Goal: Task Accomplishment & Management: Manage account settings

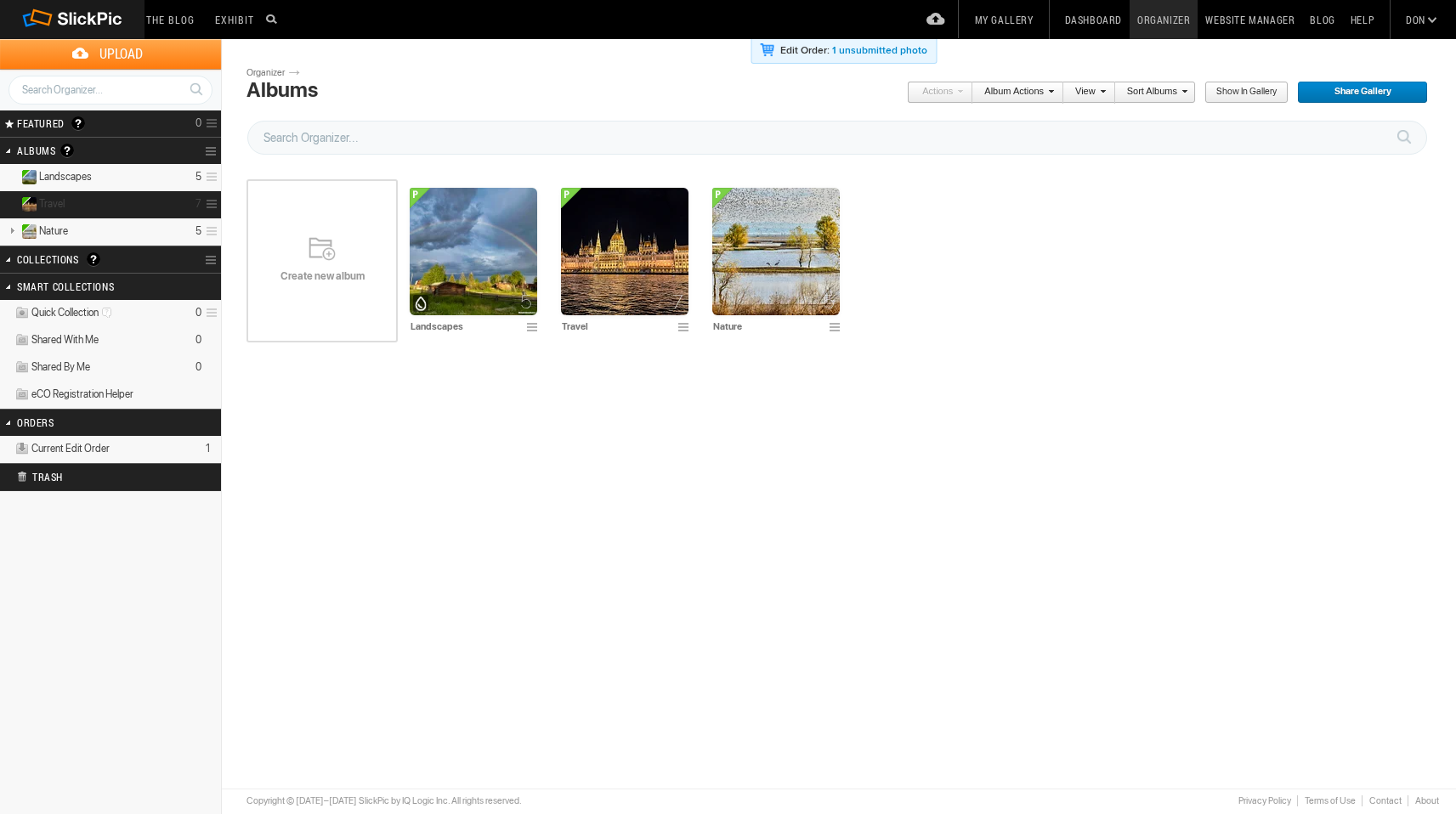
click at [112, 200] on details "Travel 7" at bounding box center [110, 204] width 221 height 28
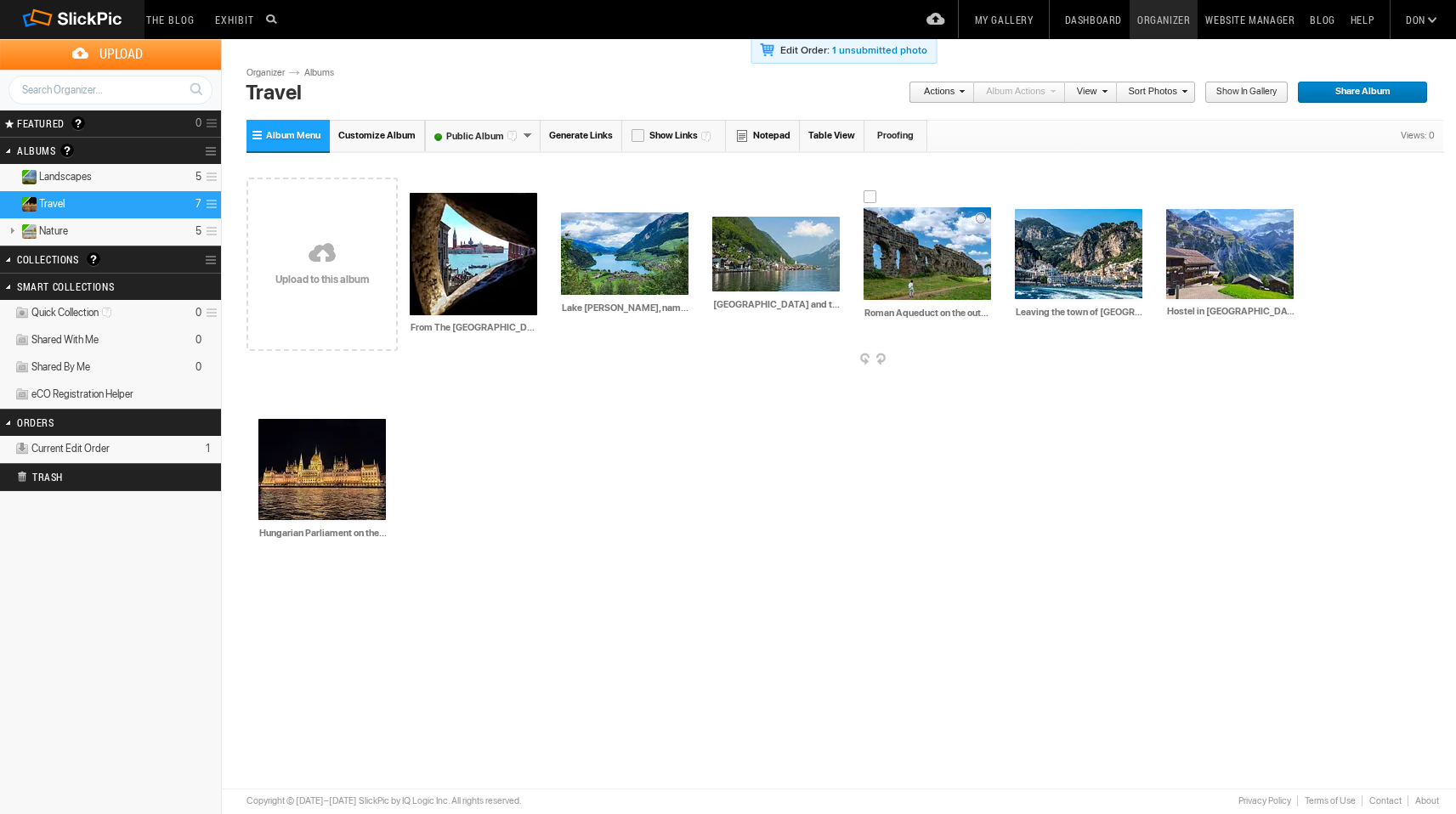
click at [907, 261] on img at bounding box center [927, 253] width 127 height 93
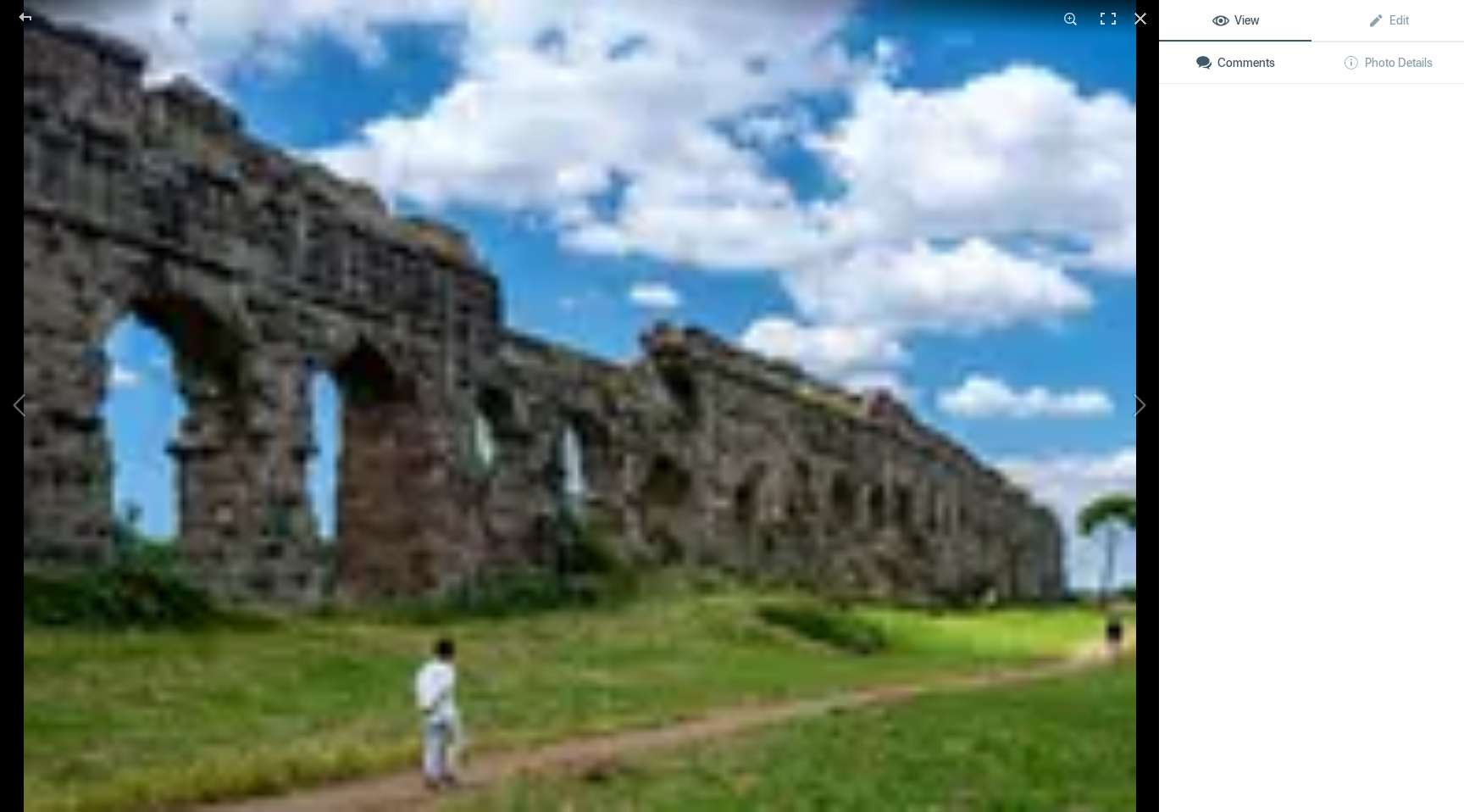
click at [905, 260] on img at bounding box center [579, 406] width 1112 height 812
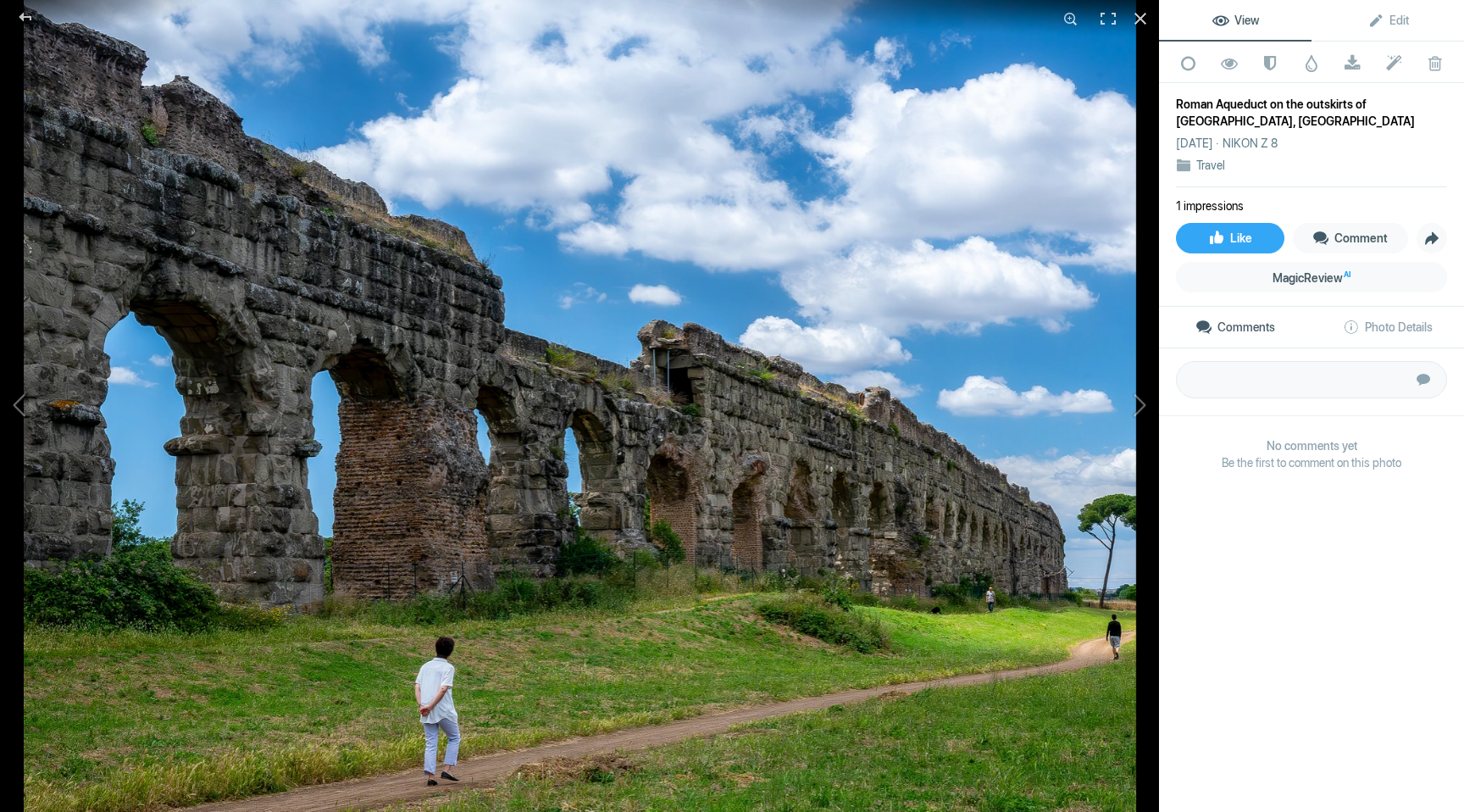
click at [1215, 105] on div "Roman Aqueduct on the outskirts of Rome, Italy" at bounding box center [1312, 113] width 271 height 34
click at [1392, 20] on span "Edit" at bounding box center [1388, 20] width 42 height 13
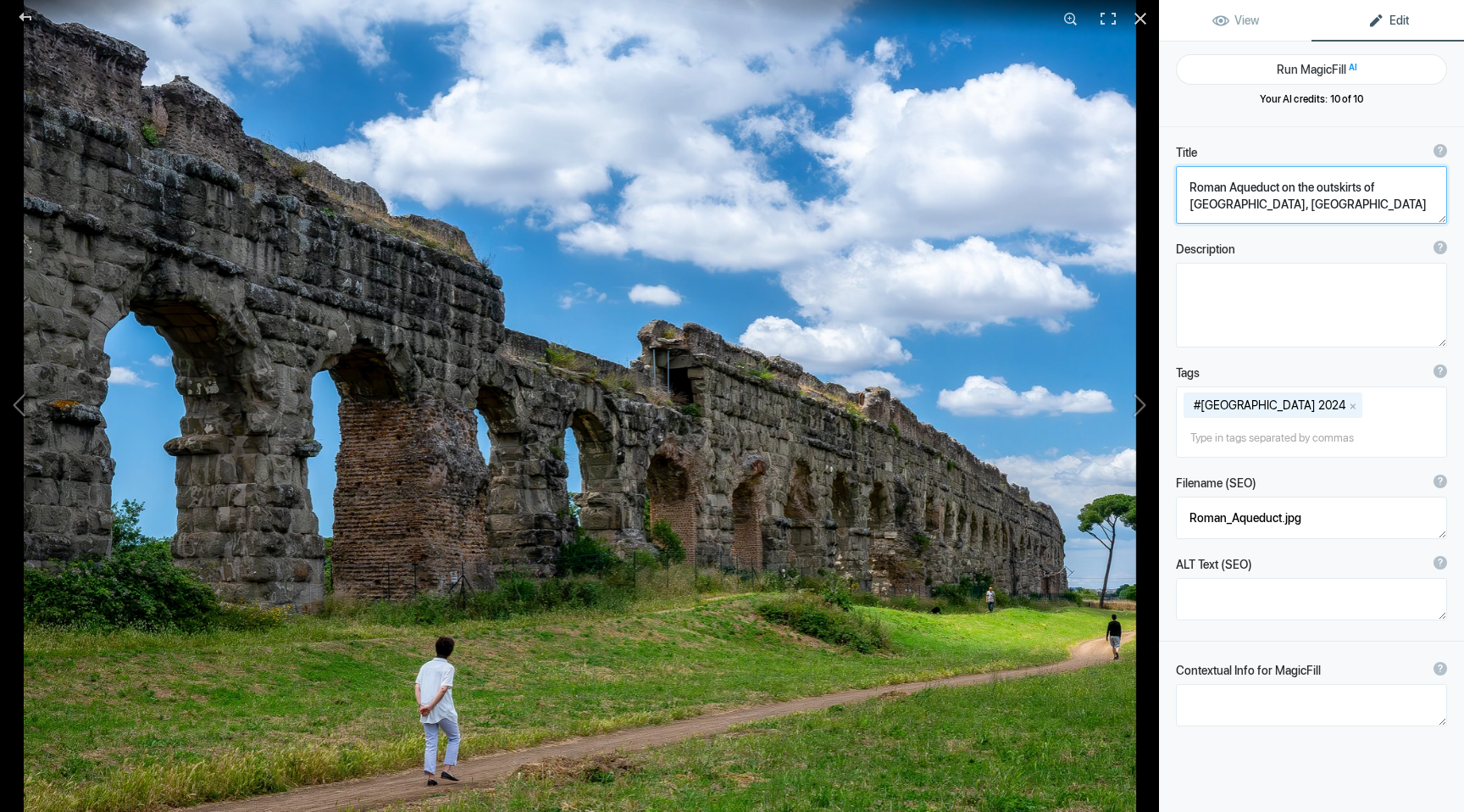
click at [1229, 190] on textarea at bounding box center [1312, 194] width 271 height 58
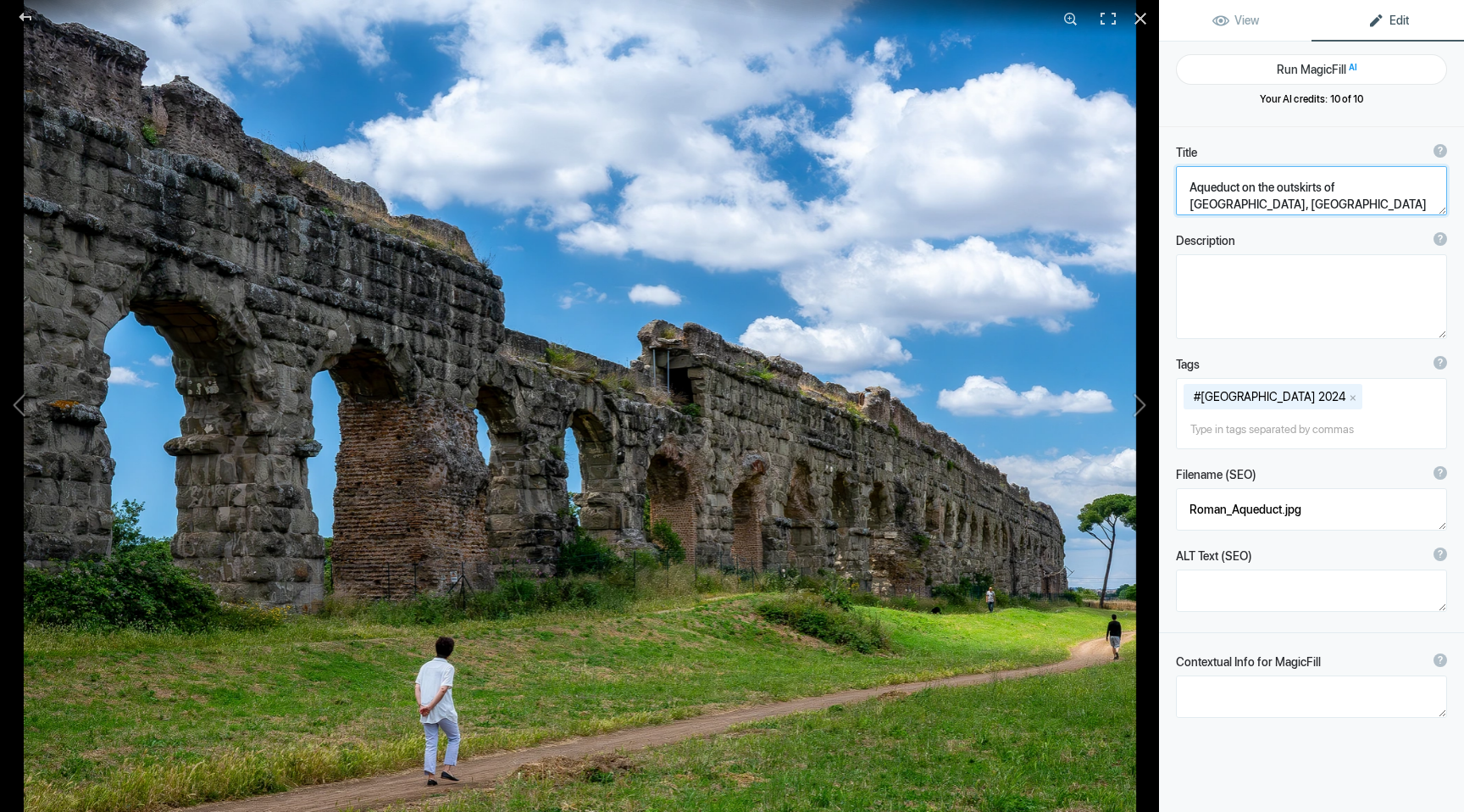
click at [1191, 190] on textarea at bounding box center [1312, 190] width 271 height 49
paste textarea "Anio Novus aqueduct"
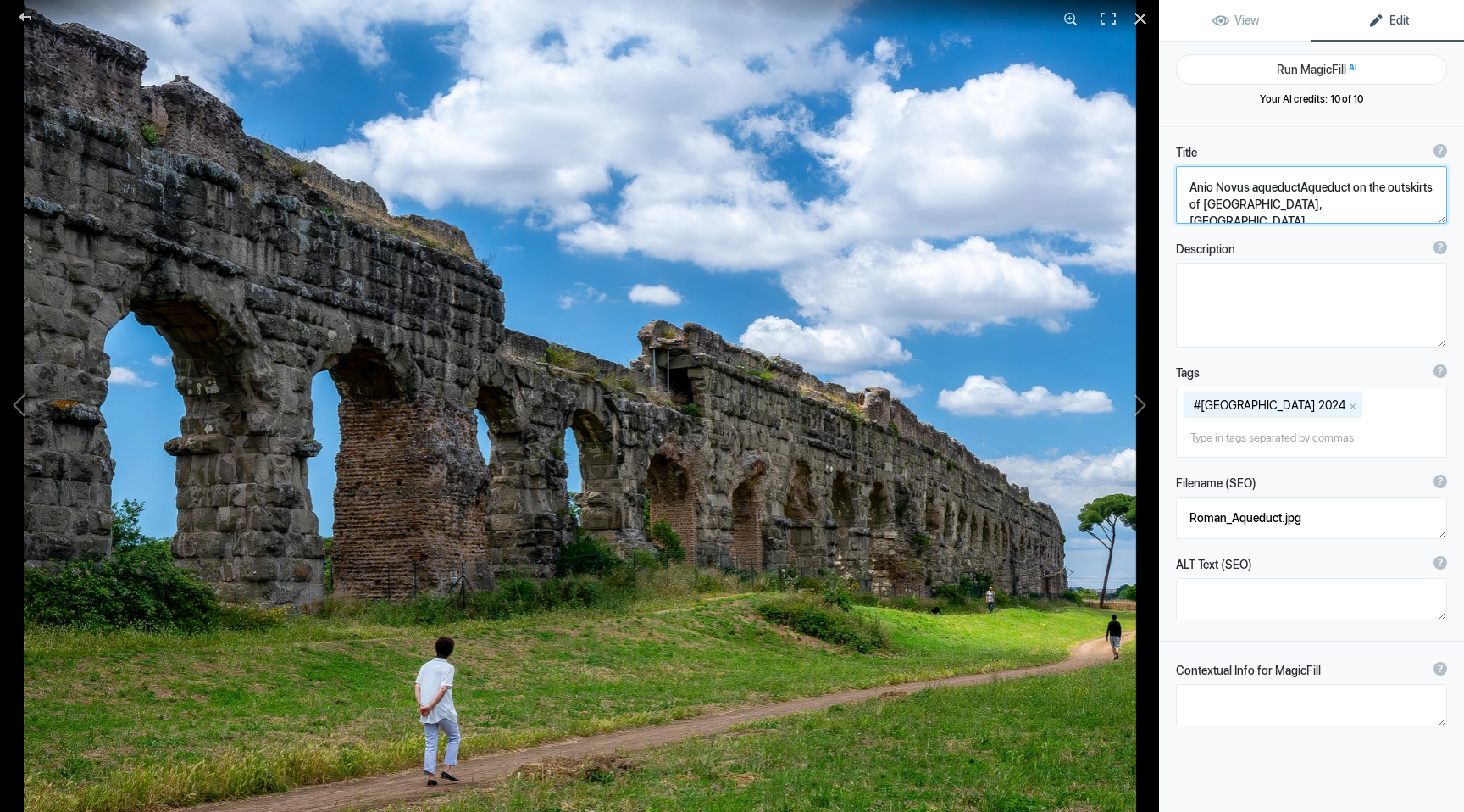
click at [1250, 189] on textarea at bounding box center [1312, 194] width 271 height 58
click at [1369, 188] on textarea at bounding box center [1312, 194] width 271 height 58
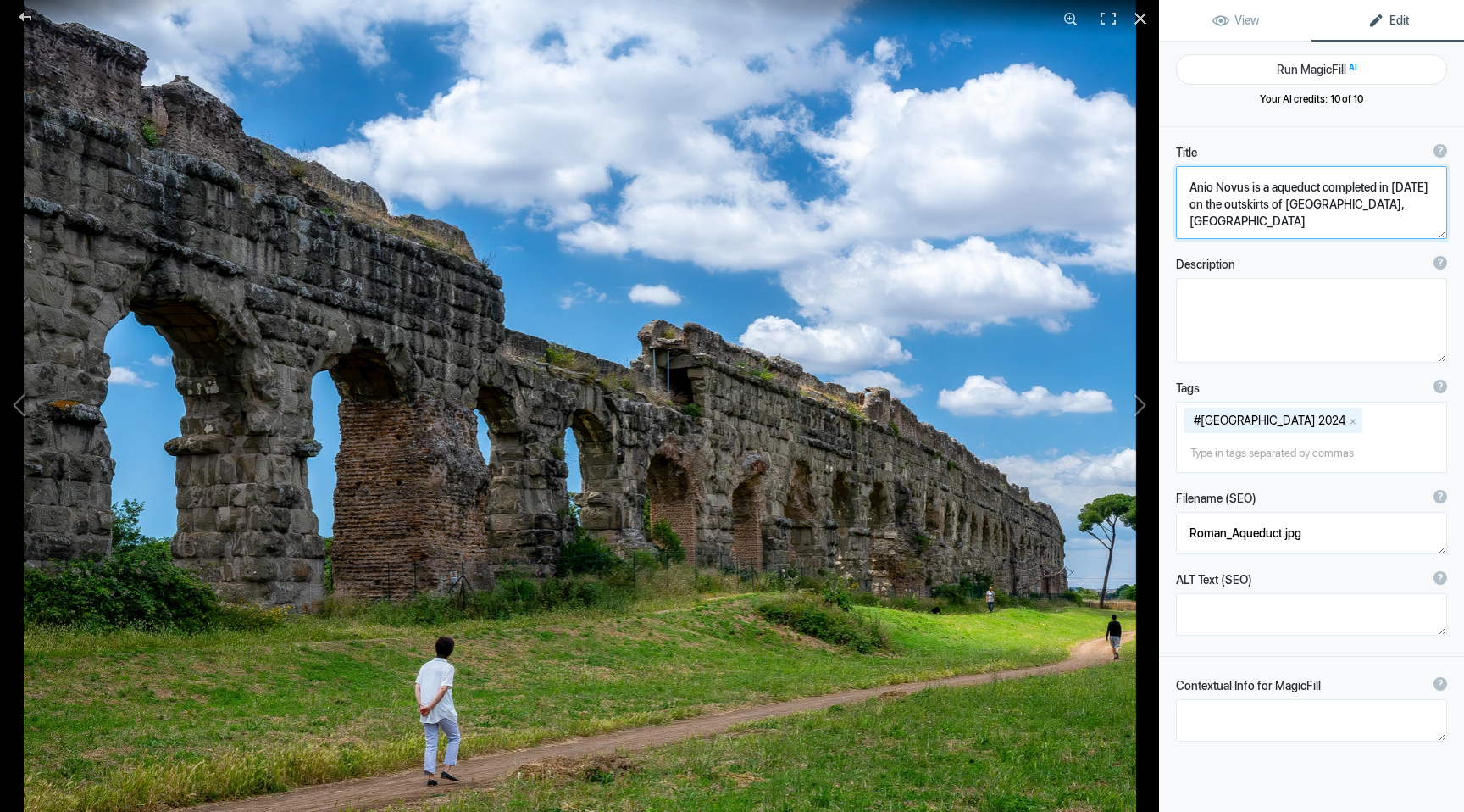
click at [1377, 208] on textarea at bounding box center [1312, 202] width 271 height 73
click at [1392, 189] on textarea at bounding box center [1312, 203] width 271 height 75
click at [1390, 218] on textarea at bounding box center [1312, 203] width 271 height 75
click at [1386, 206] on textarea at bounding box center [1312, 203] width 271 height 75
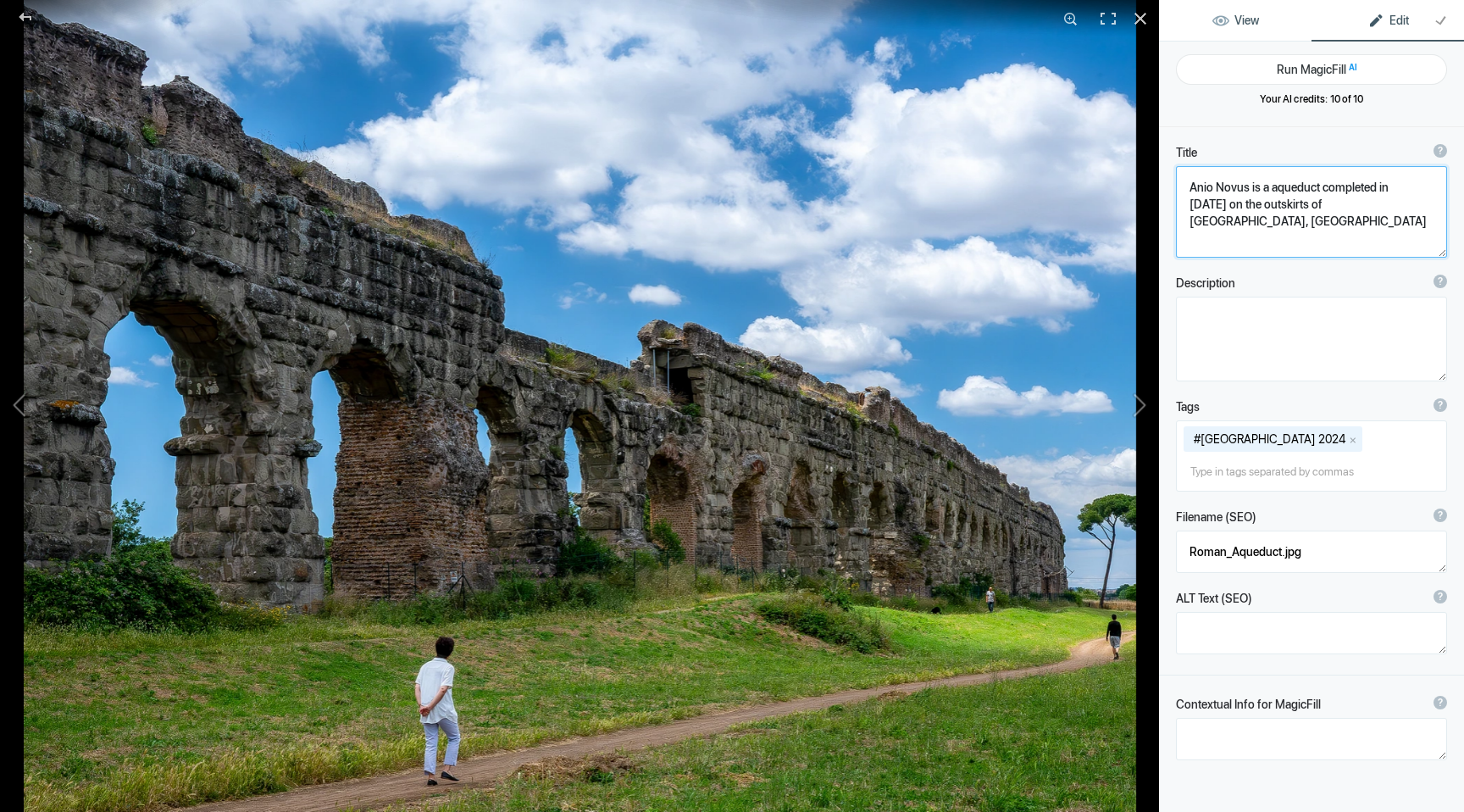
type textarea "Anio Novus is a aqueduct completed in [DATE] on the outskirts of [GEOGRAPHIC_DA…"
click at [1237, 18] on span "View" at bounding box center [1235, 20] width 46 height 13
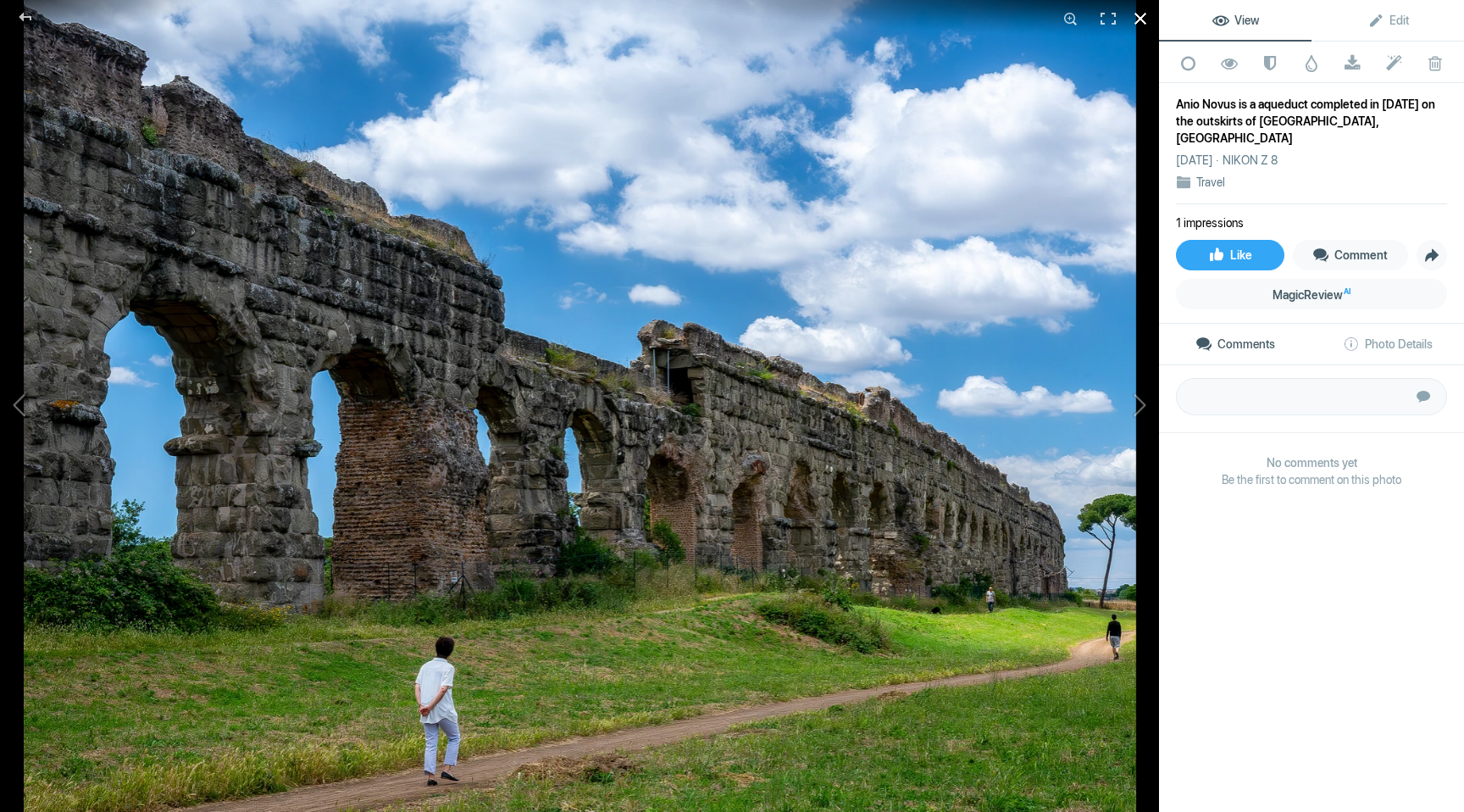
click at [1139, 19] on div at bounding box center [1139, 18] width 37 height 37
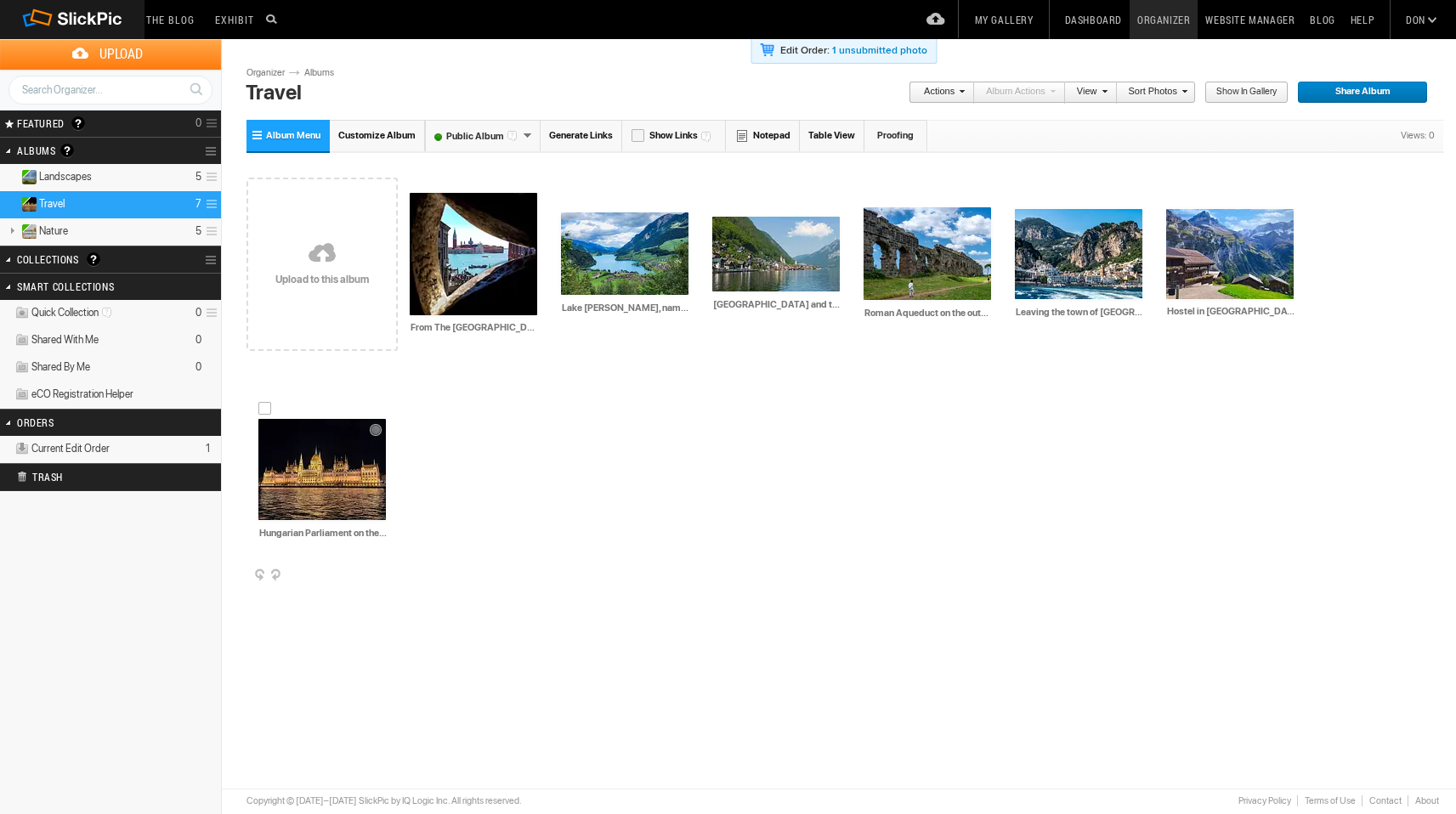
click at [385, 418] on img at bounding box center [322, 469] width 127 height 102
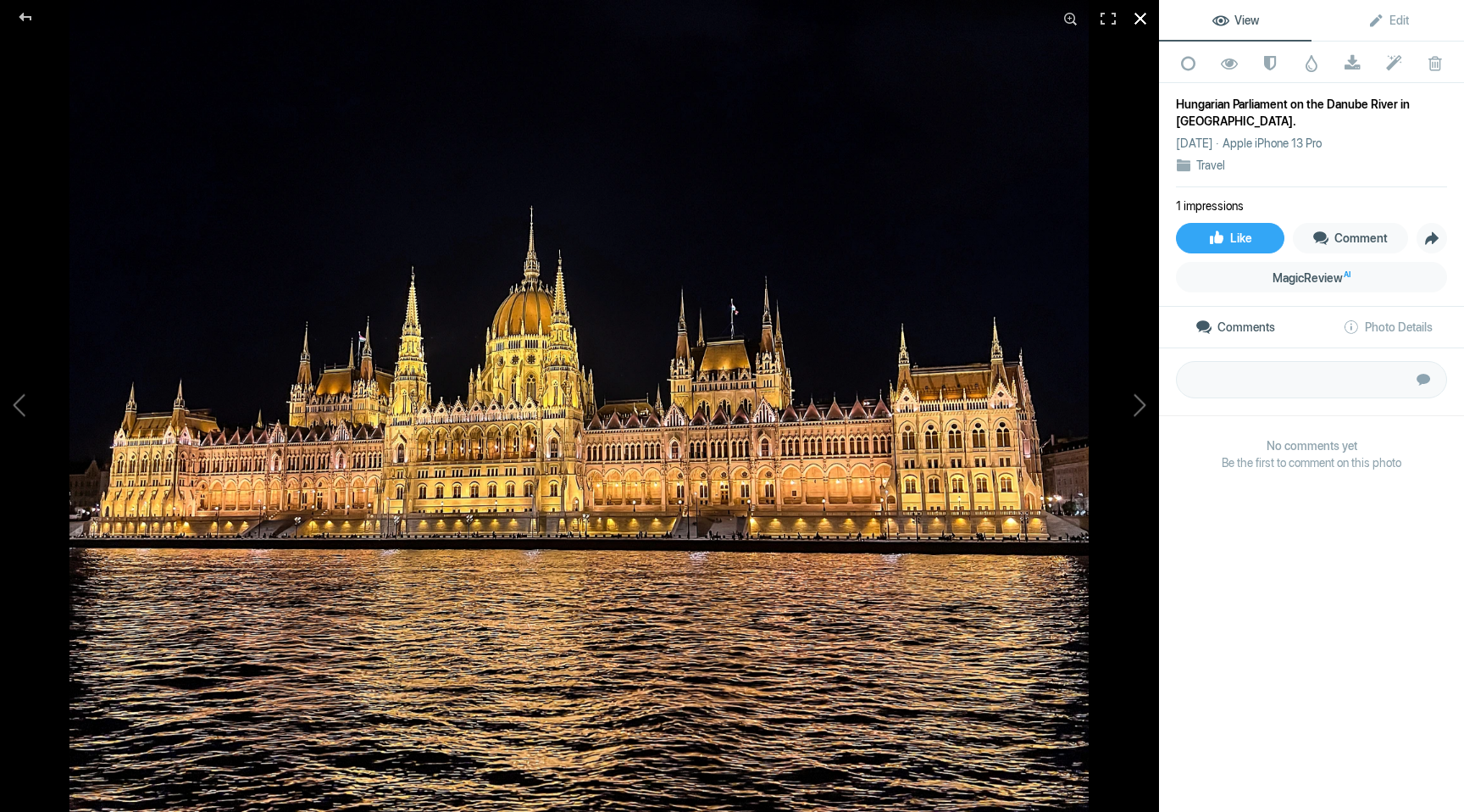
click at [1138, 15] on div at bounding box center [1139, 18] width 37 height 37
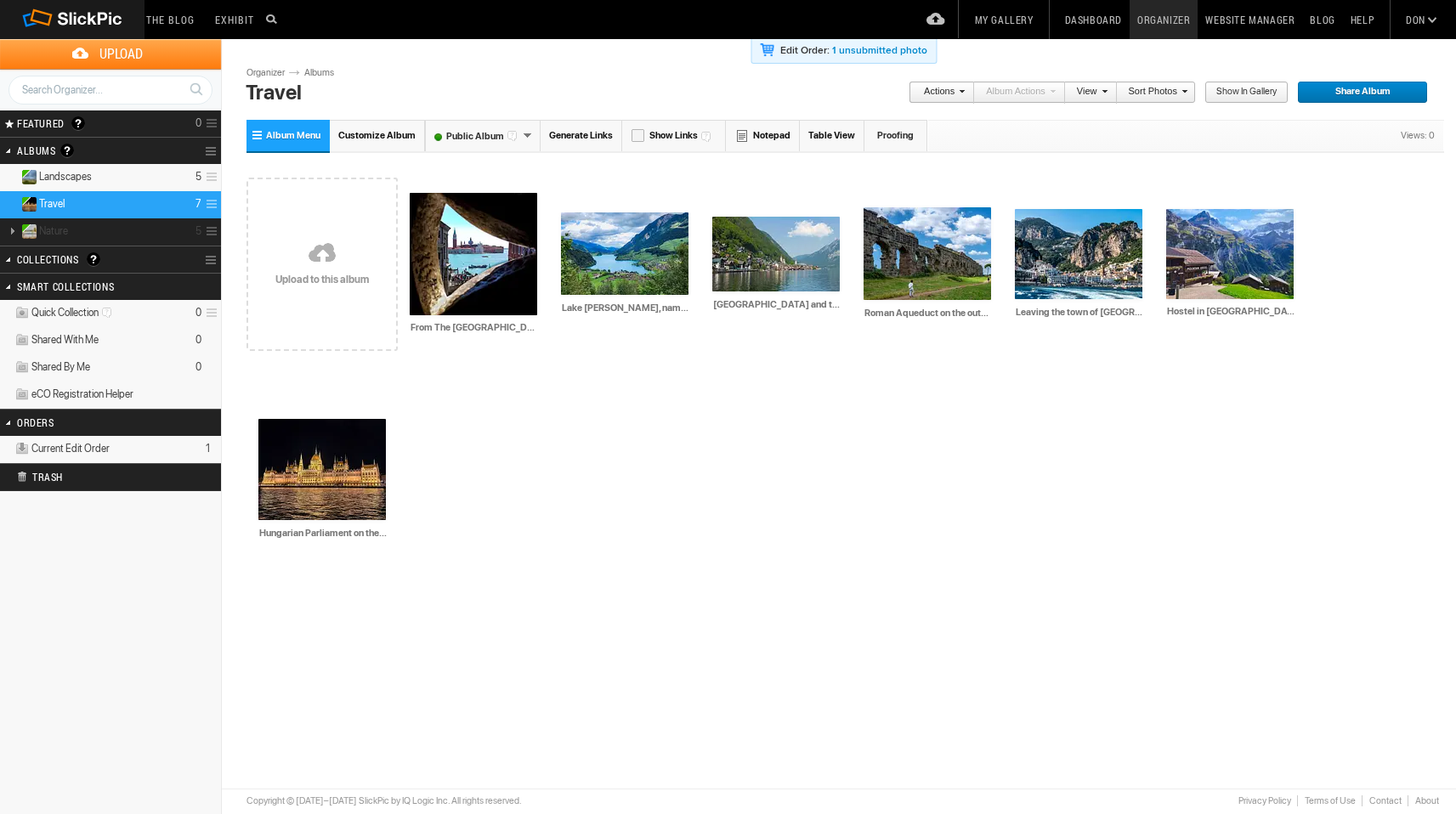
click at [97, 232] on details "Nature 5" at bounding box center [110, 231] width 221 height 28
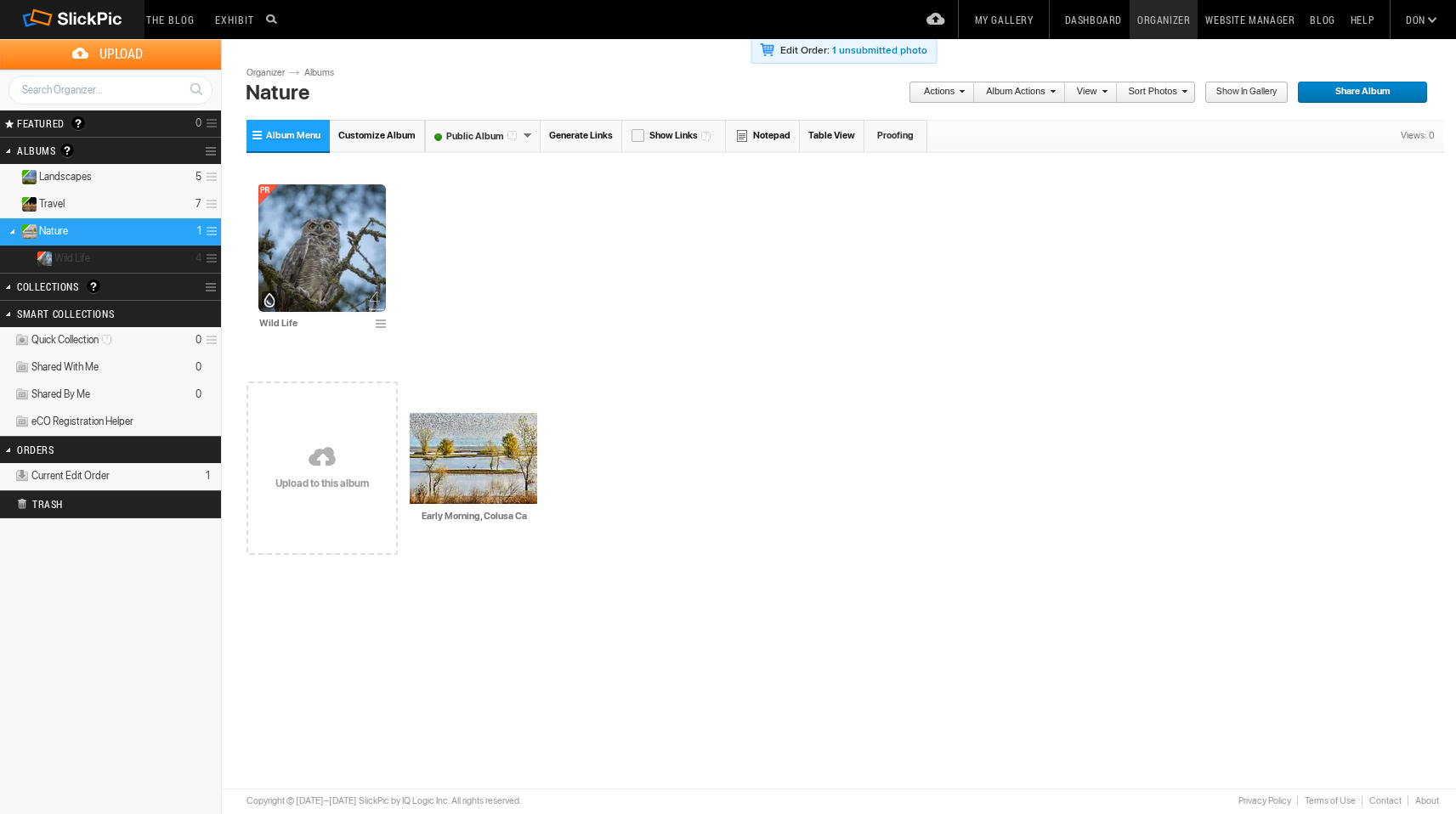
click at [99, 252] on details "Wild Life 4" at bounding box center [110, 259] width 221 height 28
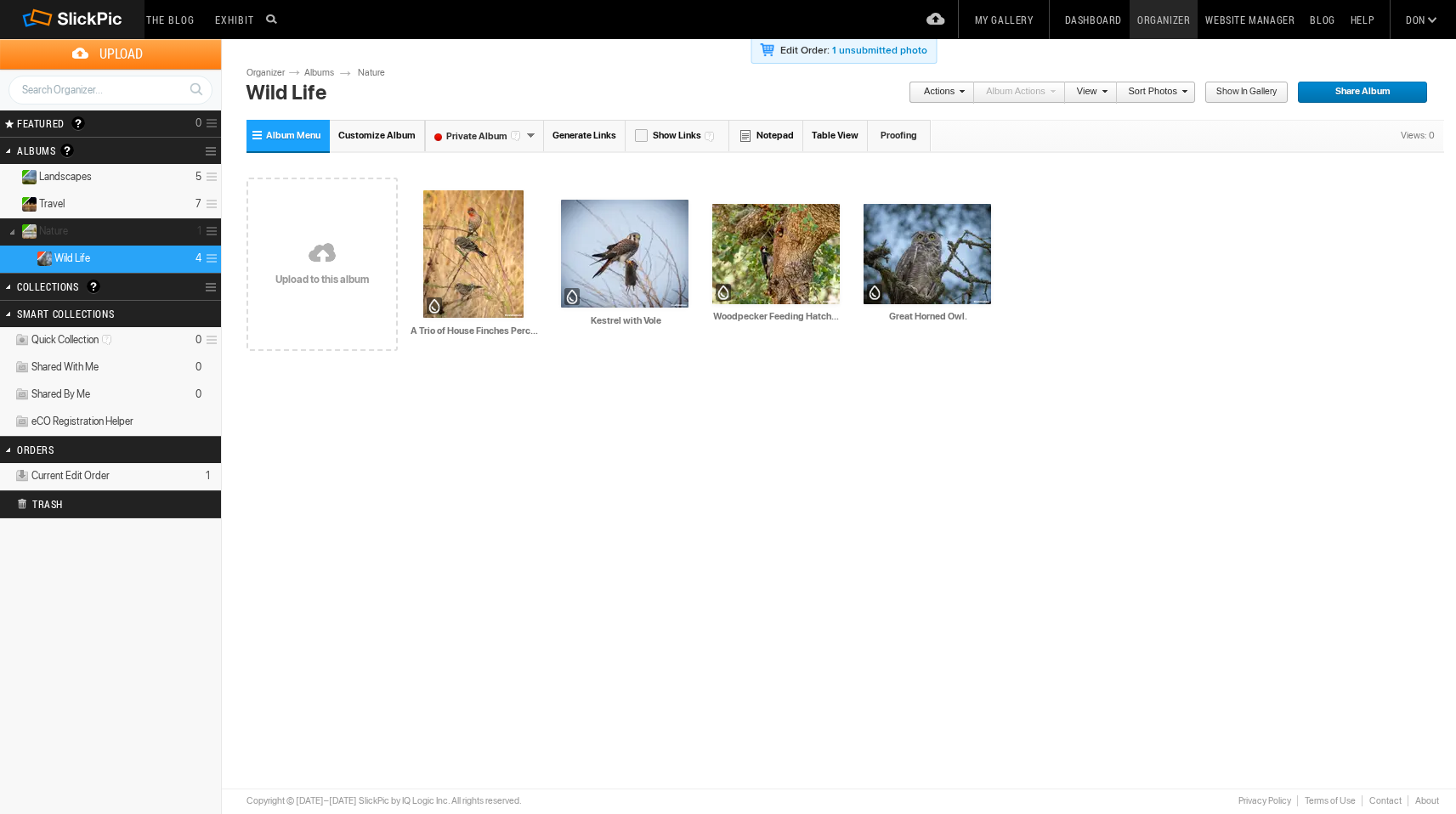
click at [14, 231] on link at bounding box center [11, 231] width 24 height 21
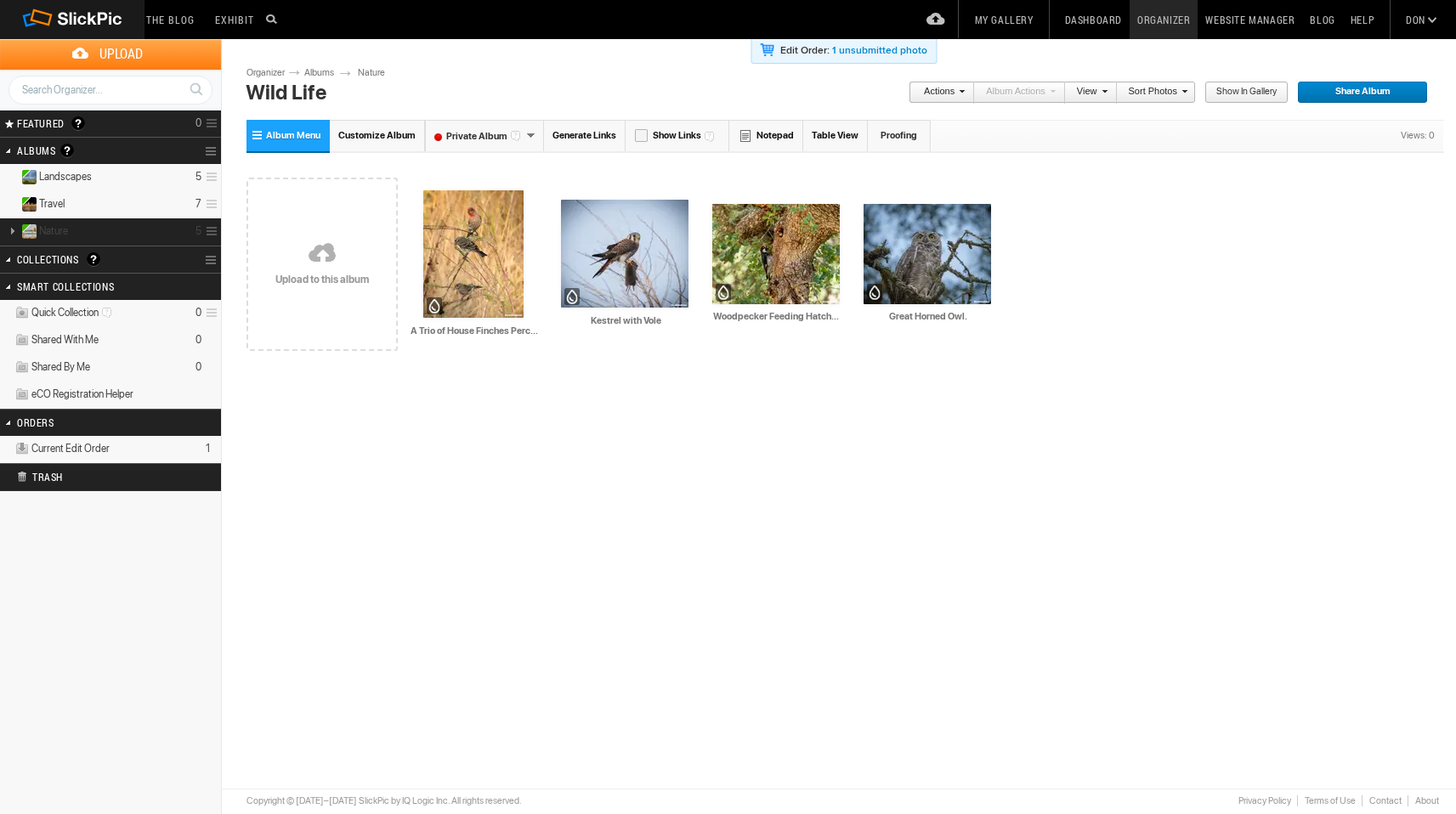
click at [69, 230] on details "Nature 5" at bounding box center [110, 231] width 221 height 28
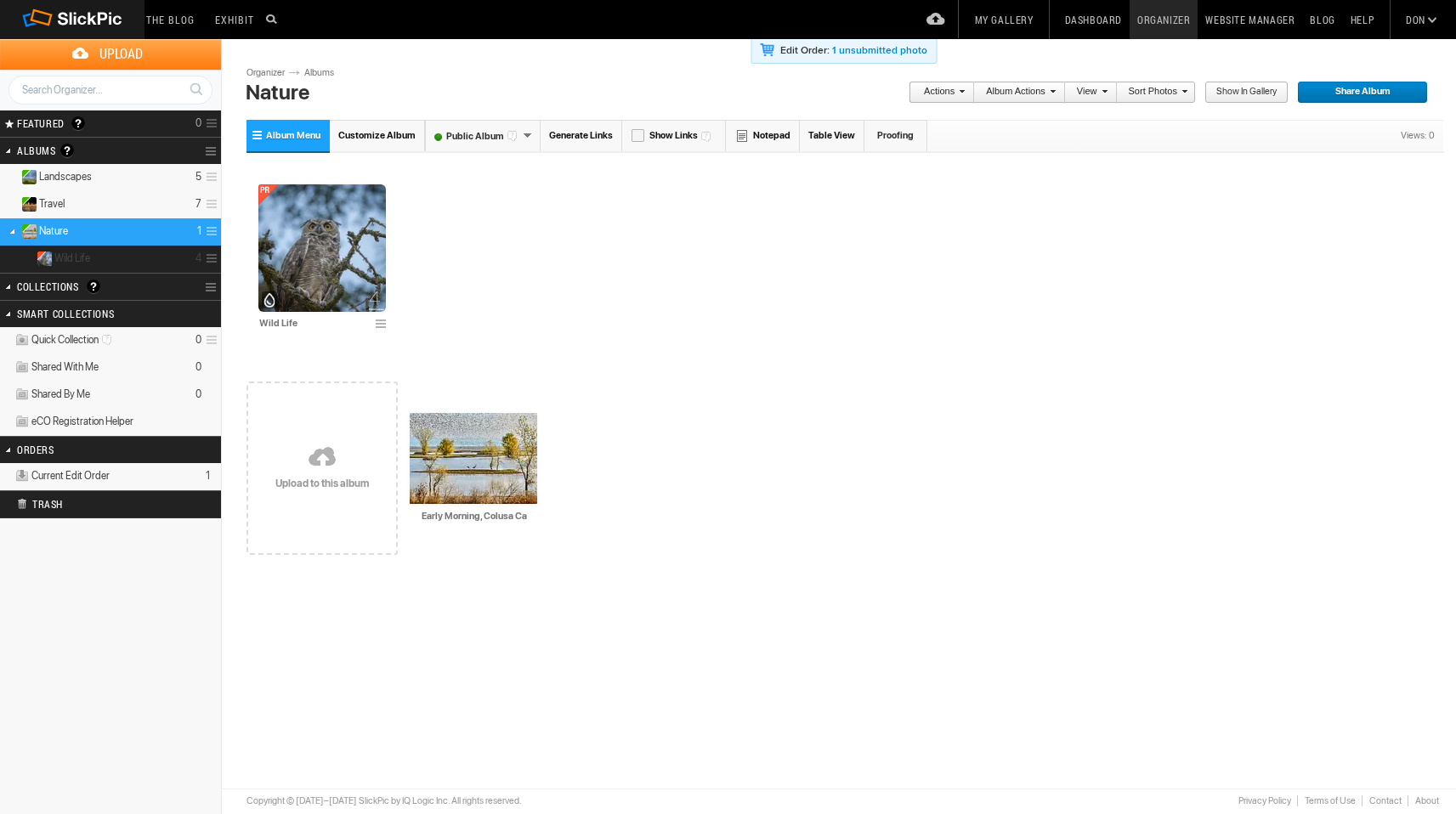
click at [88, 258] on span "Wild Life" at bounding box center [72, 258] width 36 height 13
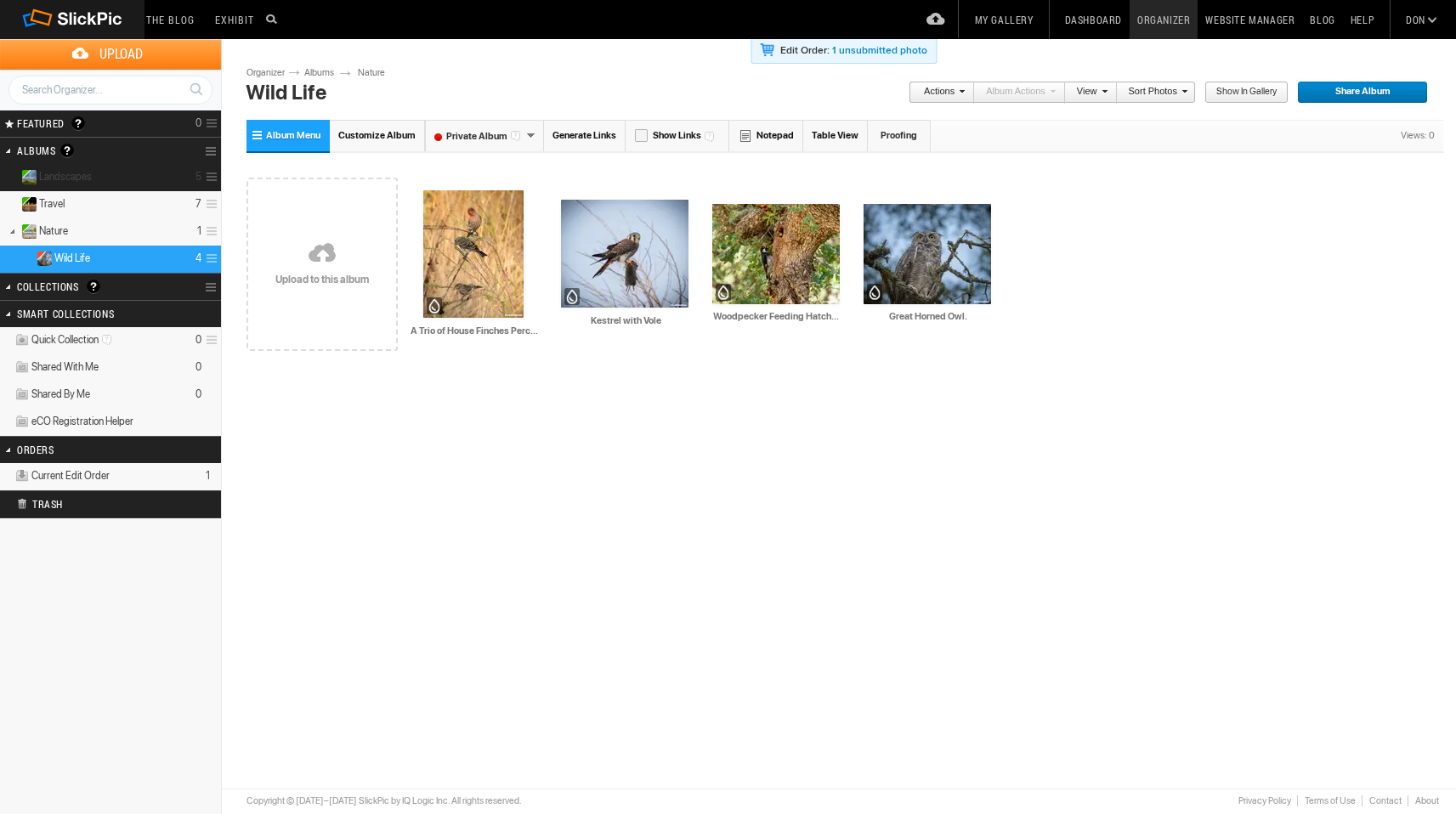
click at [66, 175] on span "Landscapes" at bounding box center [65, 176] width 53 height 13
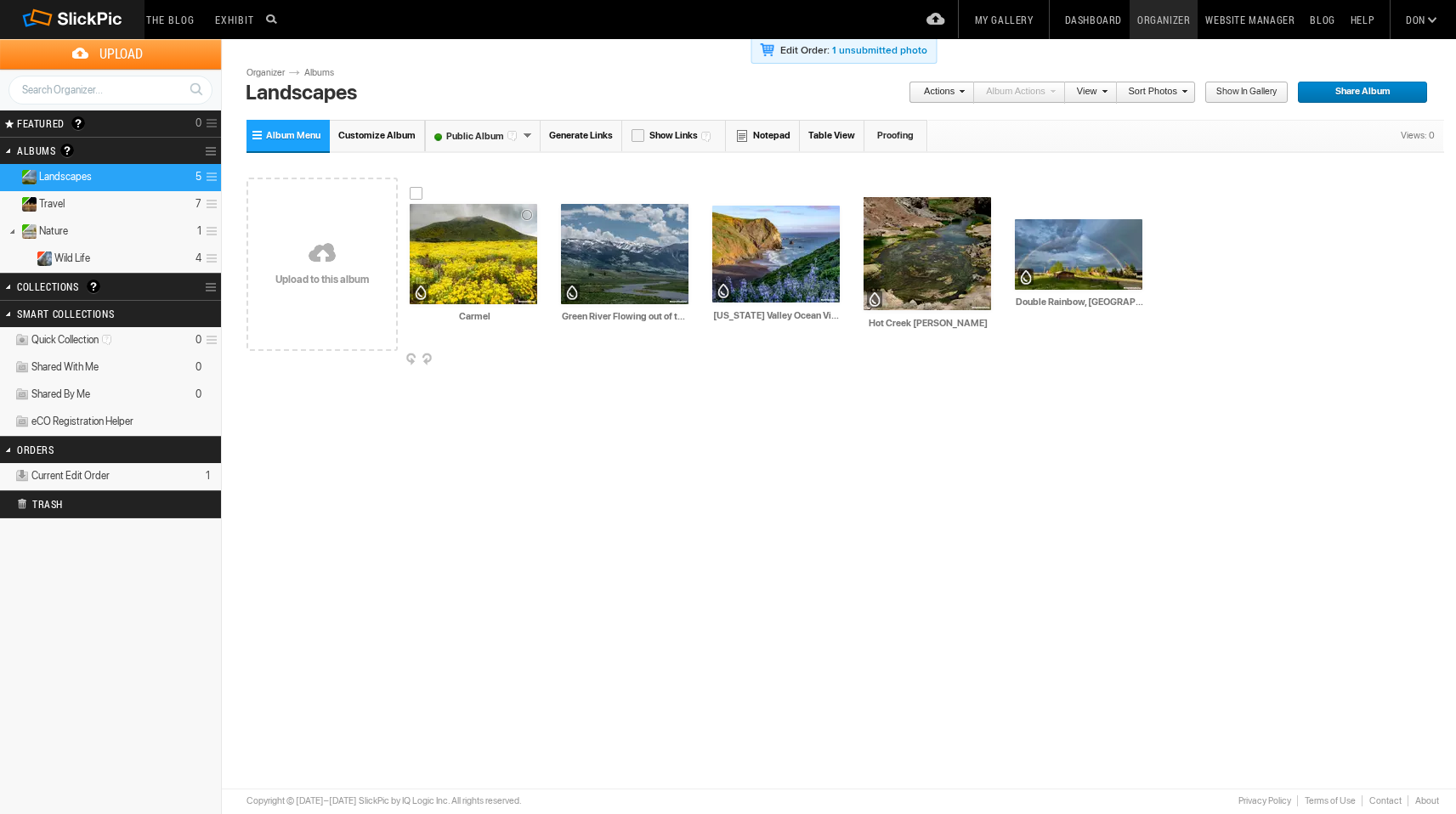
click at [469, 251] on img at bounding box center [473, 254] width 127 height 101
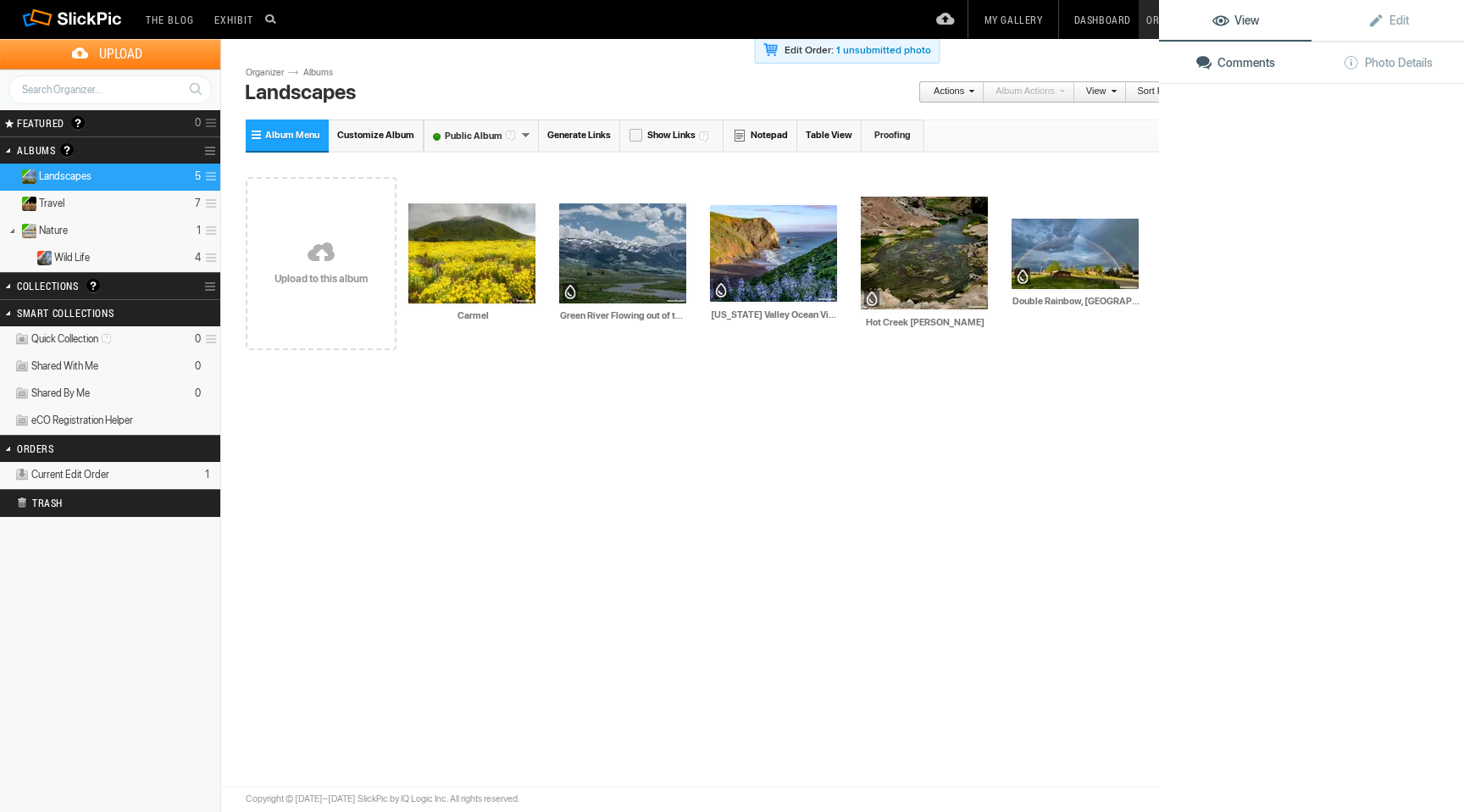
click at [467, 251] on img at bounding box center [471, 254] width 127 height 100
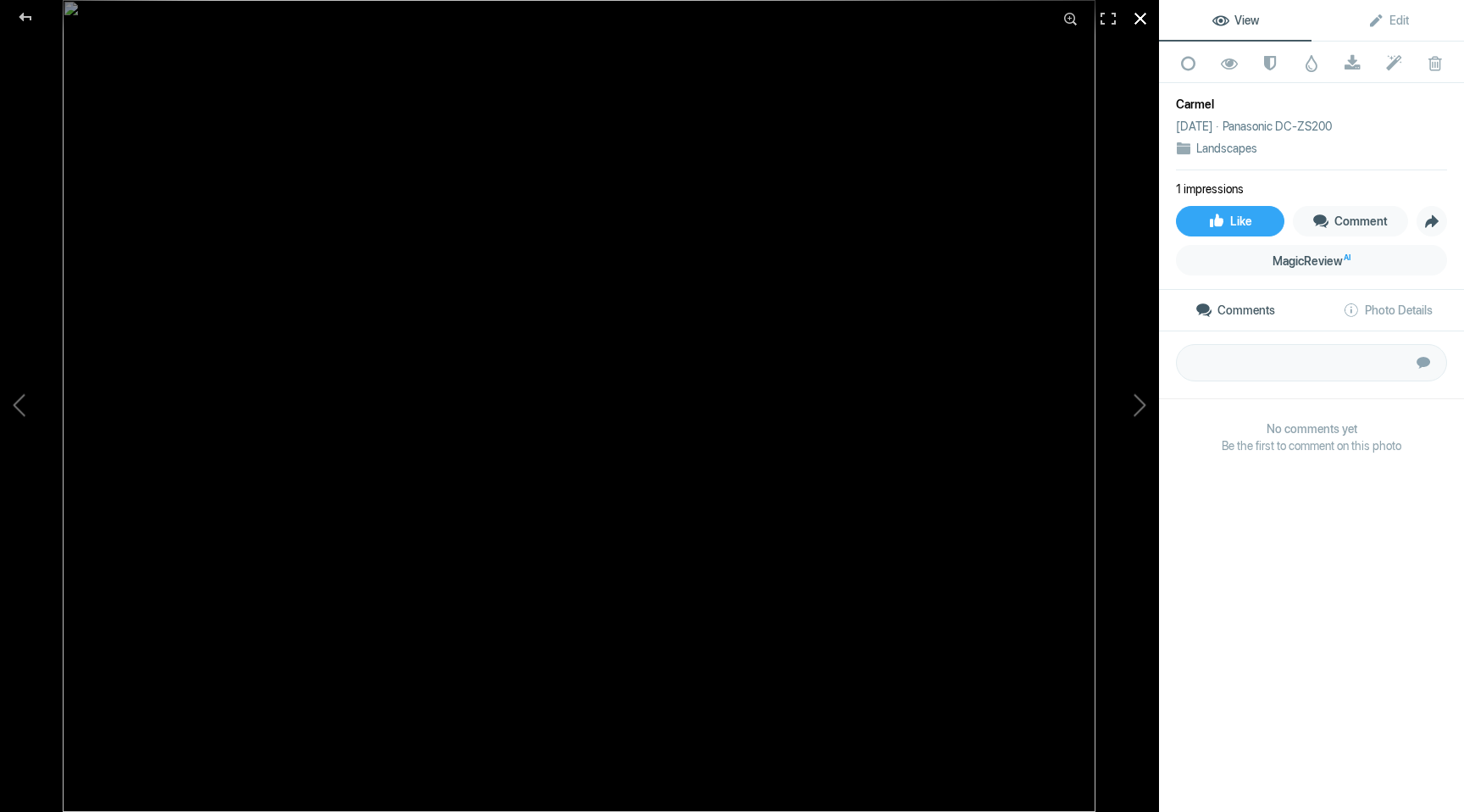
click at [1138, 20] on div at bounding box center [1139, 18] width 37 height 37
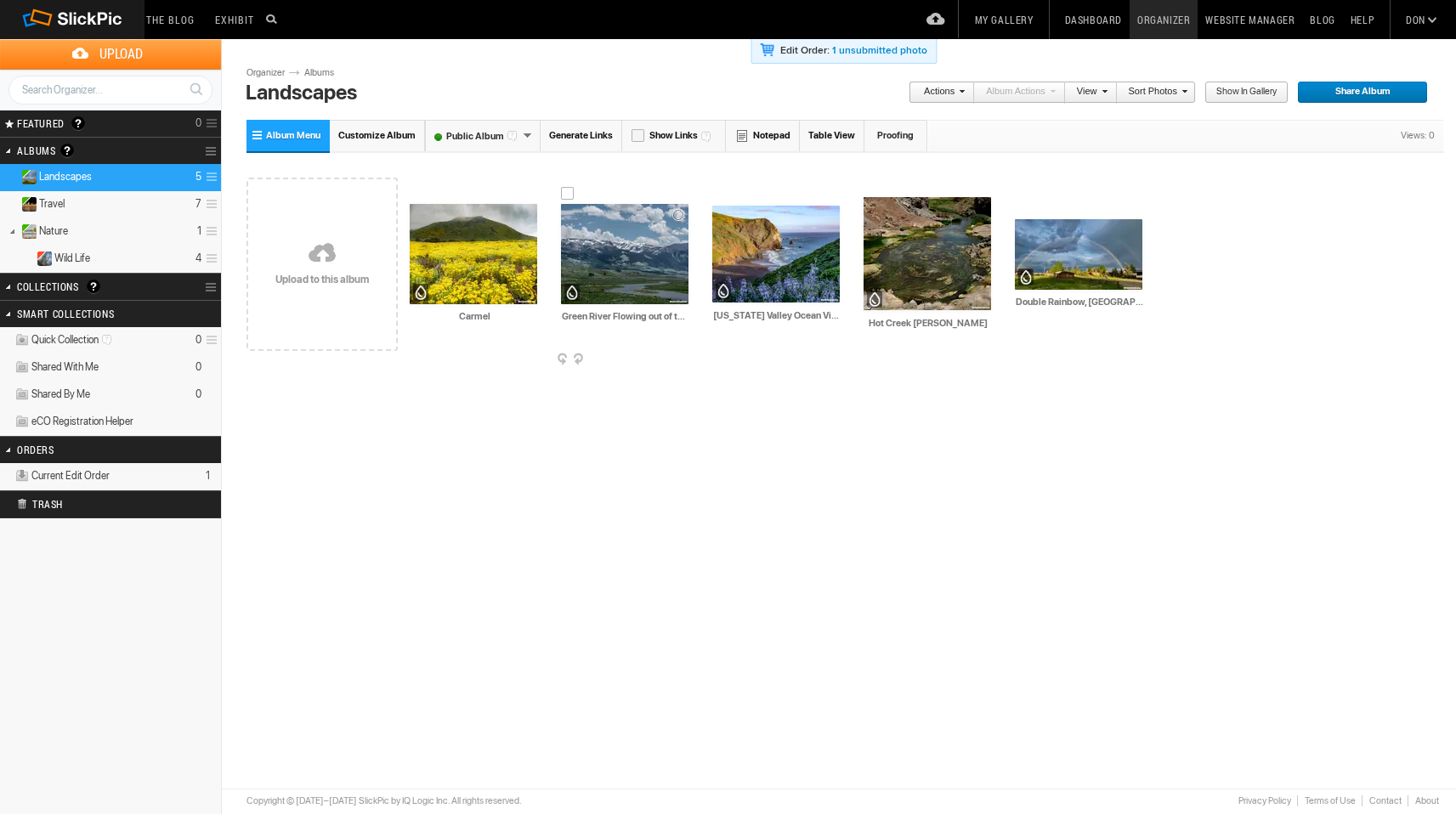
click at [625, 261] on img at bounding box center [625, 254] width 127 height 101
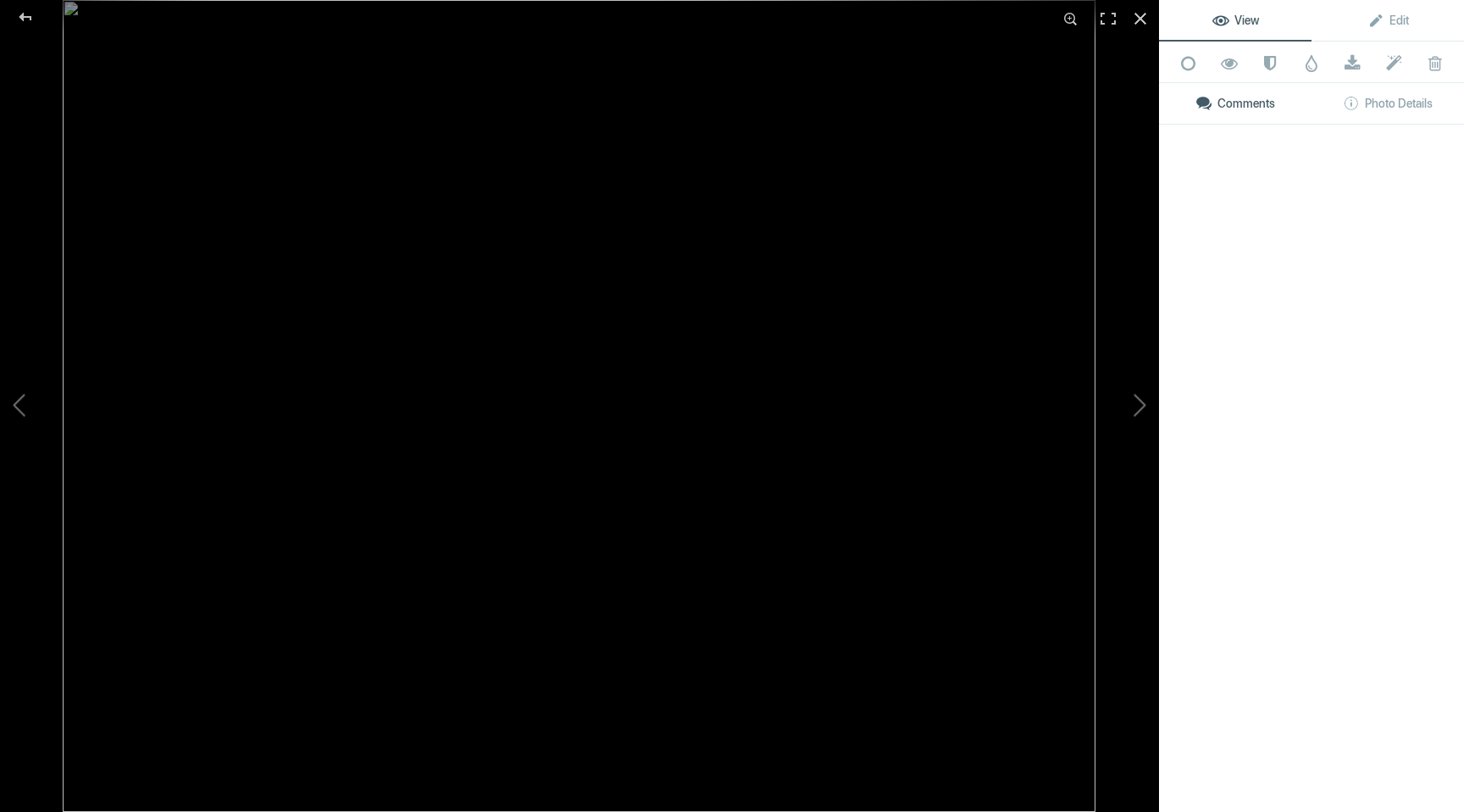
click at [623, 260] on img at bounding box center [578, 406] width 1032 height 812
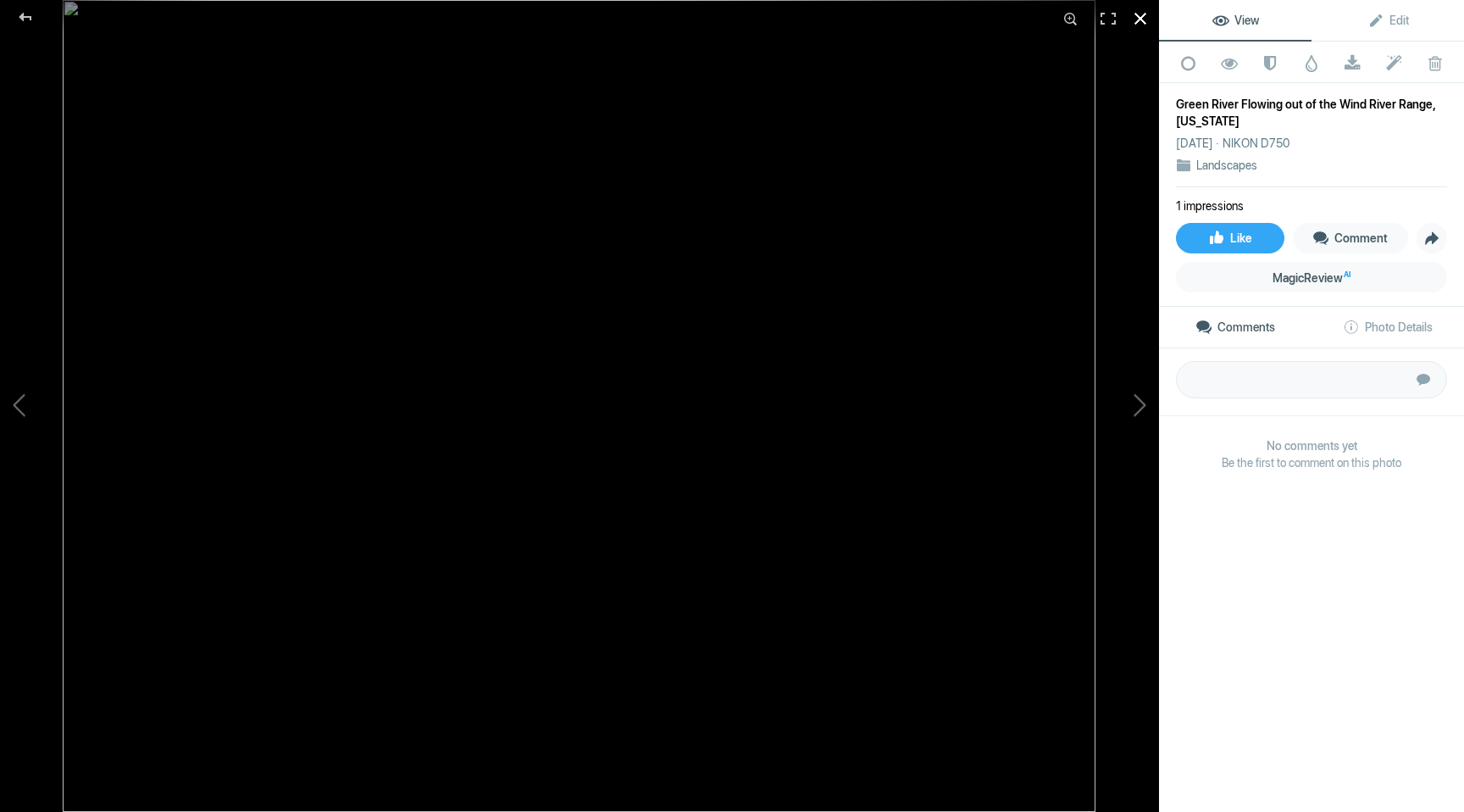
click at [1144, 22] on div at bounding box center [1139, 18] width 37 height 37
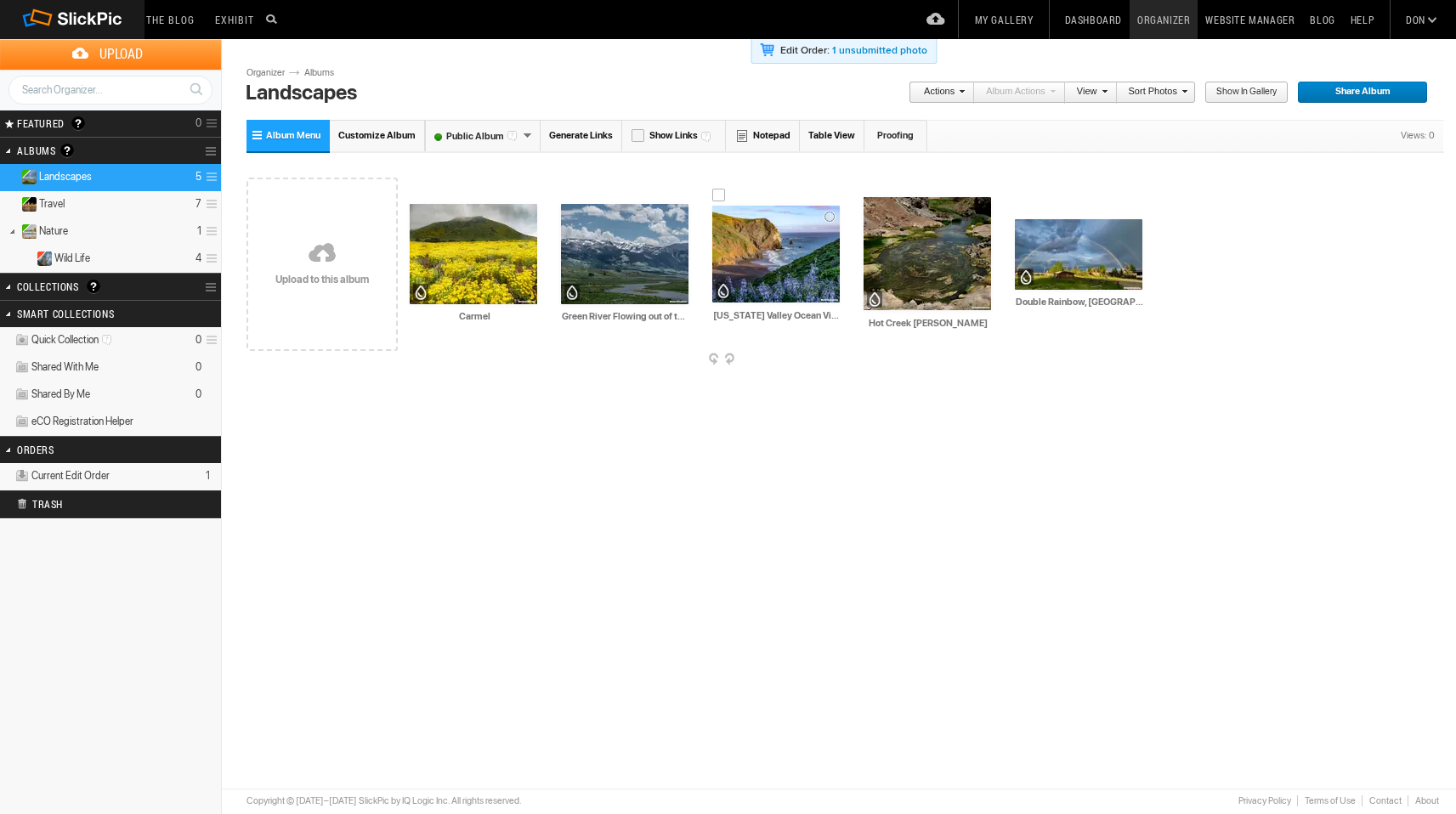
click at [815, 266] on img at bounding box center [775, 254] width 127 height 97
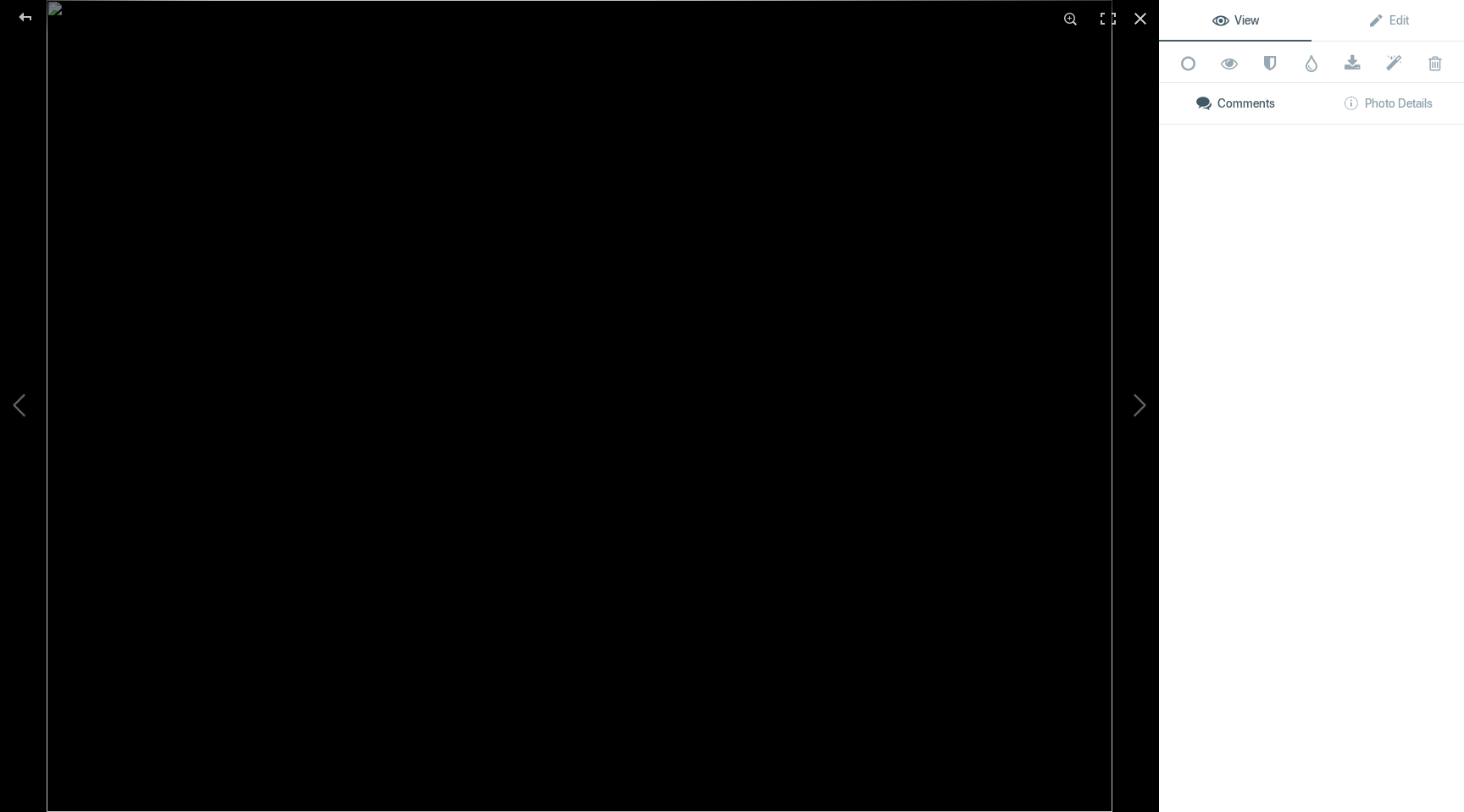
click at [813, 265] on img at bounding box center [579, 406] width 1066 height 812
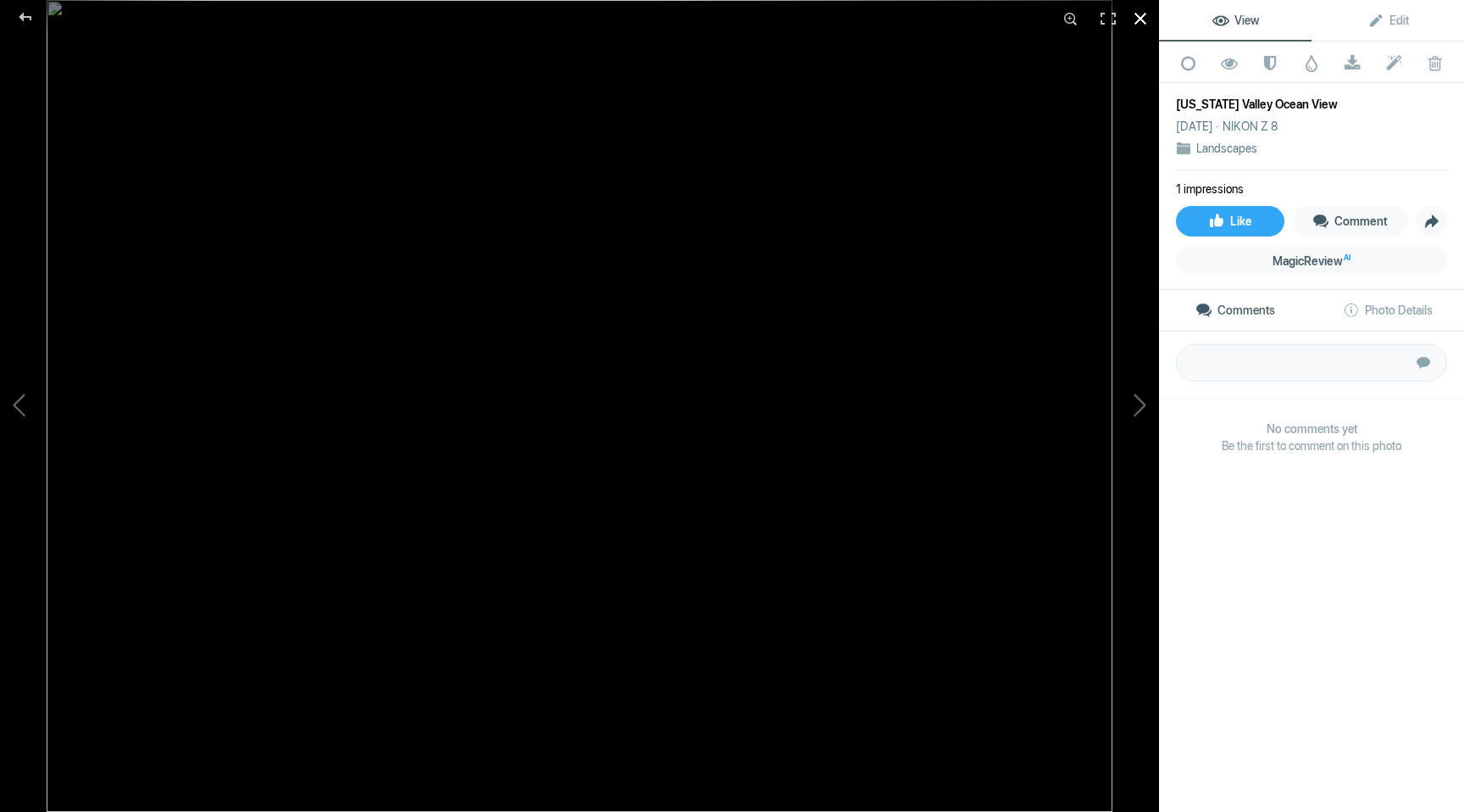
click at [1138, 18] on div at bounding box center [1139, 18] width 37 height 37
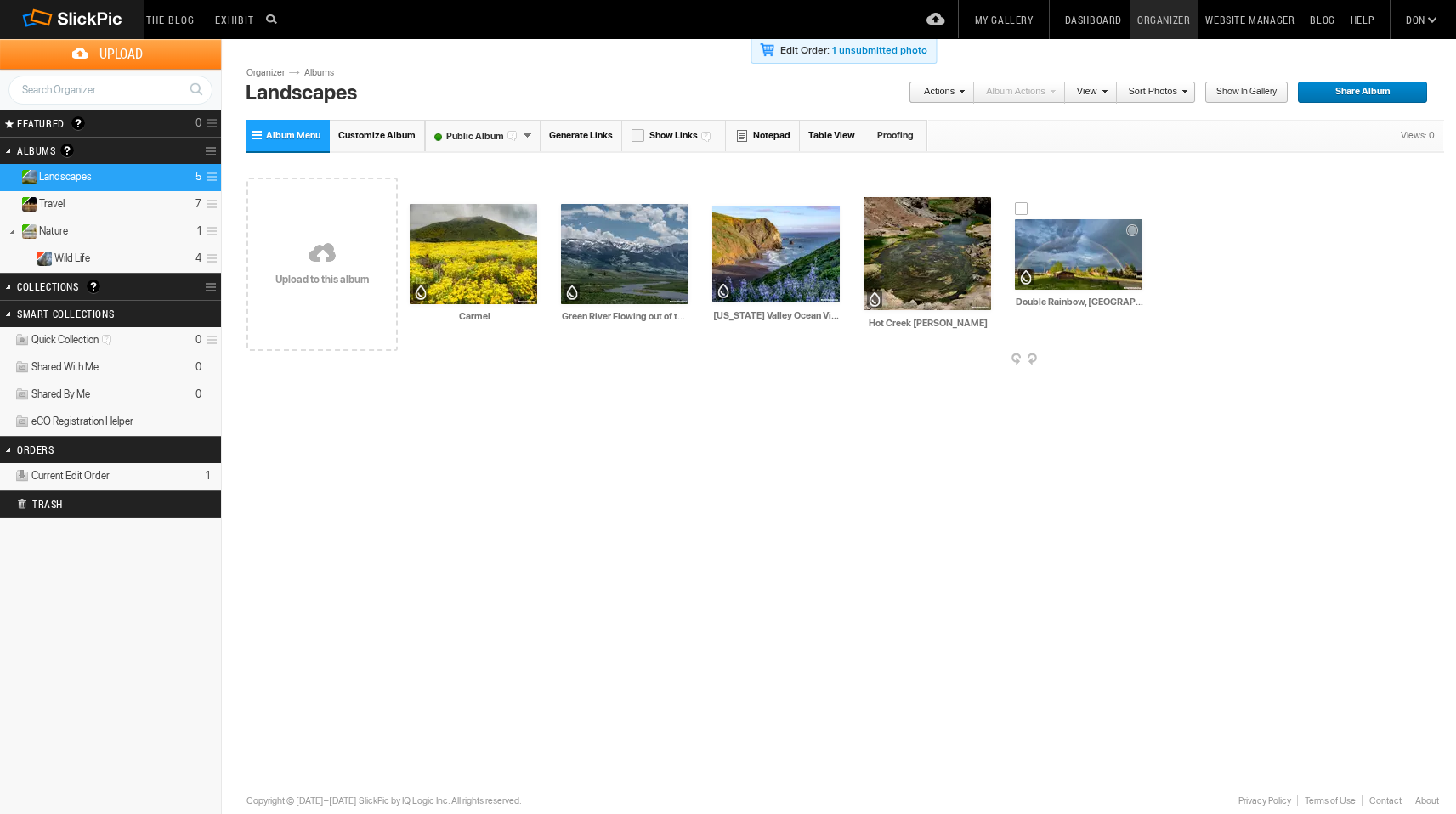
click at [1066, 263] on img at bounding box center [1078, 254] width 127 height 70
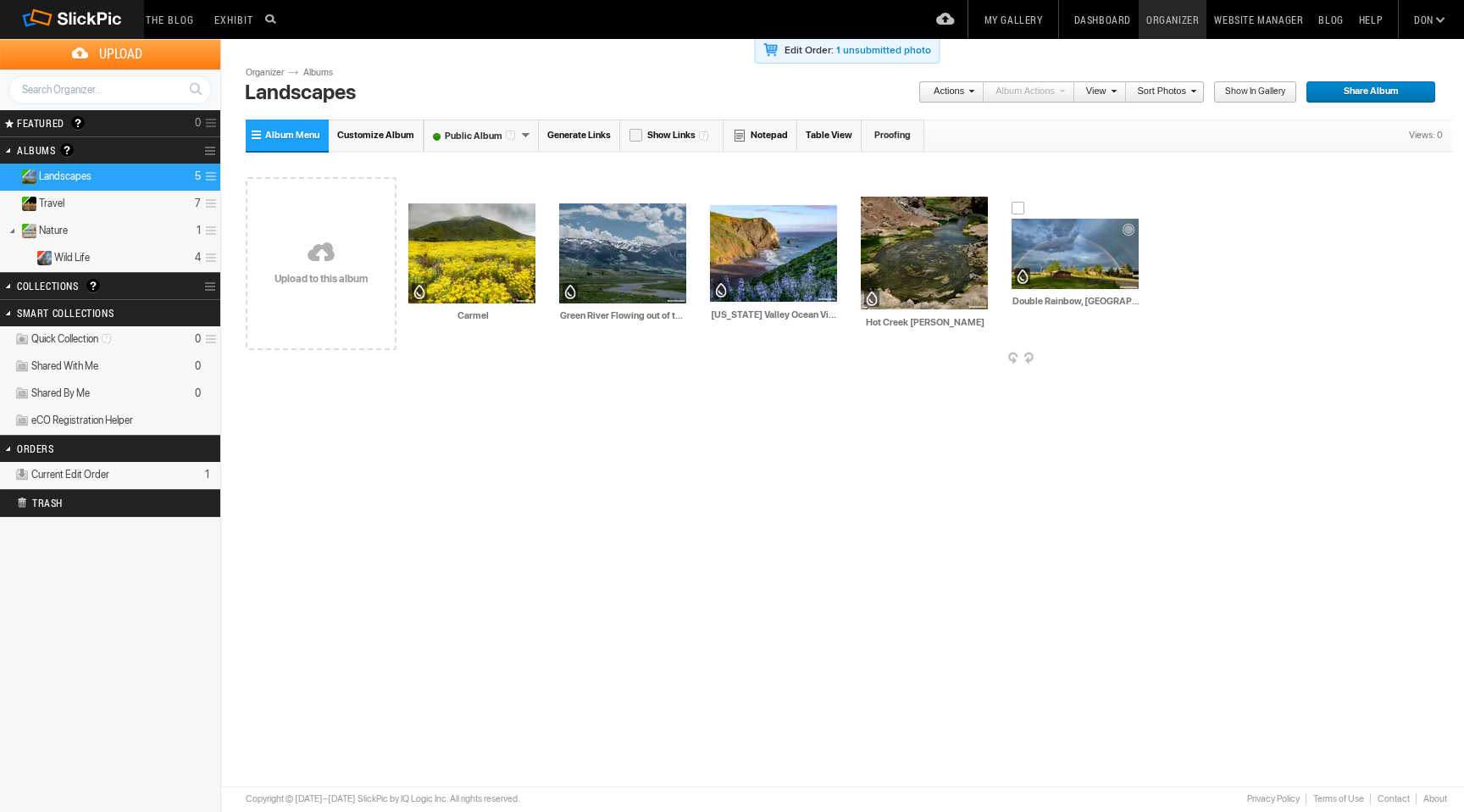
click at [0, 0] on button at bounding box center [0, 0] width 0 height 0
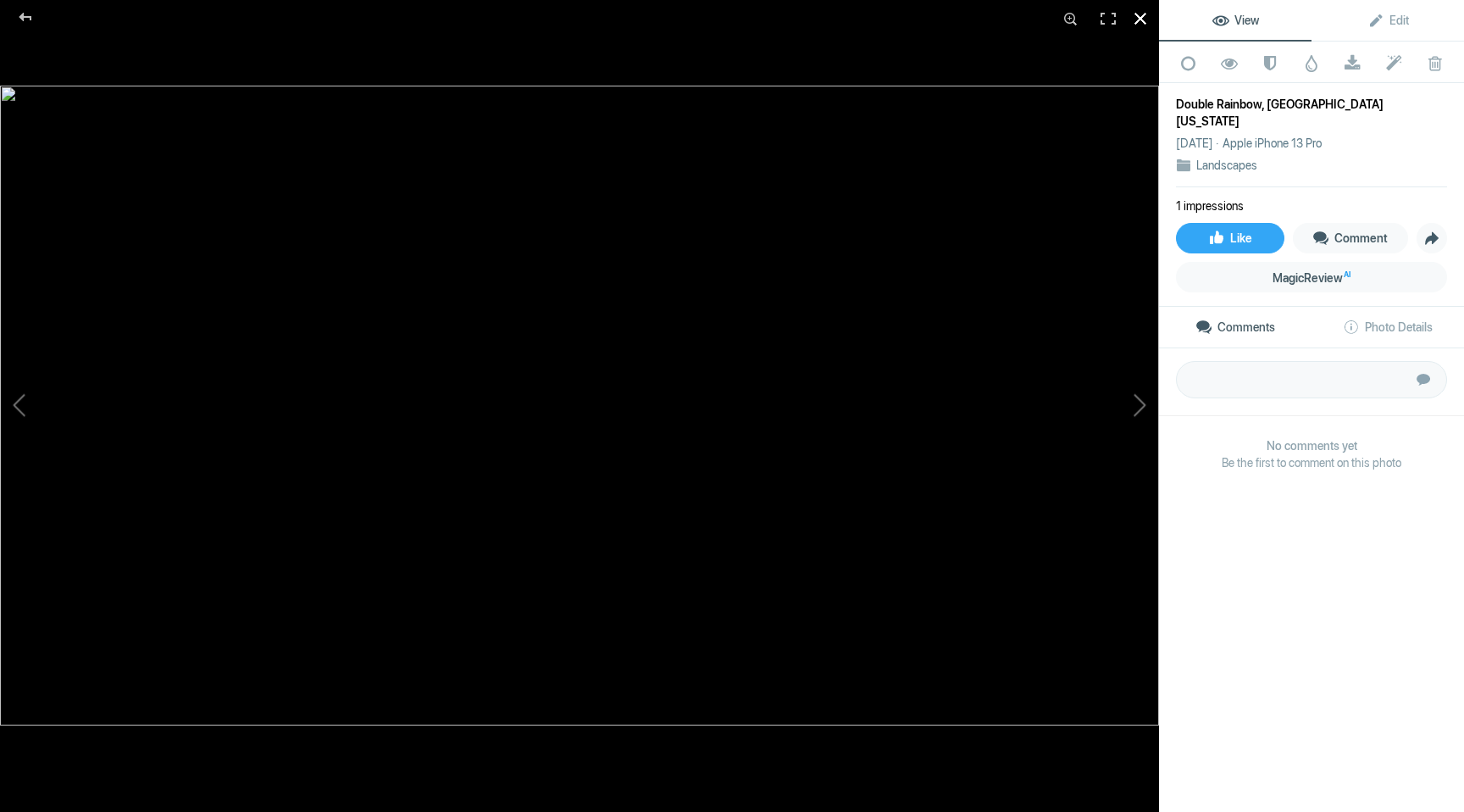
click at [1140, 16] on div at bounding box center [1139, 18] width 37 height 37
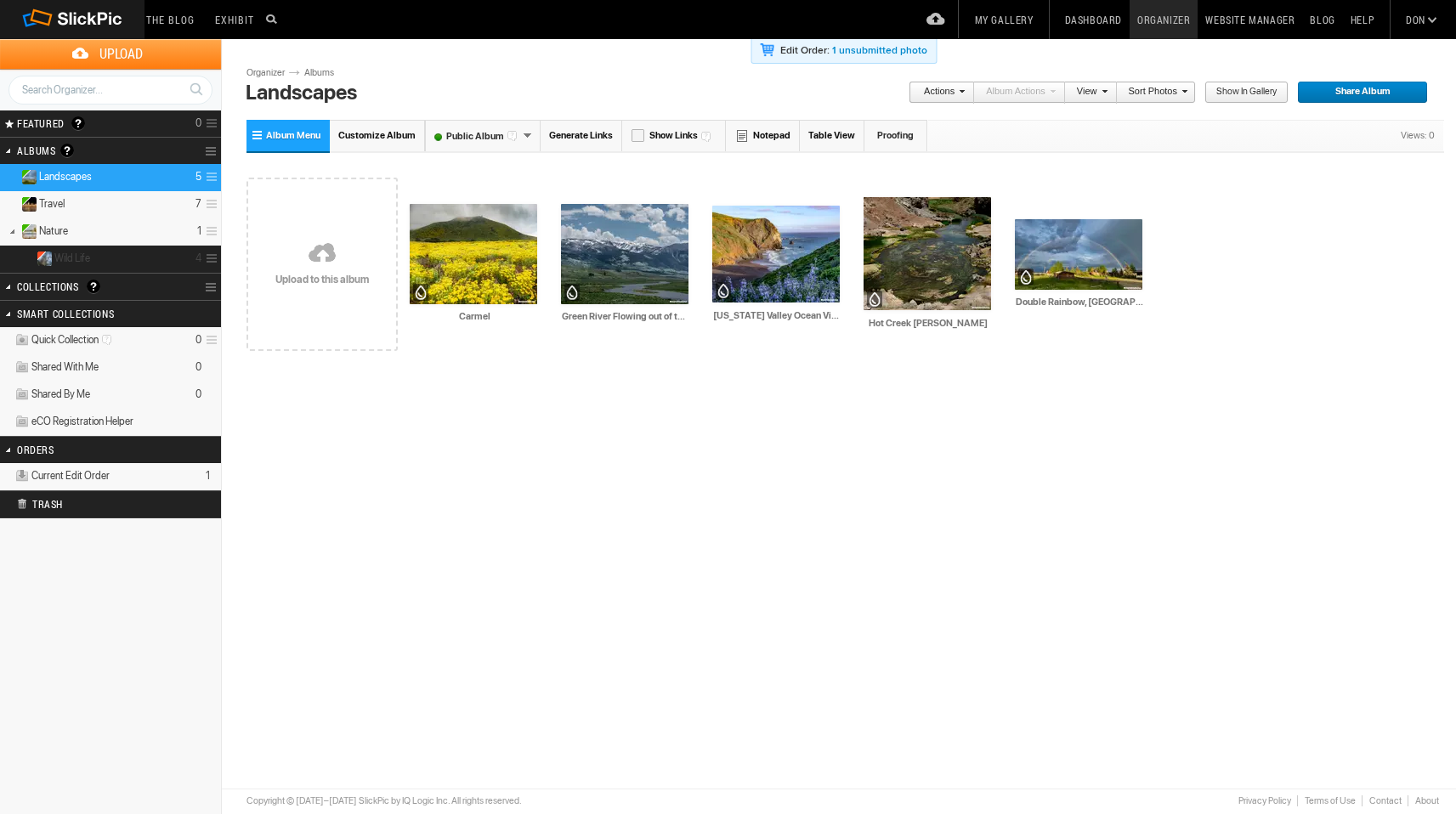
click at [93, 260] on details "Wild Life 4" at bounding box center [110, 259] width 221 height 28
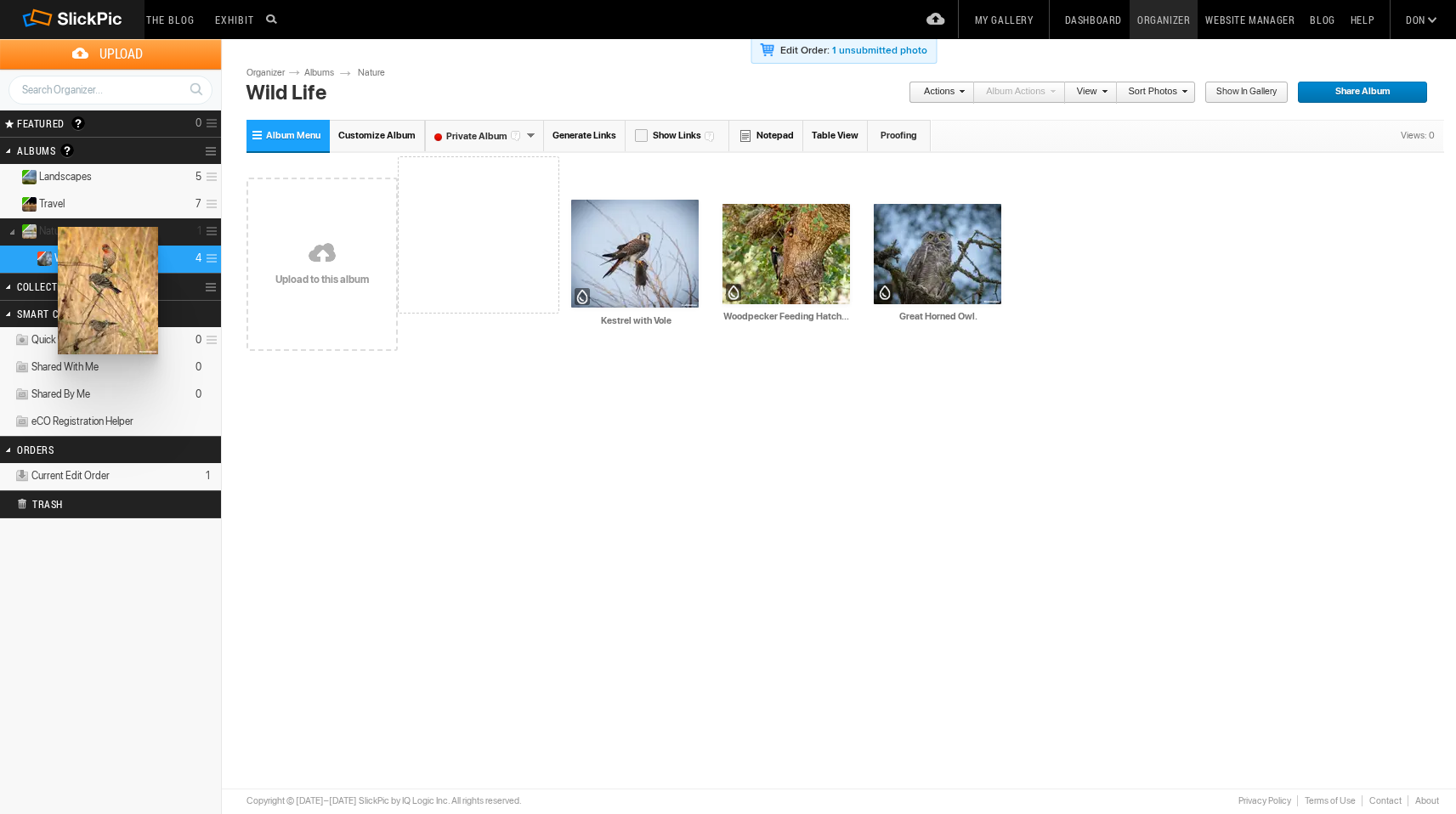
drag, startPoint x: 471, startPoint y: 254, endPoint x: 56, endPoint y: 227, distance: 415.9
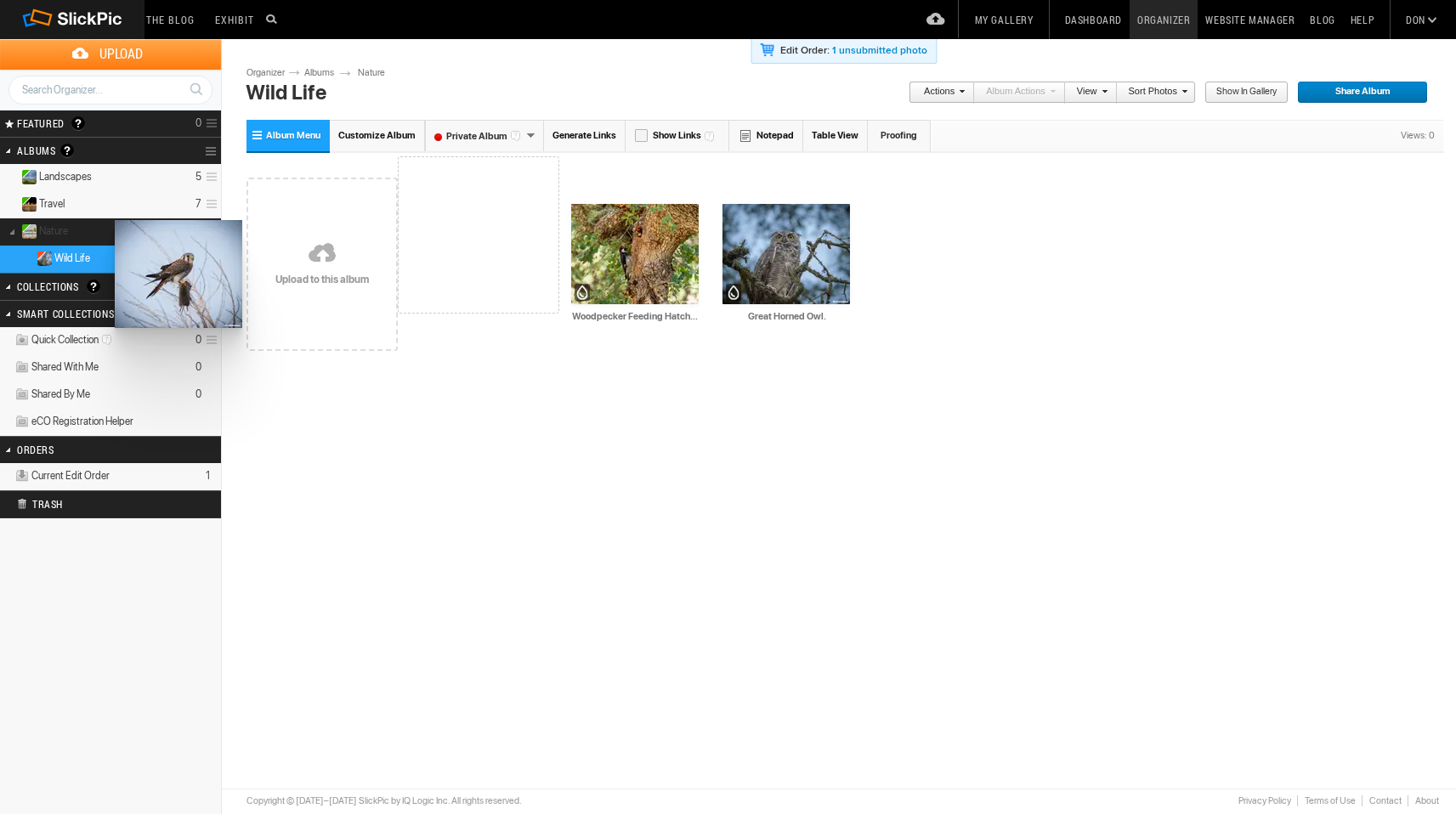
drag, startPoint x: 465, startPoint y: 250, endPoint x: 113, endPoint y: 221, distance: 353.2
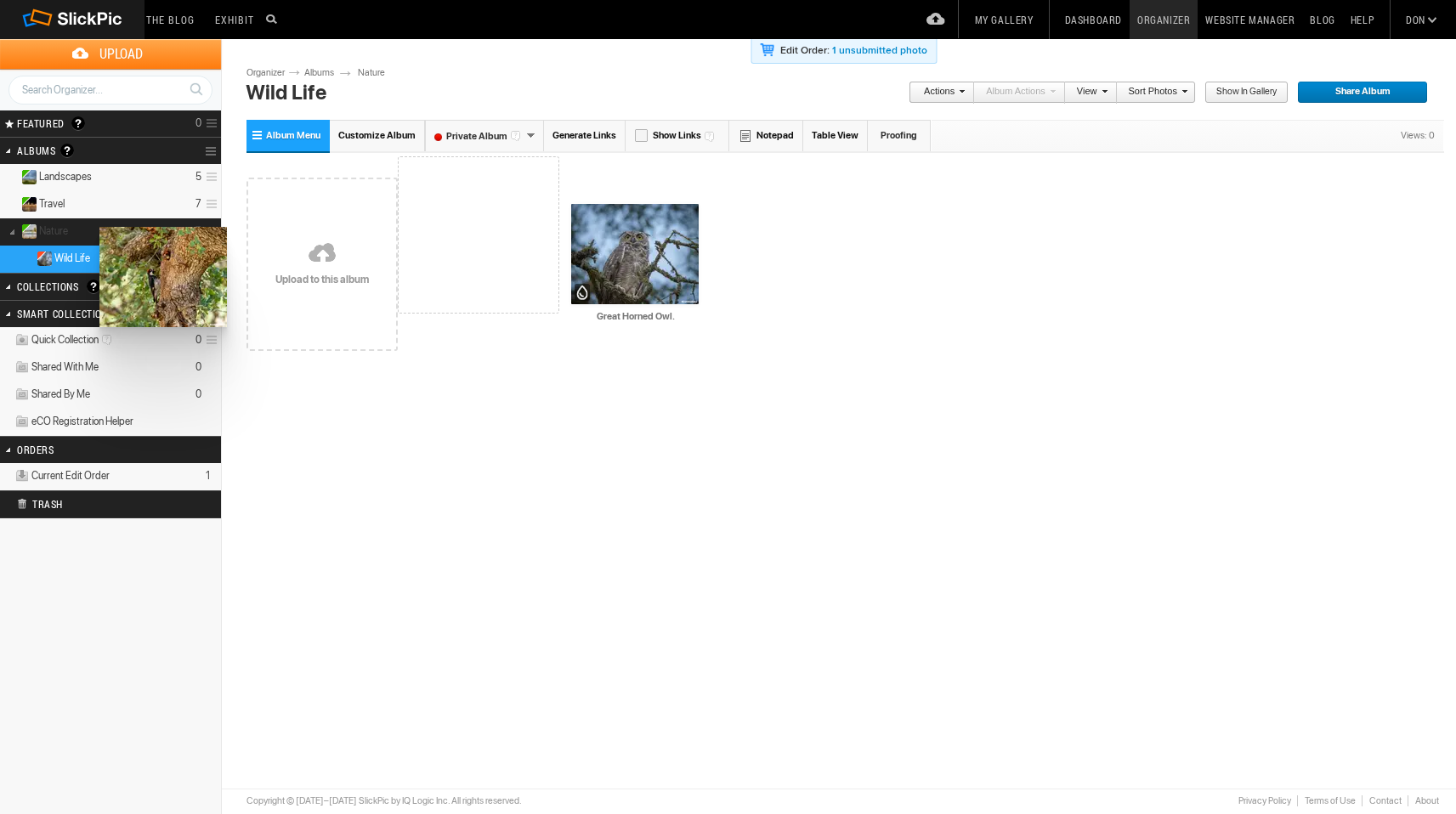
drag, startPoint x: 490, startPoint y: 254, endPoint x: 98, endPoint y: 227, distance: 392.9
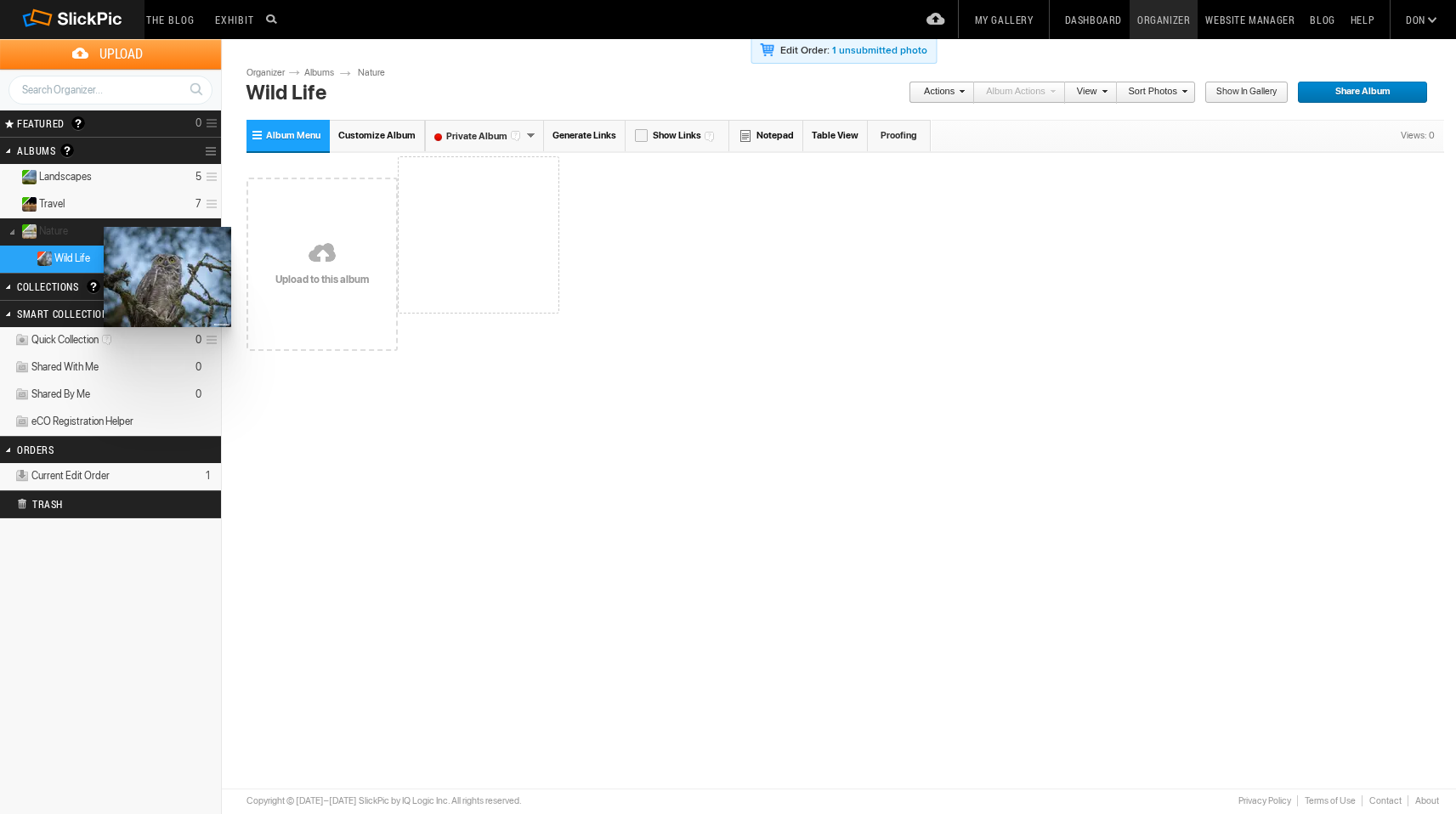
drag, startPoint x: 462, startPoint y: 260, endPoint x: 102, endPoint y: 227, distance: 361.5
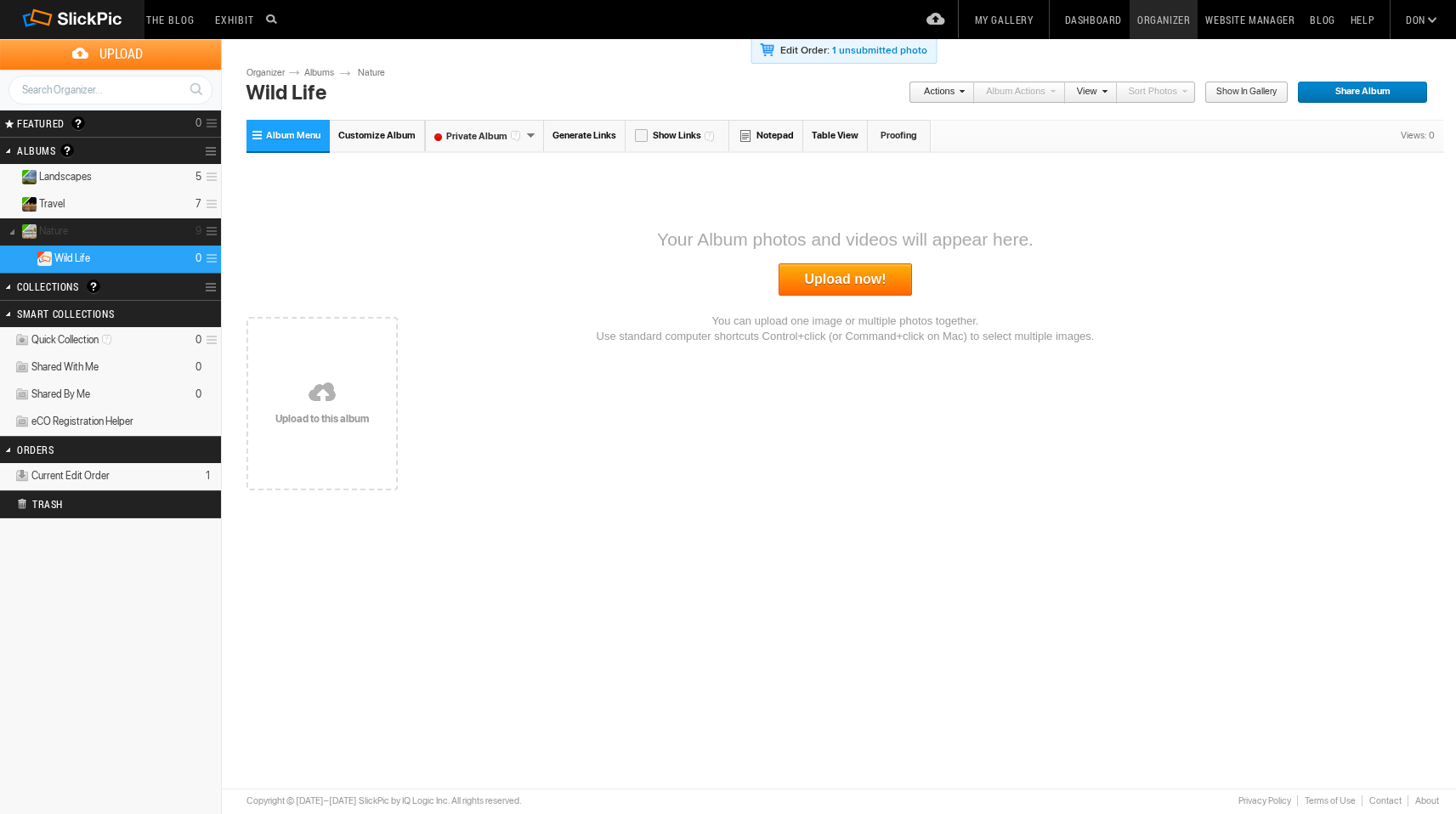
click at [68, 232] on span "Nature" at bounding box center [53, 231] width 28 height 13
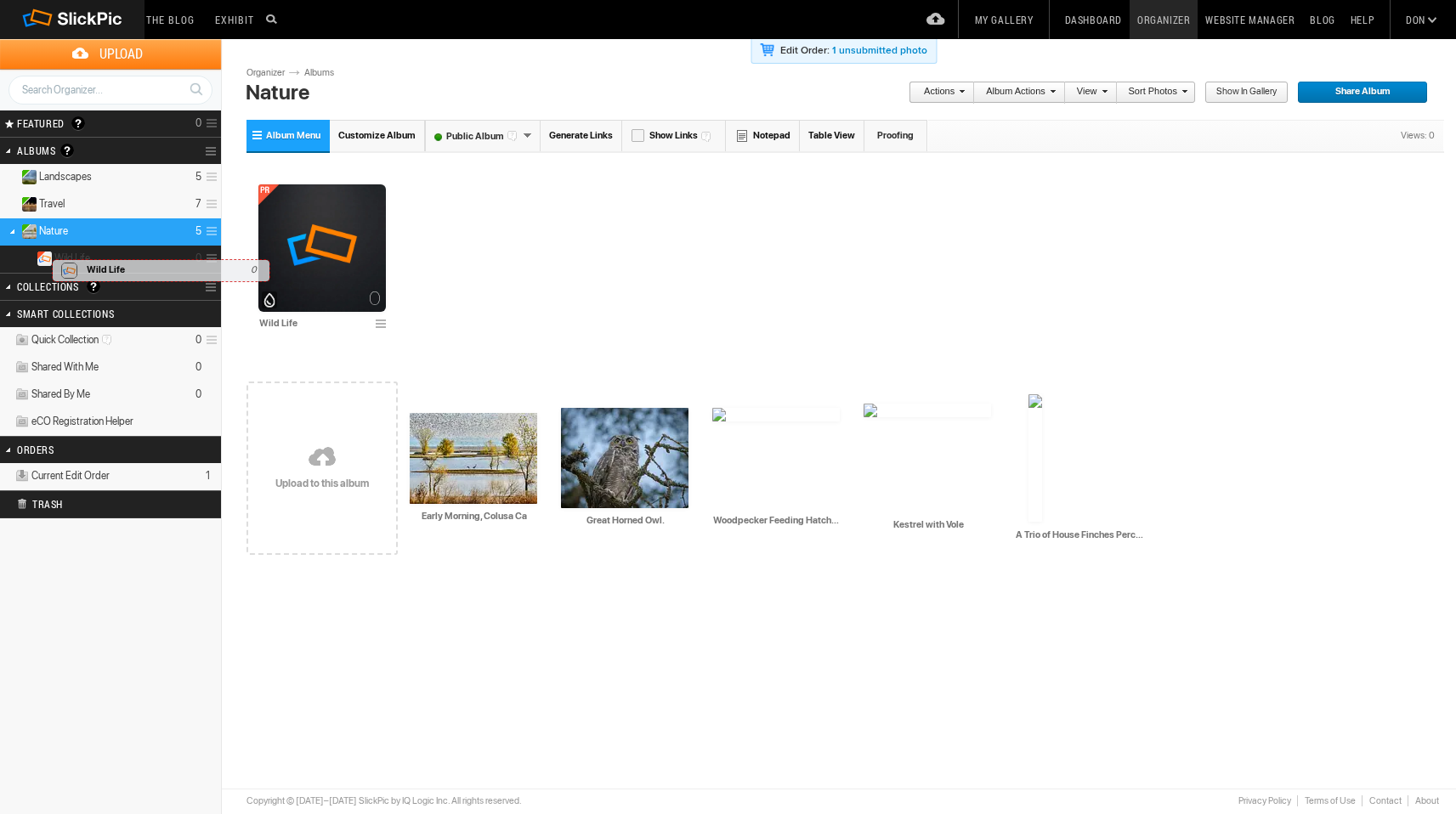
click at [47, 252] on img at bounding box center [45, 258] width 15 height 14
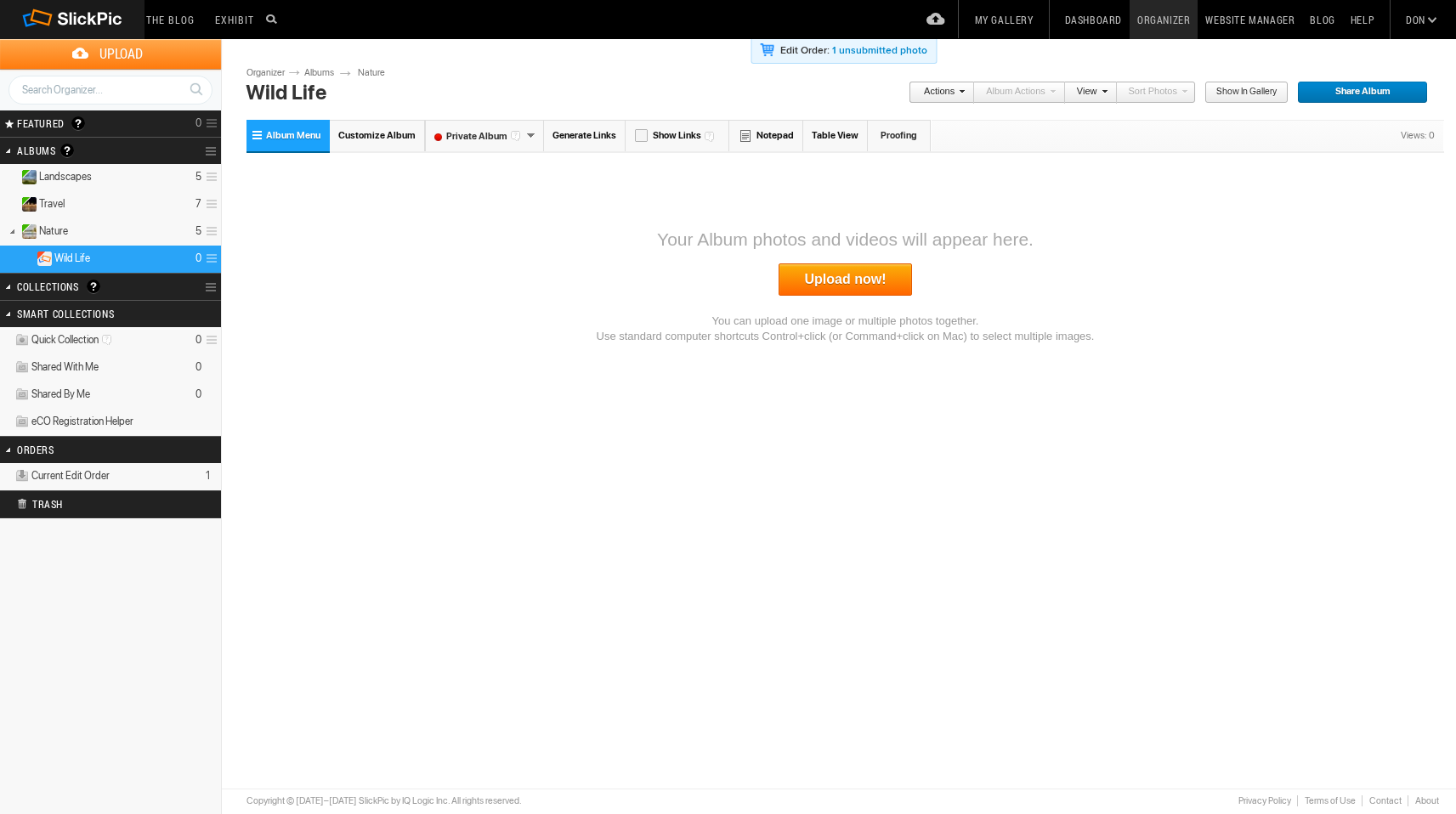
click at [212, 257] on span at bounding box center [209, 259] width 16 height 28
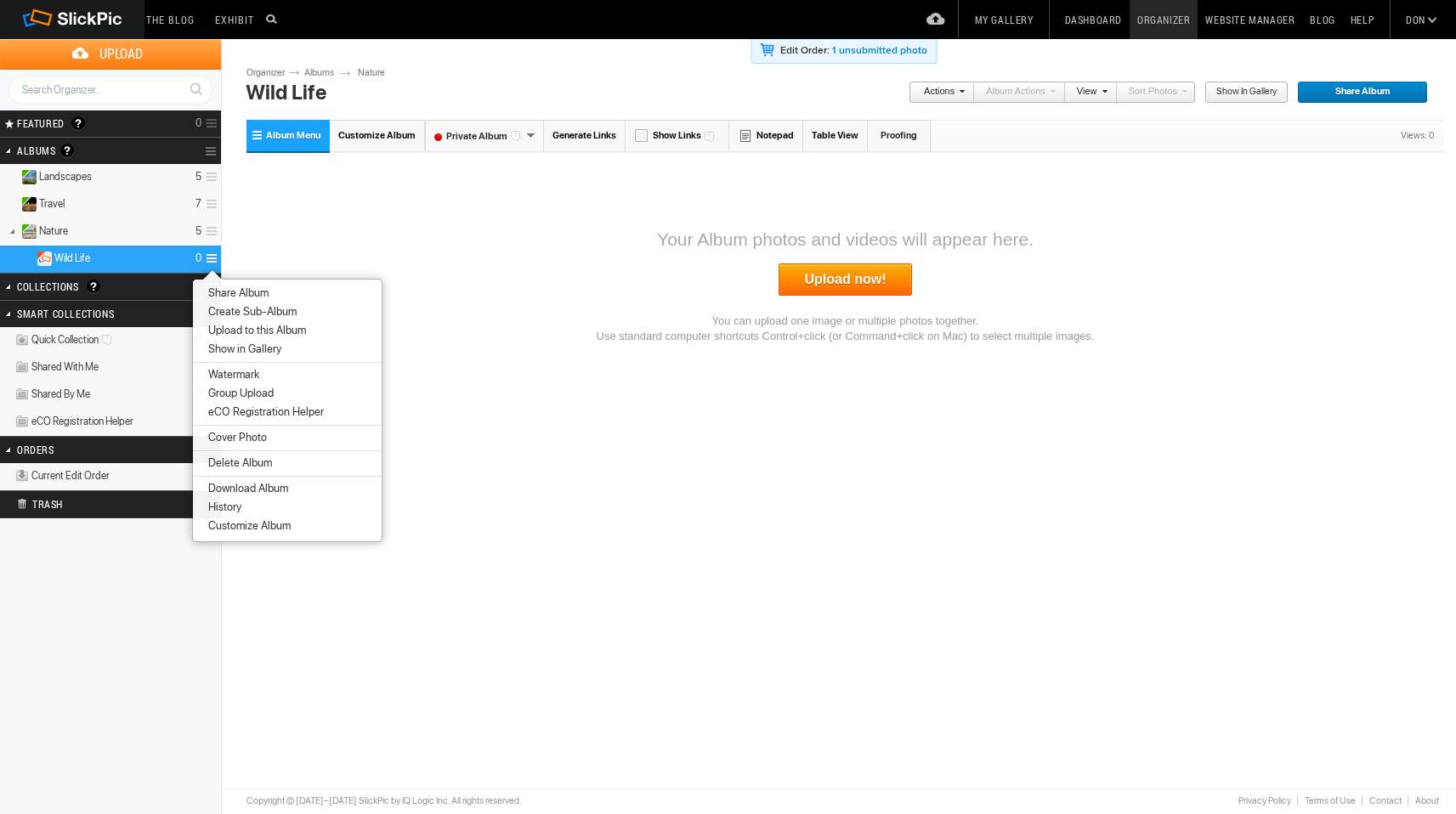
click at [283, 461] on li "Delete Album" at bounding box center [287, 463] width 189 height 19
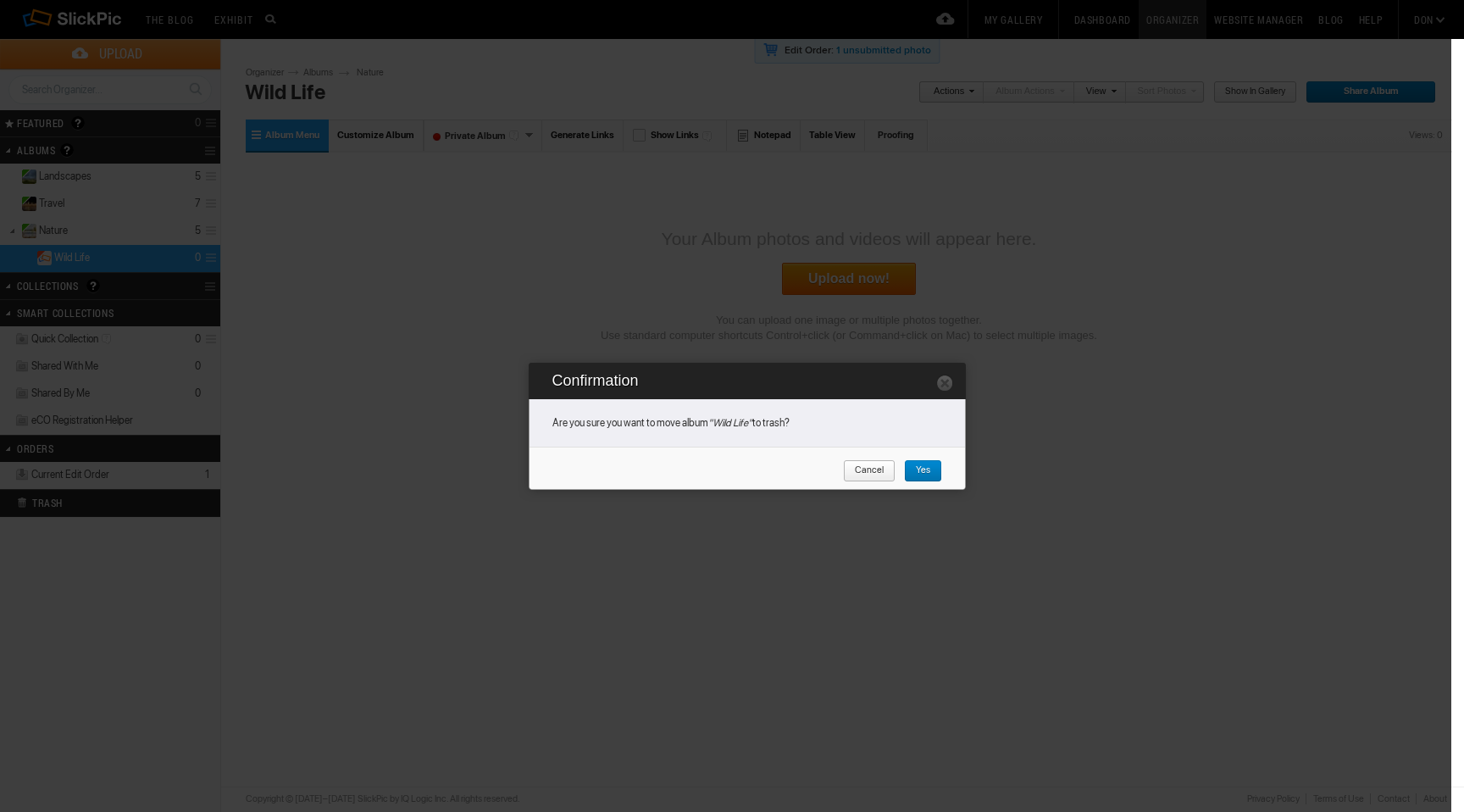
click at [923, 467] on span "Yes" at bounding box center [917, 470] width 26 height 22
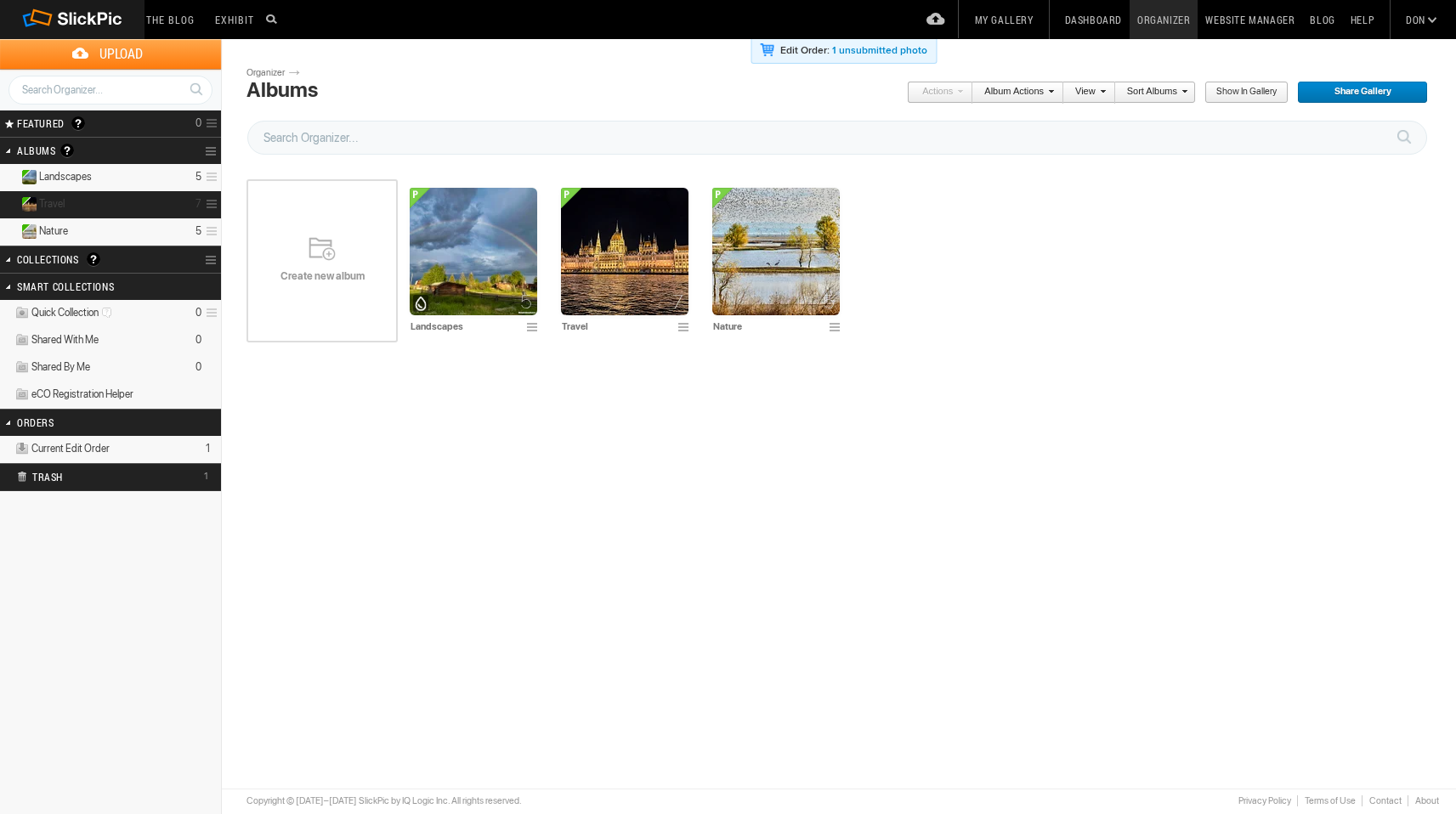
click at [121, 203] on details "Travel 7" at bounding box center [110, 204] width 221 height 28
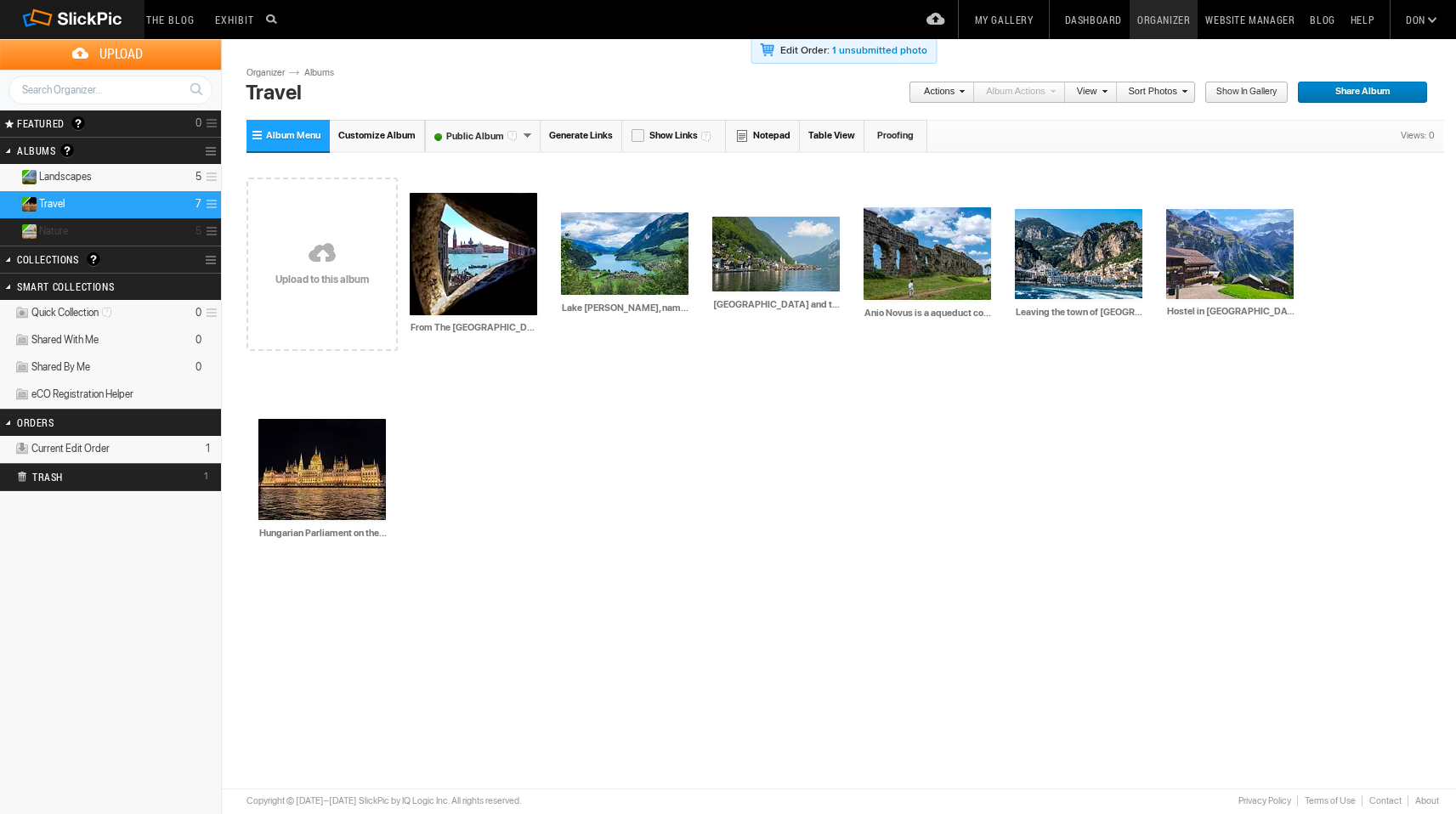
click at [94, 232] on details "Nature 5" at bounding box center [110, 231] width 221 height 28
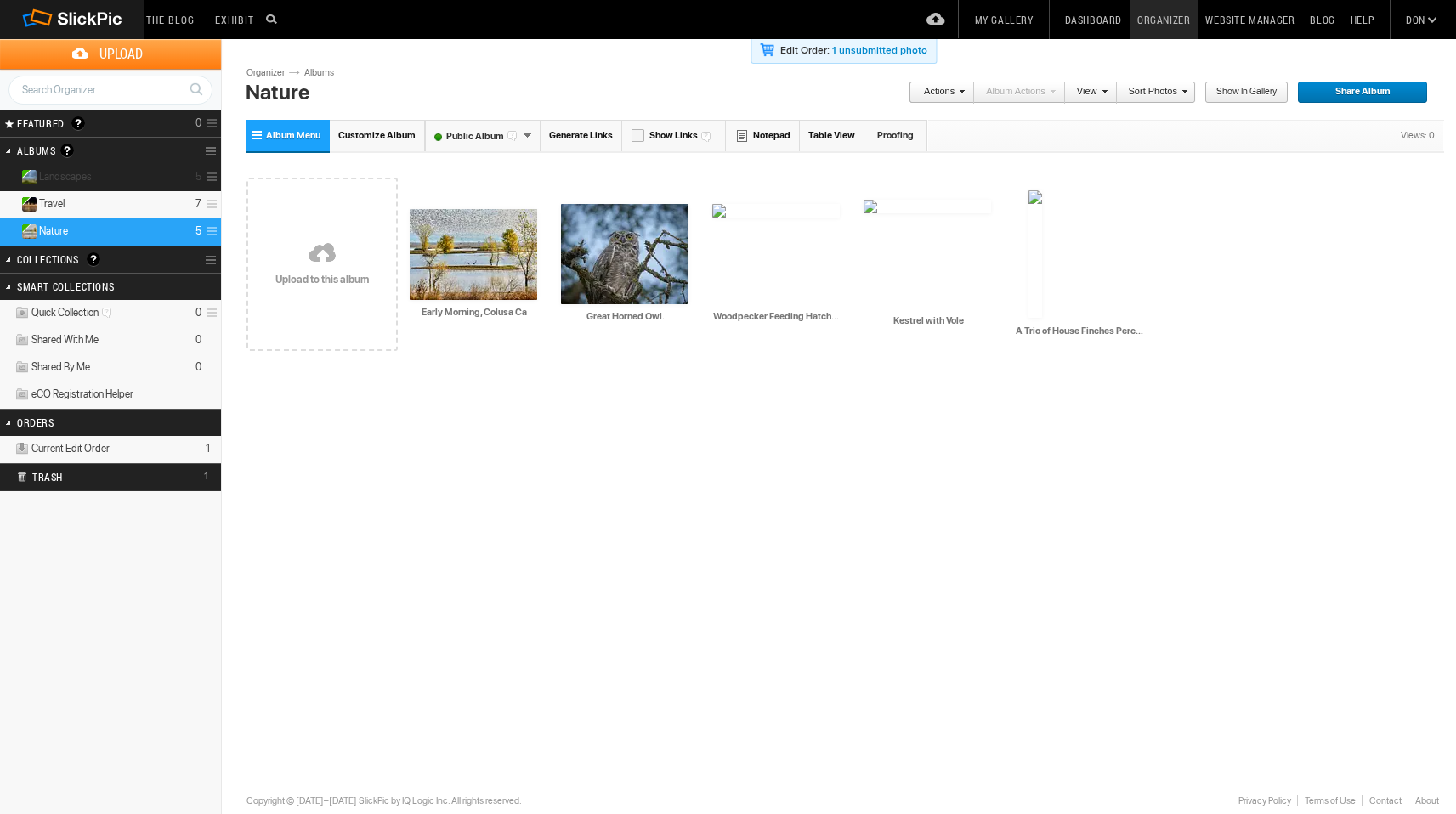
click at [138, 172] on details "Landscapes 5" at bounding box center [110, 177] width 221 height 28
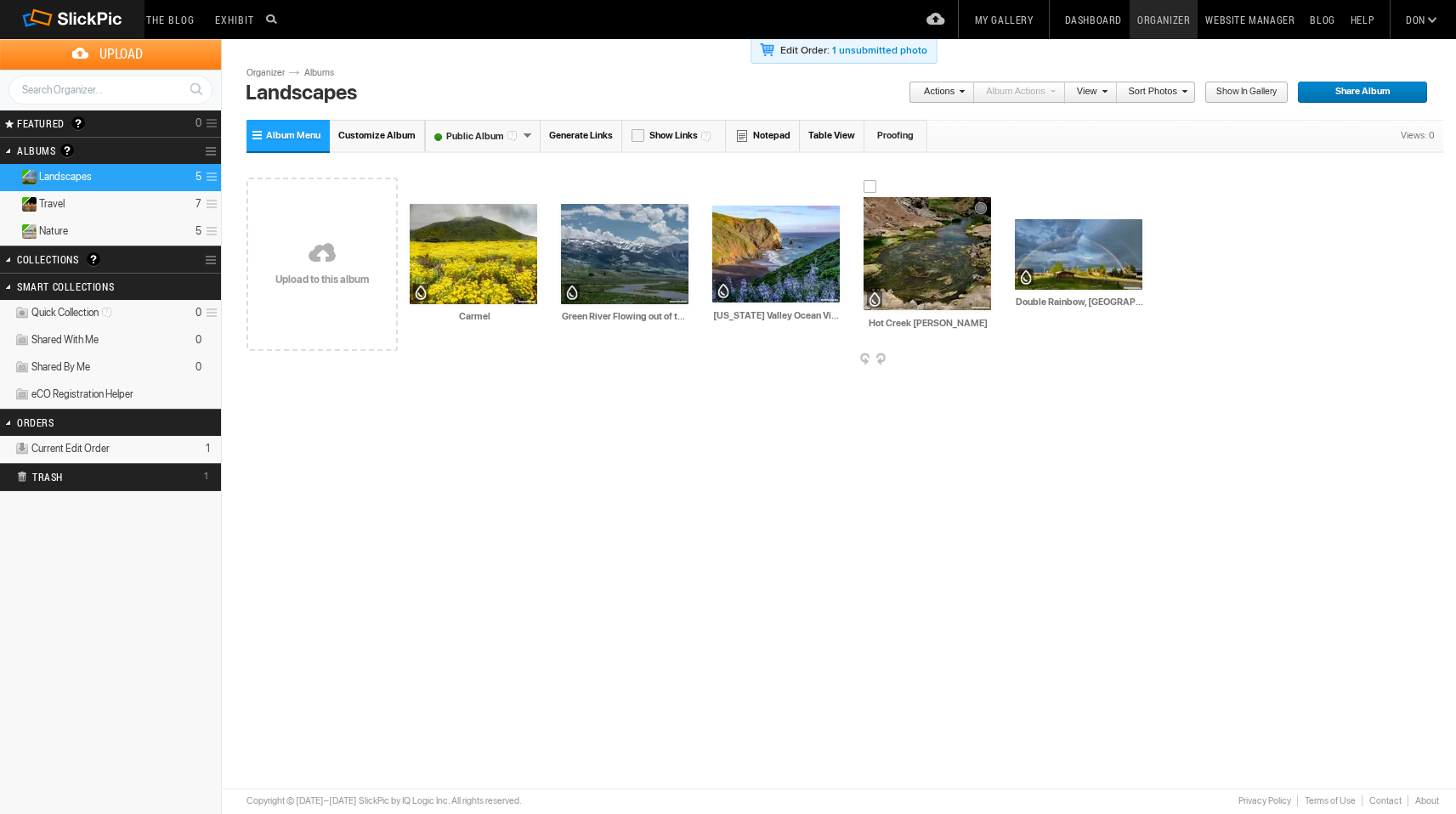
click at [906, 255] on img at bounding box center [927, 253] width 127 height 113
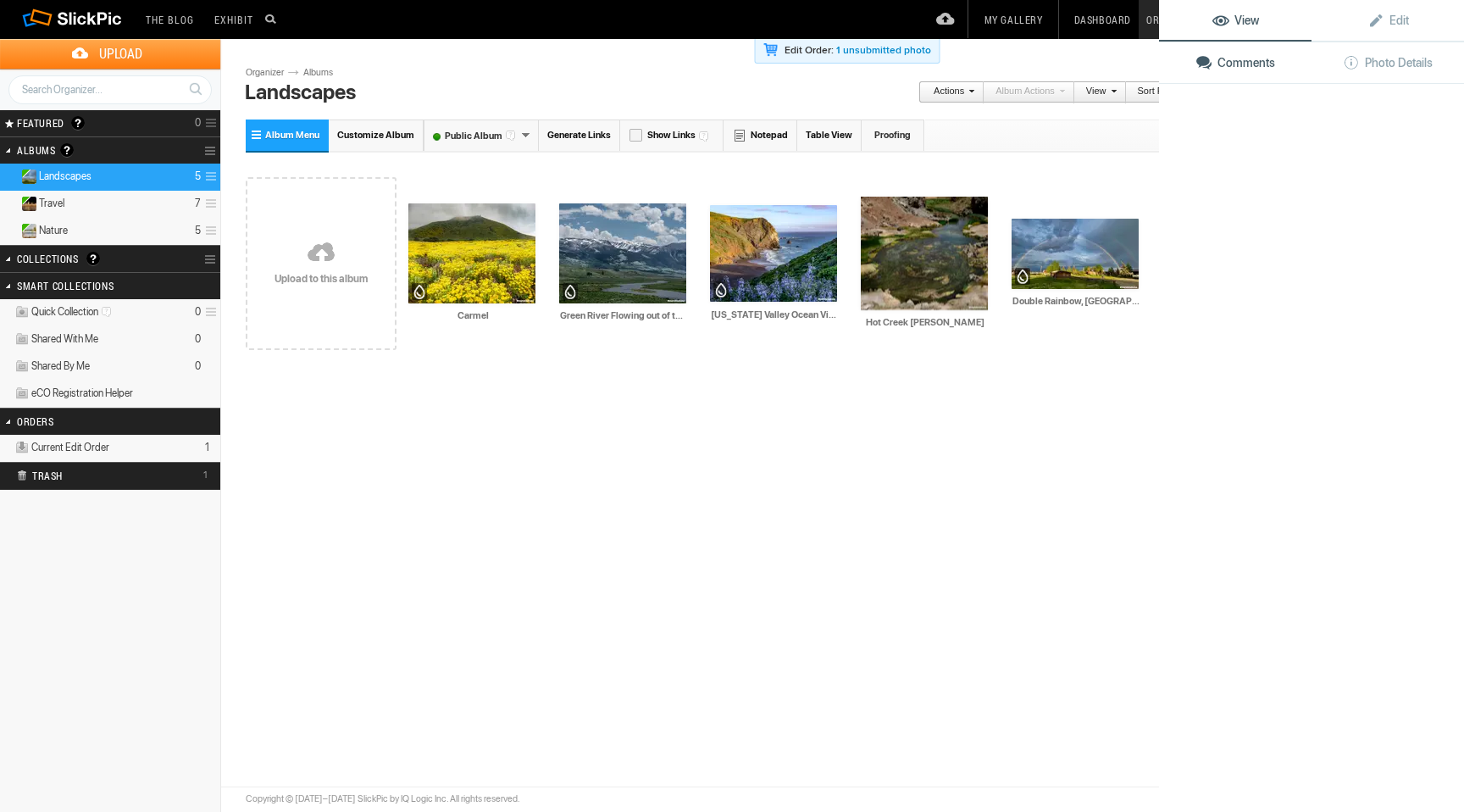
click at [904, 255] on img at bounding box center [925, 253] width 127 height 113
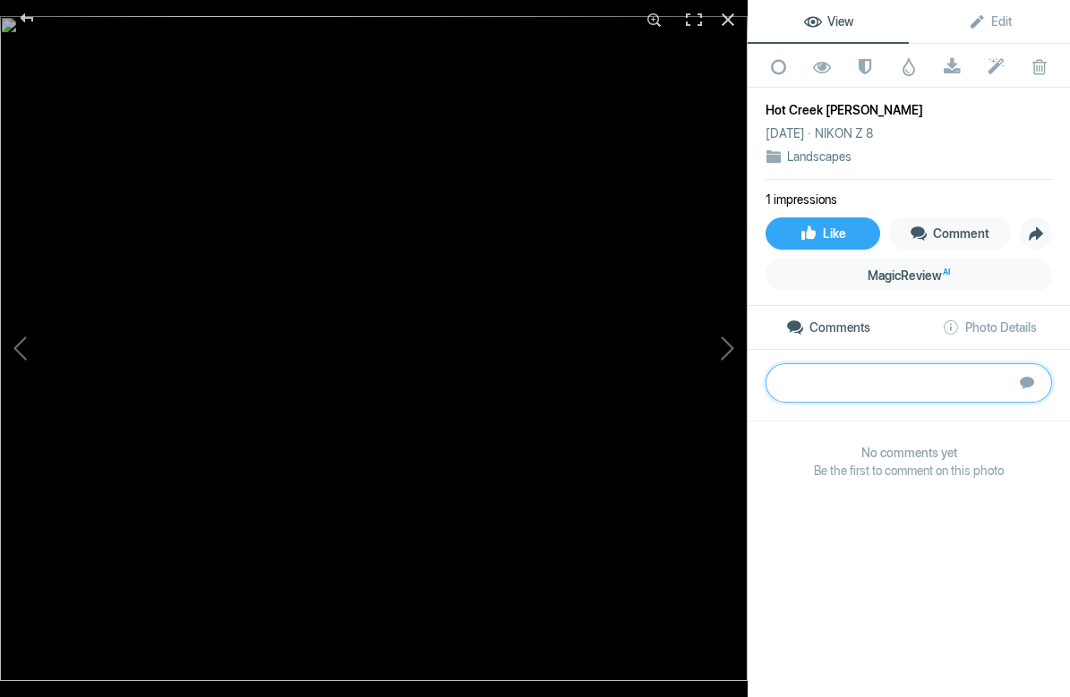
drag, startPoint x: 887, startPoint y: 395, endPoint x: 1021, endPoint y: 485, distance: 161.9
click at [1014, 480] on div "Submit No comments yet Be the first to comment on this photo" at bounding box center [909, 428] width 322 height 157
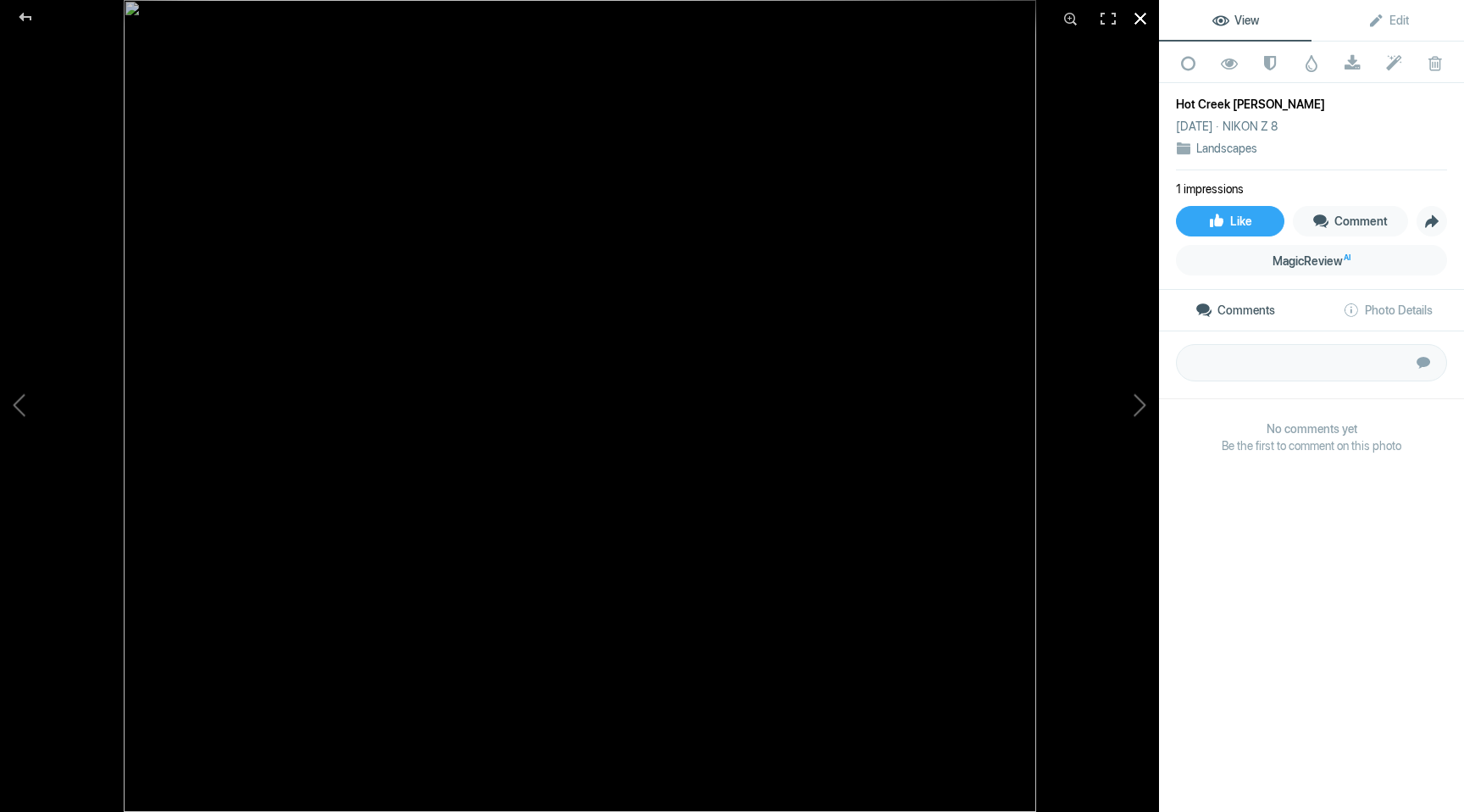
click at [1137, 15] on div at bounding box center [1139, 18] width 37 height 37
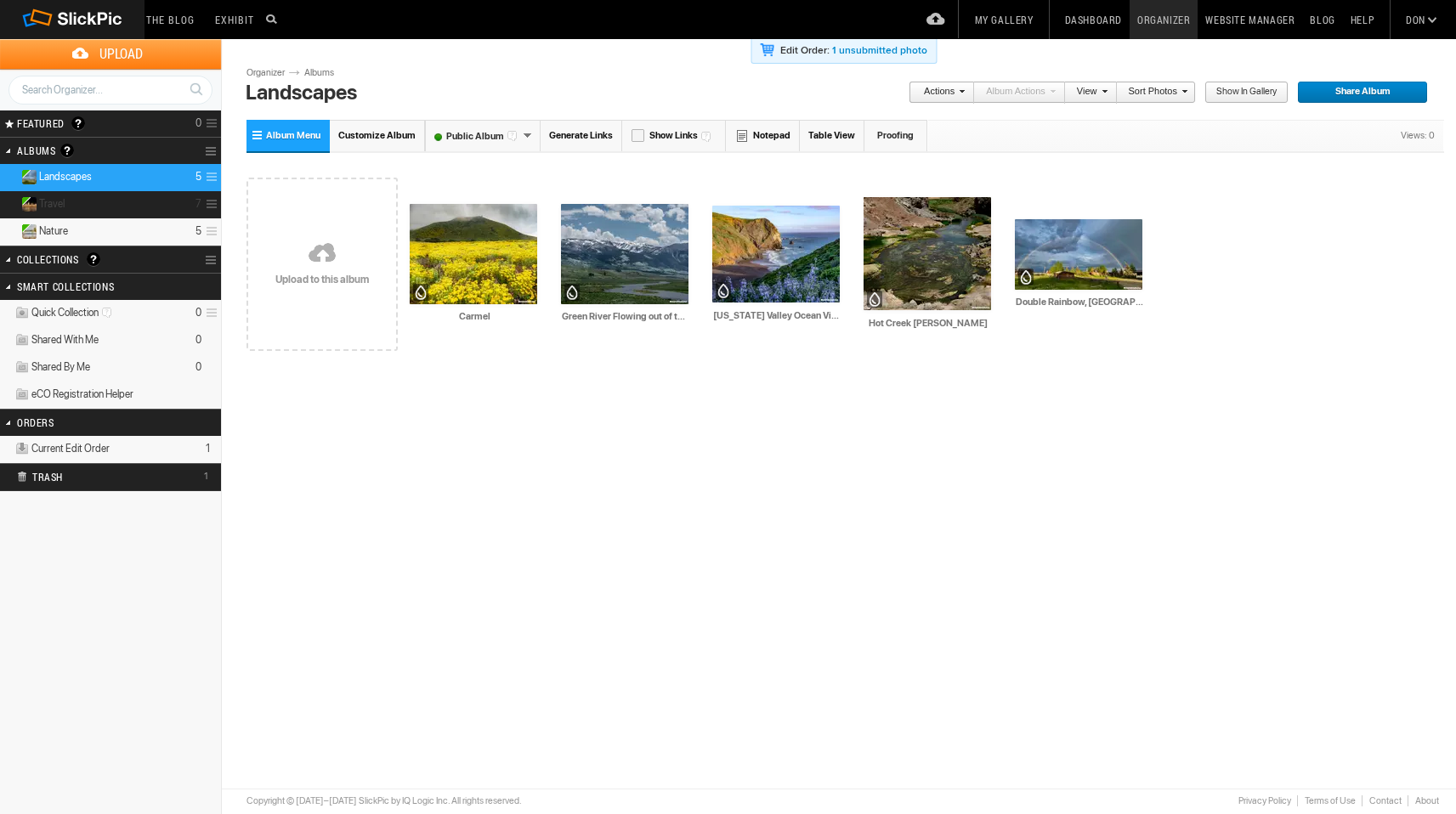
click at [177, 200] on details "Travel 7" at bounding box center [110, 204] width 221 height 28
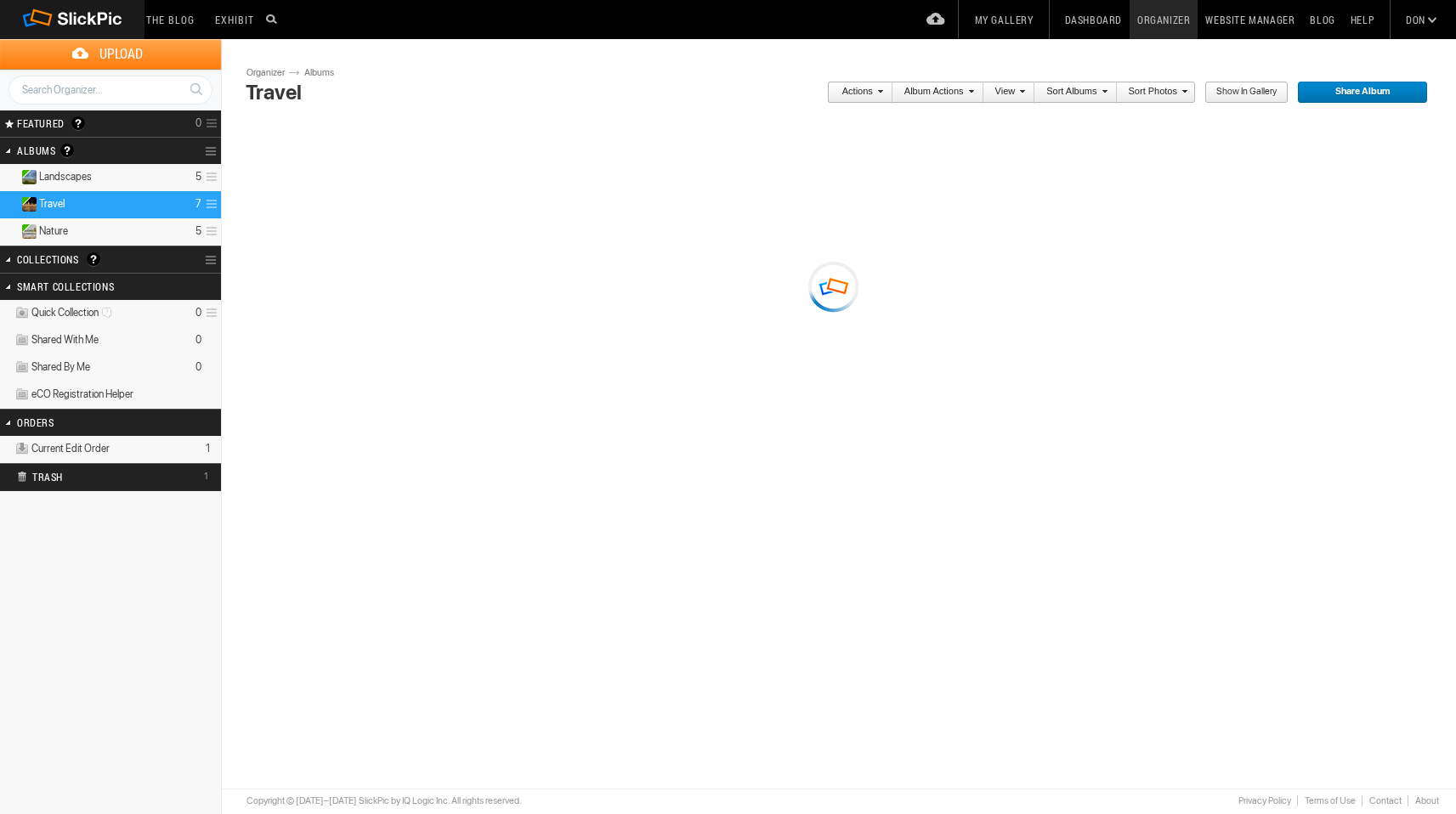
click at [314, 254] on div "Please do not navigate away from this pages while images and videos are uploadi…" at bounding box center [845, 339] width 1197 height 434
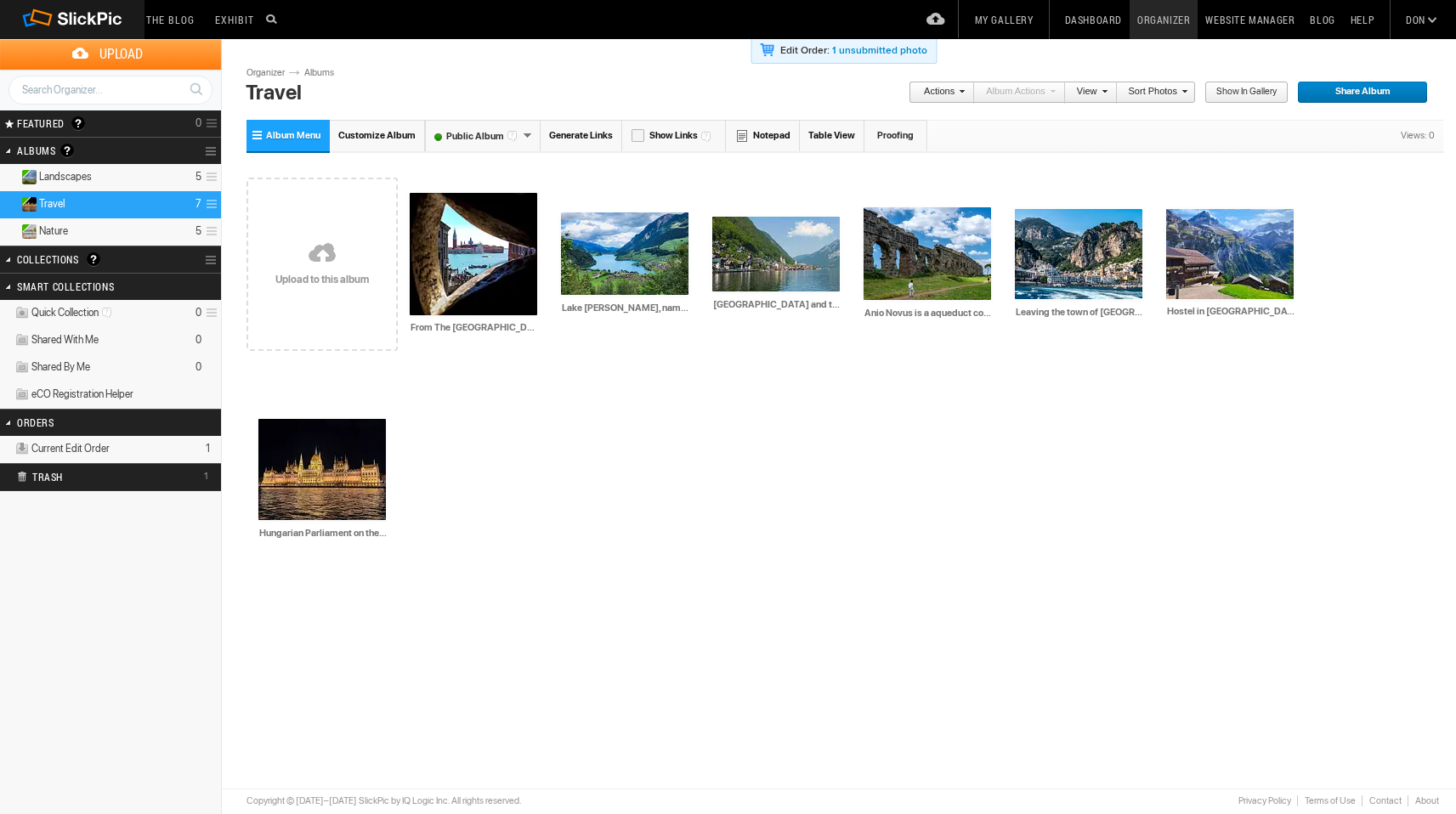
click at [314, 254] on link at bounding box center [322, 254] width 151 height 196
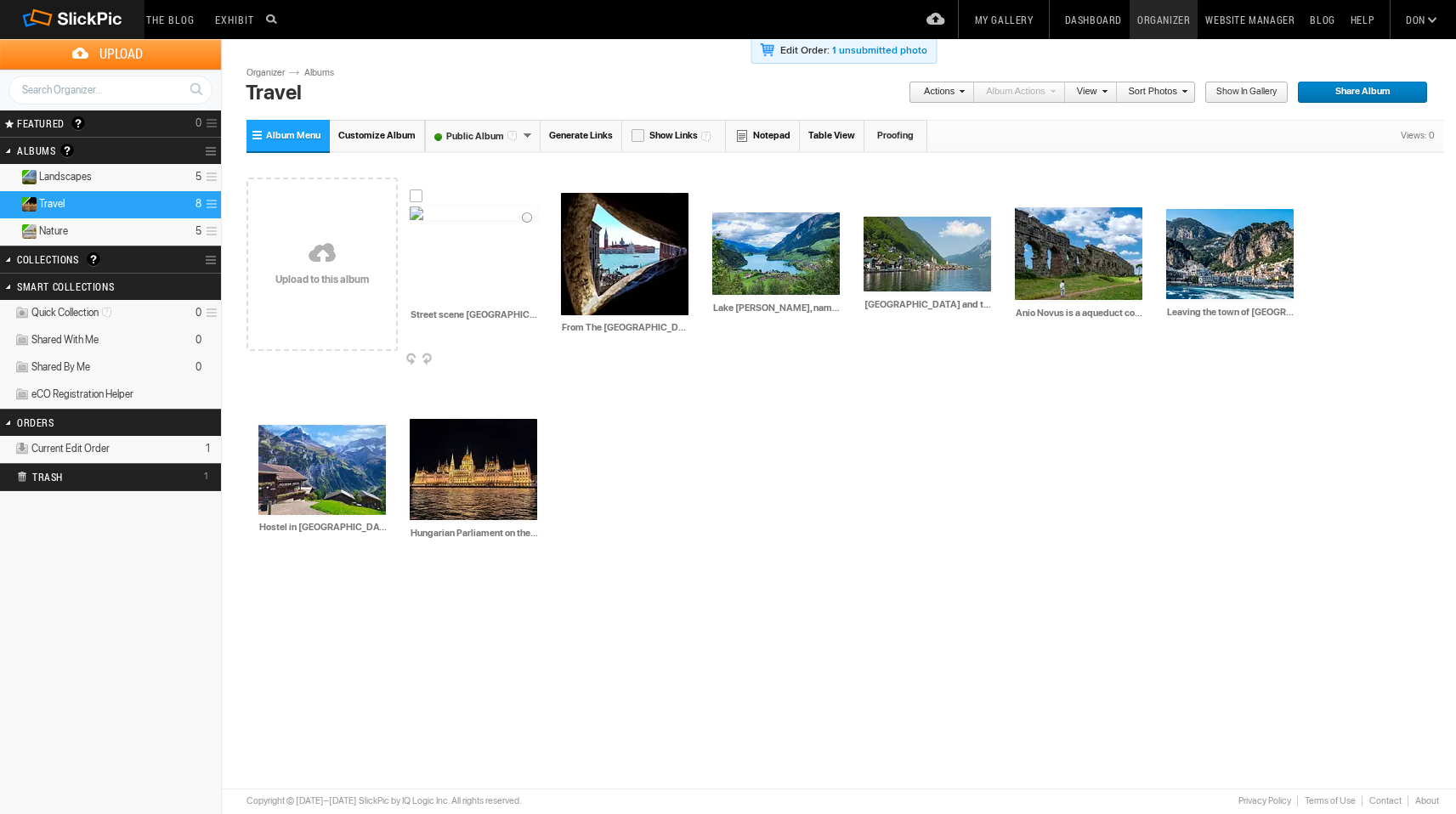
click at [468, 220] on img at bounding box center [473, 213] width 127 height 13
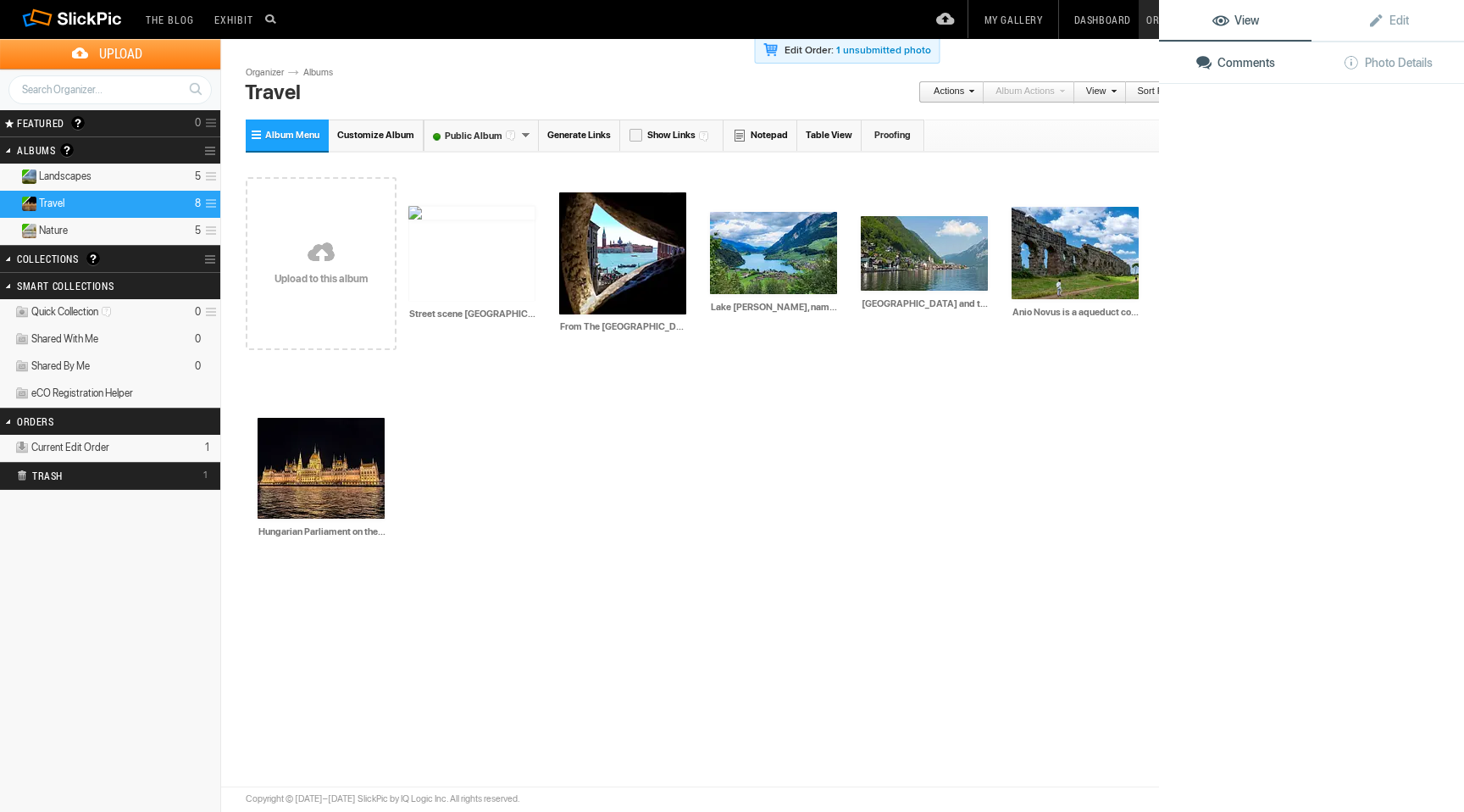
click at [467, 254] on img at bounding box center [471, 254] width 127 height 95
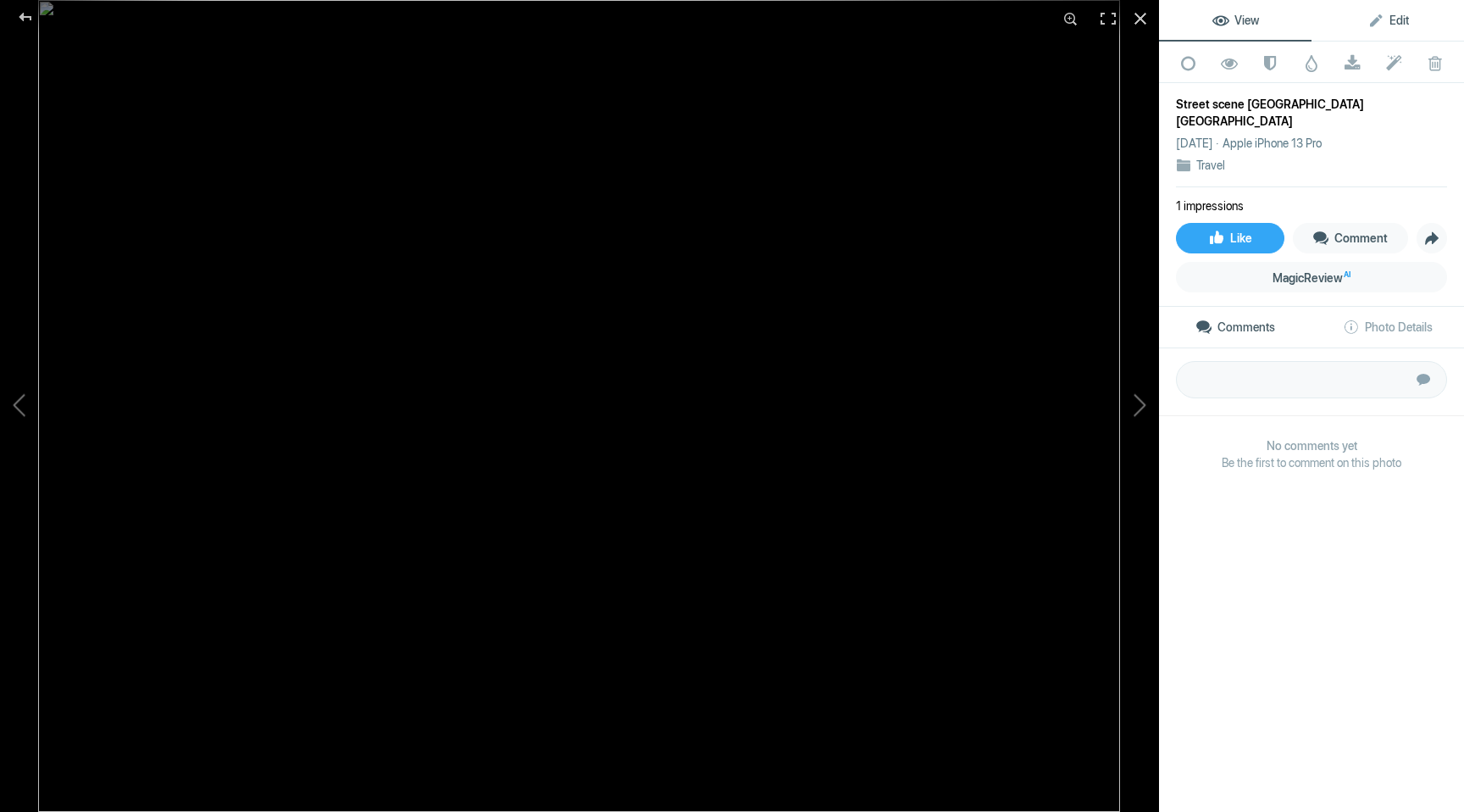
click at [1395, 20] on span "Edit" at bounding box center [1388, 20] width 42 height 13
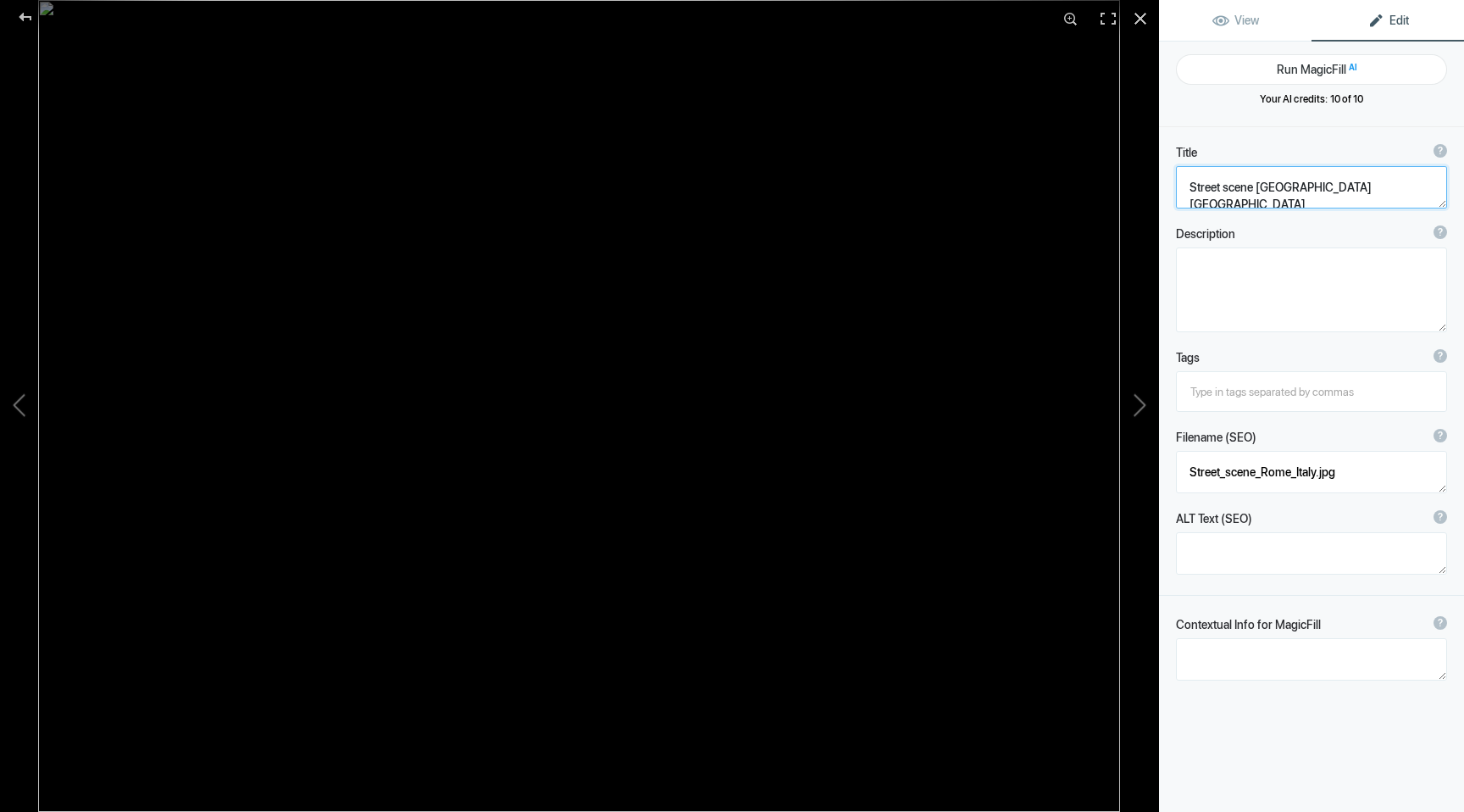
drag, startPoint x: 1322, startPoint y: 185, endPoint x: 1179, endPoint y: 195, distance: 143.3
click at [1179, 195] on textarea at bounding box center [1312, 186] width 271 height 43
paste textarea "Waiting for the bus? Just taking a break? Guarding the shop, or just nothing be…"
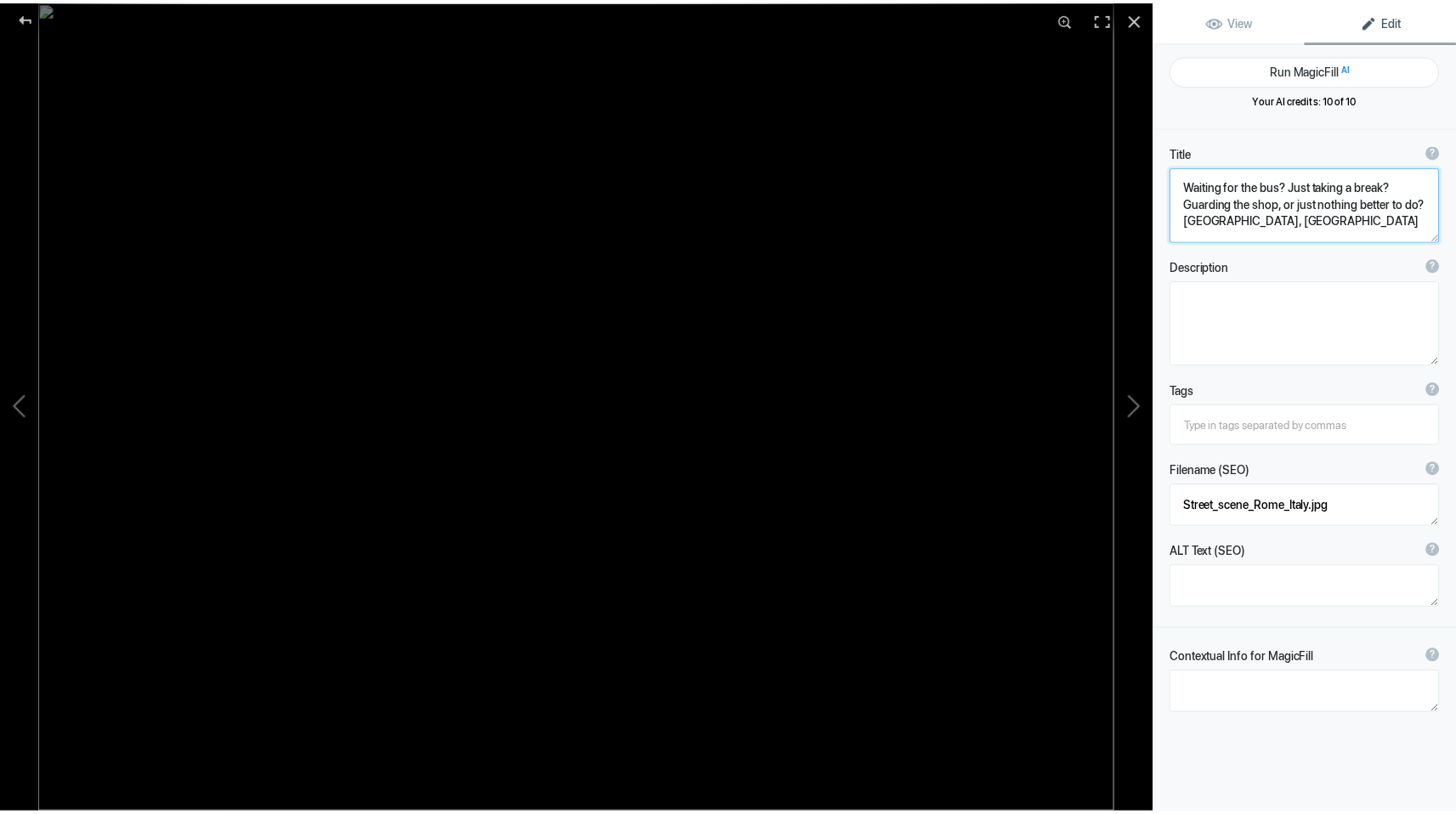
scroll to position [2, 0]
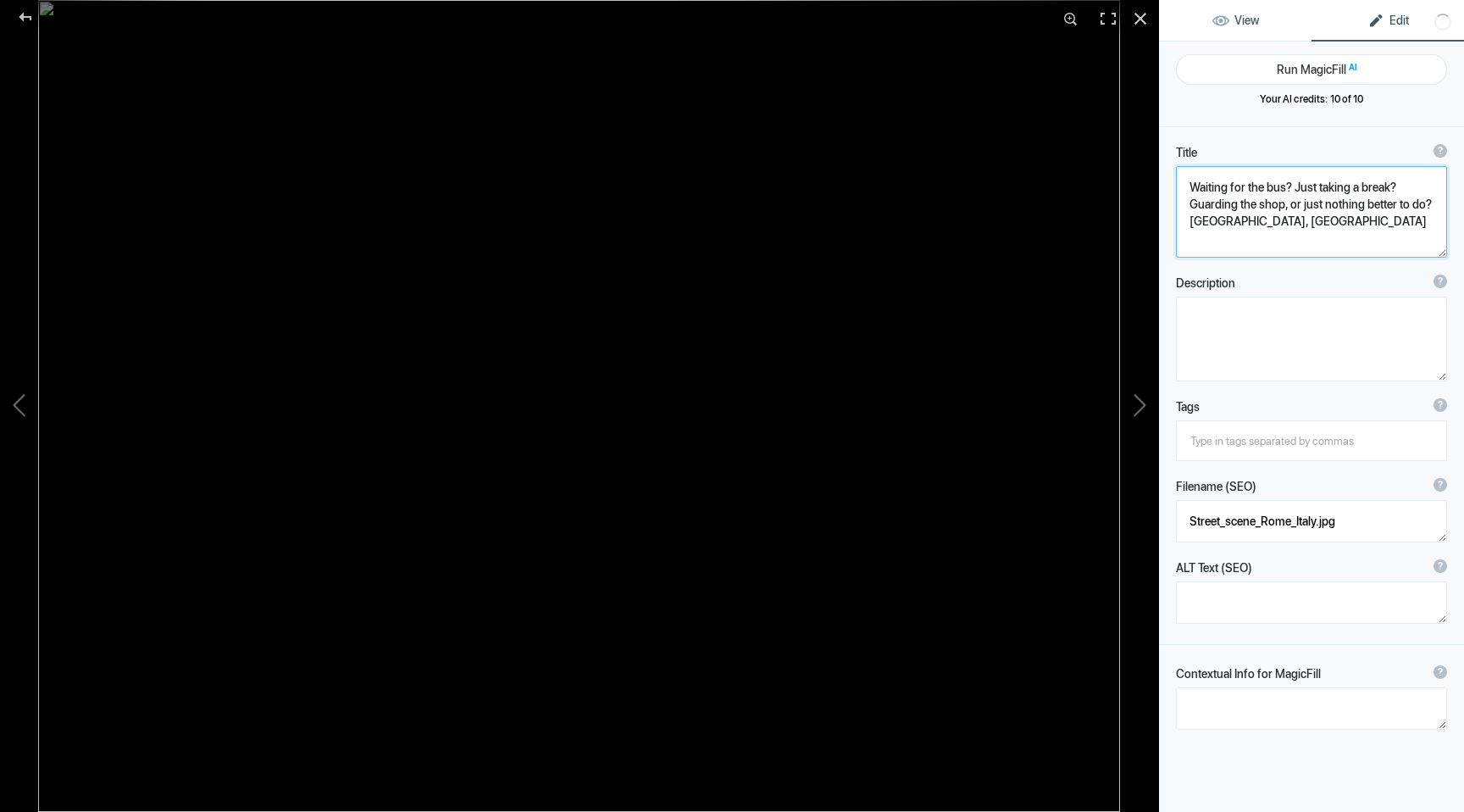
type textarea "Waiting for the bus? Just taking a break? Guarding the shop, or just nothing be…"
click at [1245, 28] on link "View" at bounding box center [1235, 20] width 152 height 41
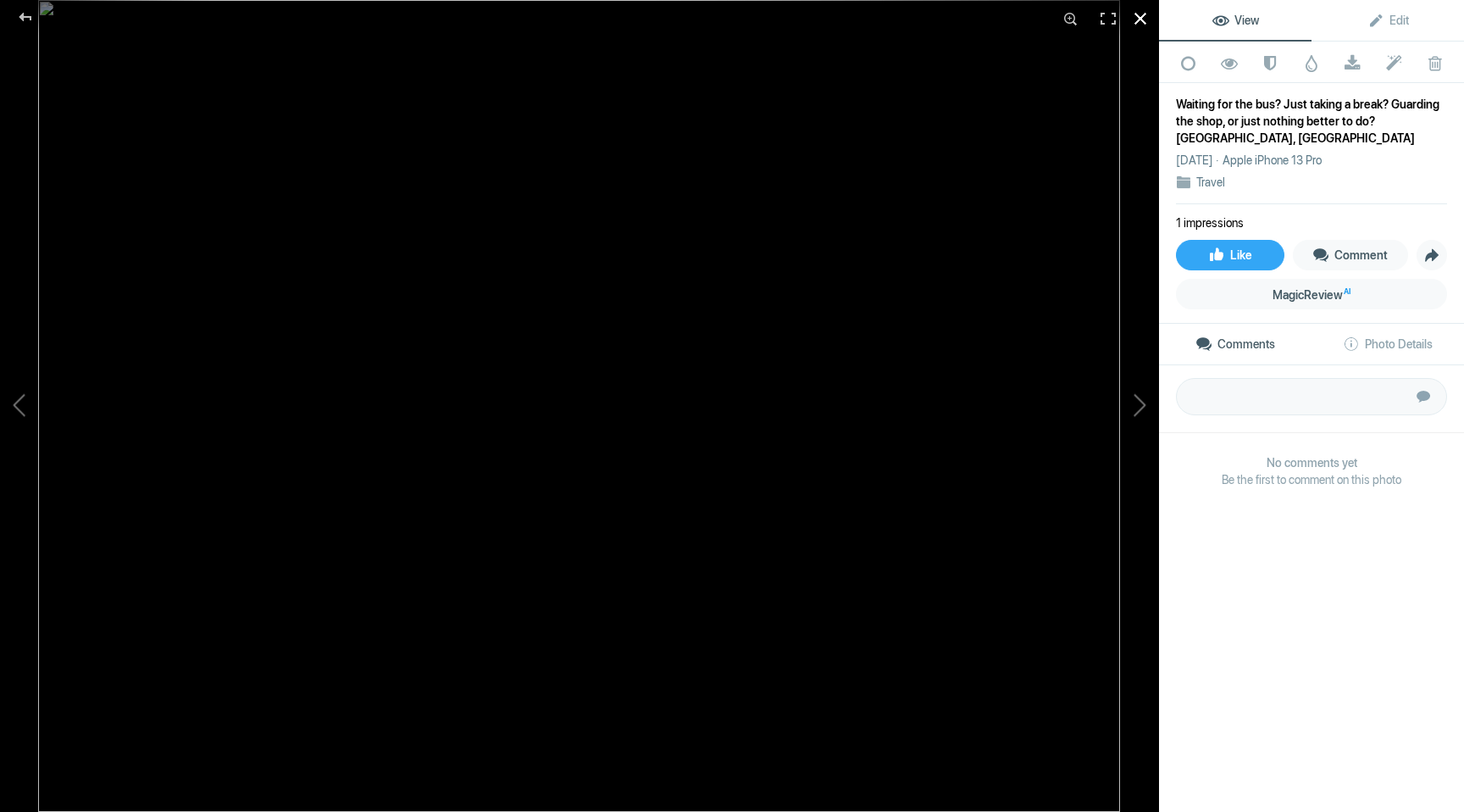
click at [1137, 14] on div at bounding box center [1139, 18] width 37 height 37
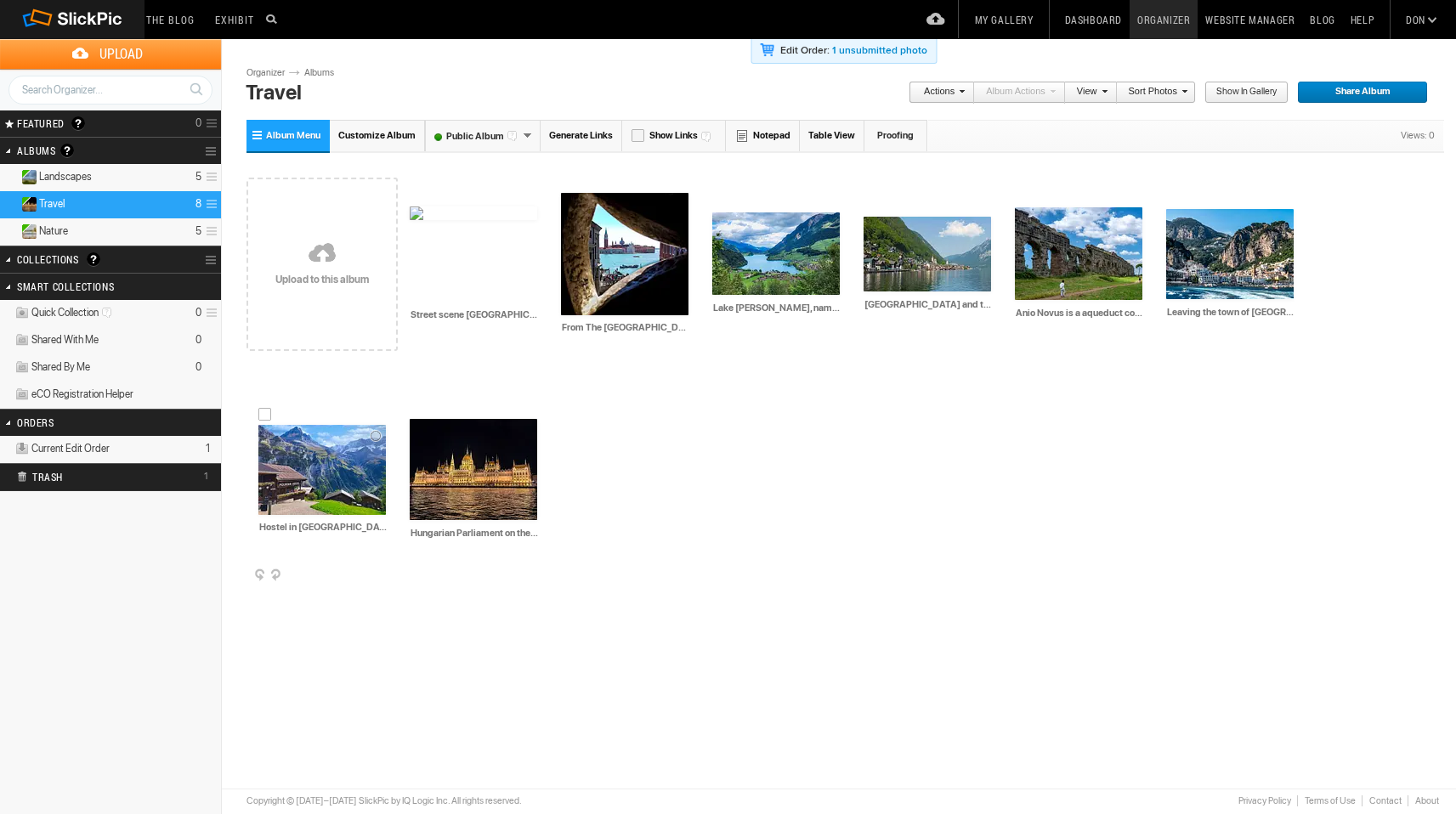
click at [385, 425] on img at bounding box center [322, 470] width 127 height 90
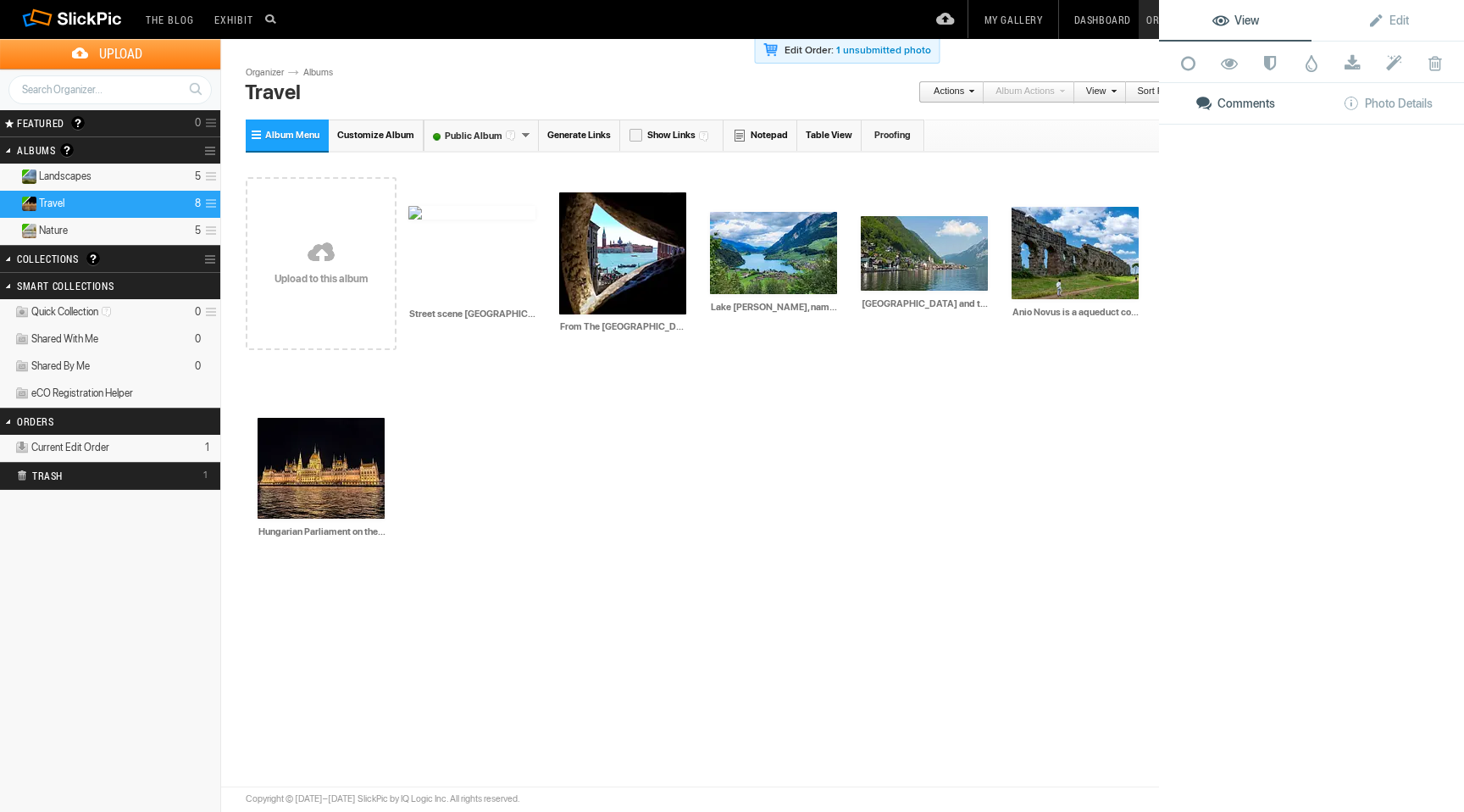
click at [1372, 246] on div "View Edit Add to Quick Collection Remove from Quick Collection Hide from Public…" at bounding box center [1312, 406] width 305 height 812
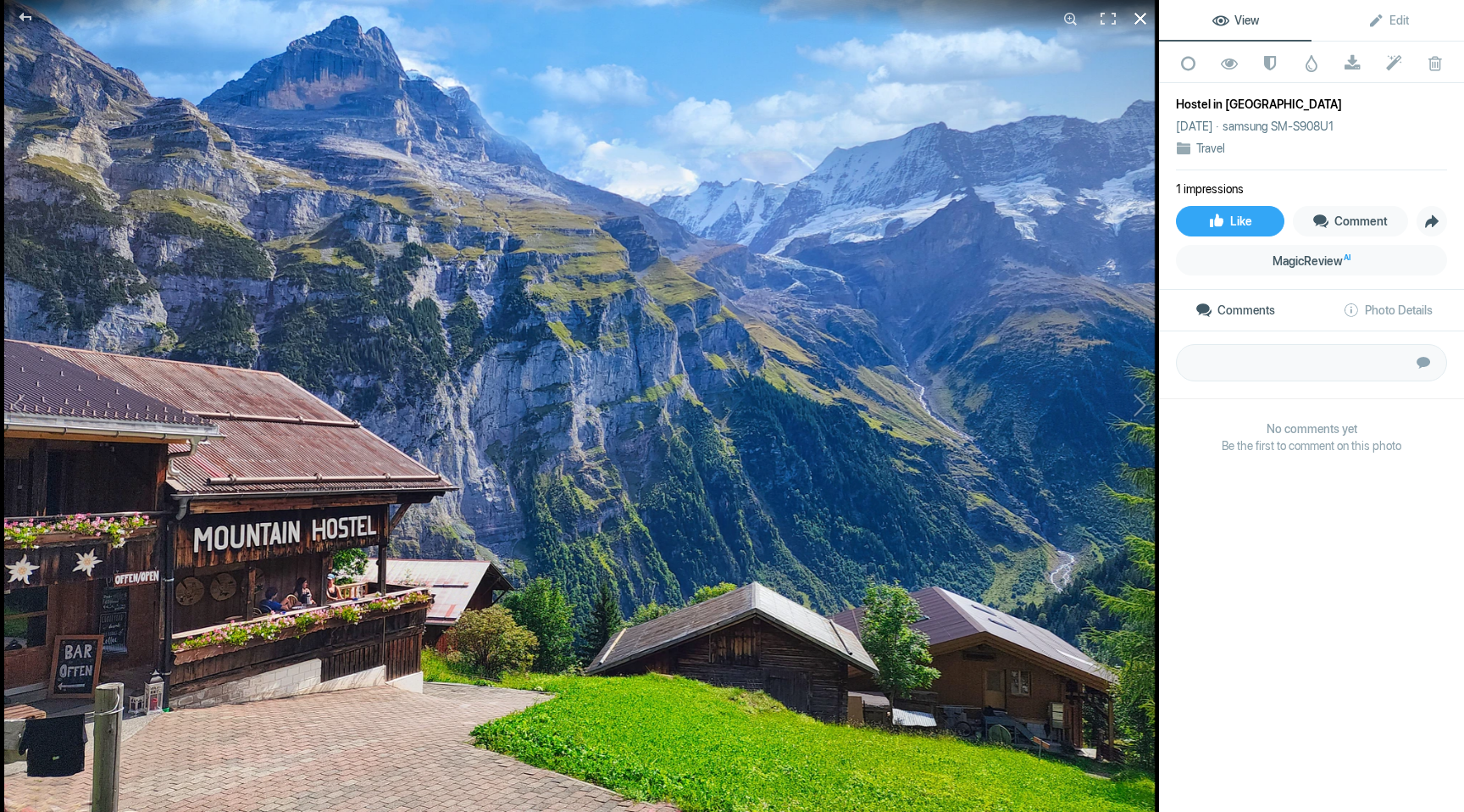
click at [1141, 16] on div at bounding box center [1139, 18] width 37 height 37
